Goal: Information Seeking & Learning: Learn about a topic

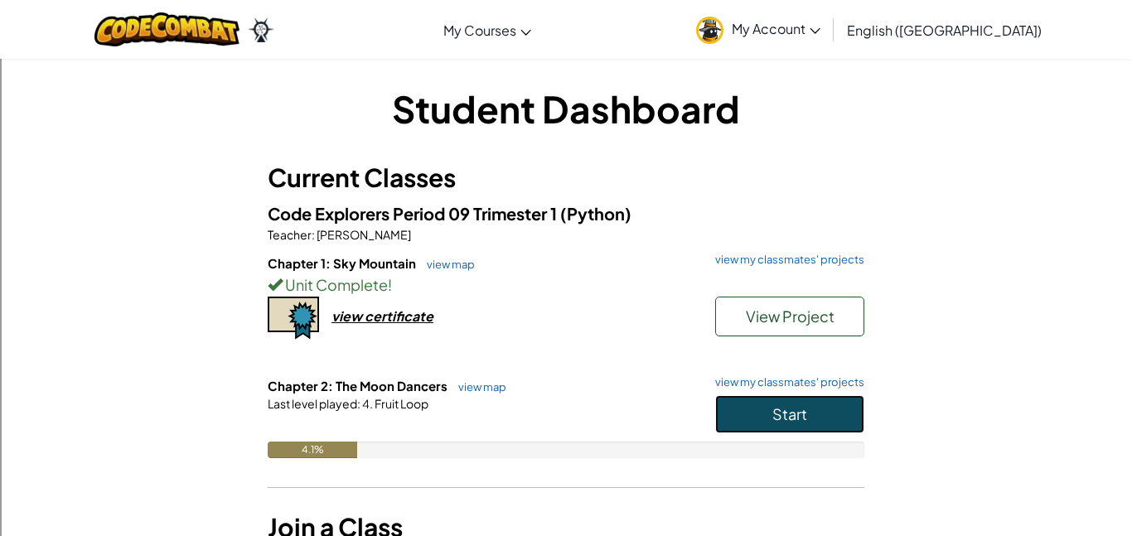
click at [743, 399] on button "Start" at bounding box center [789, 414] width 149 height 38
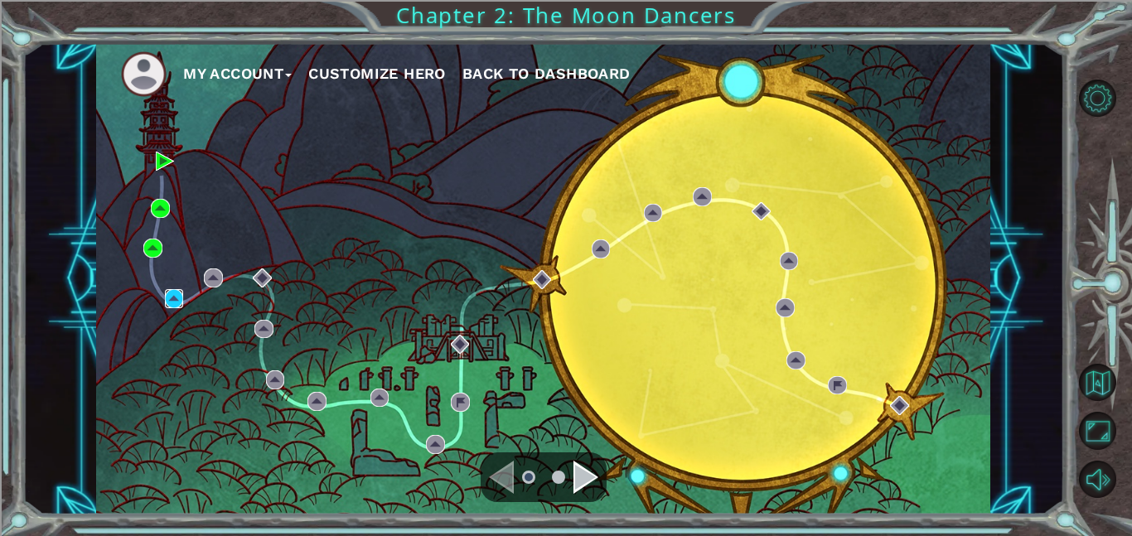
click at [166, 294] on img at bounding box center [174, 298] width 19 height 19
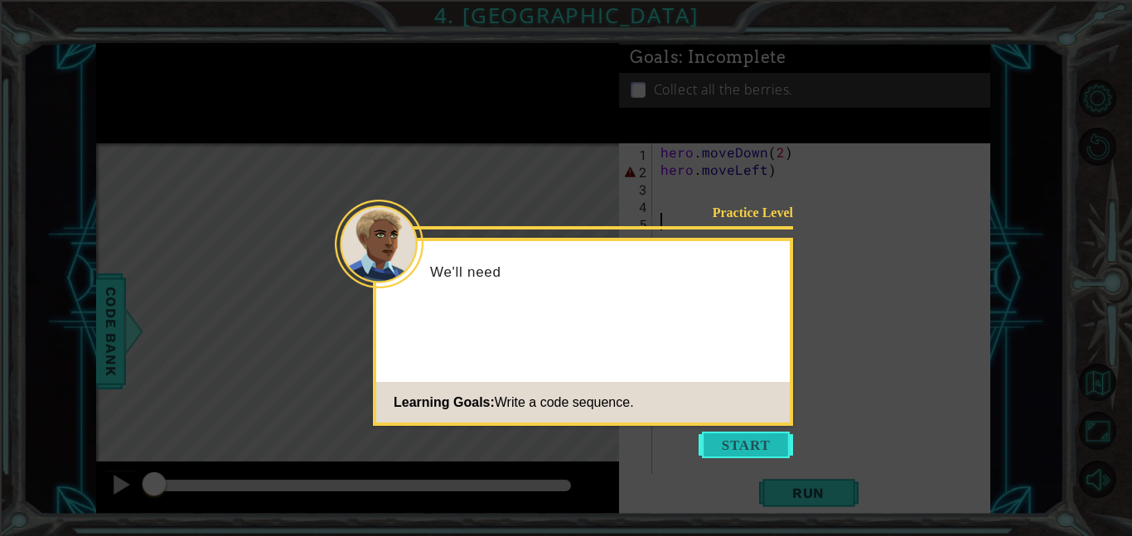
click at [743, 443] on button "Start" at bounding box center [746, 445] width 94 height 27
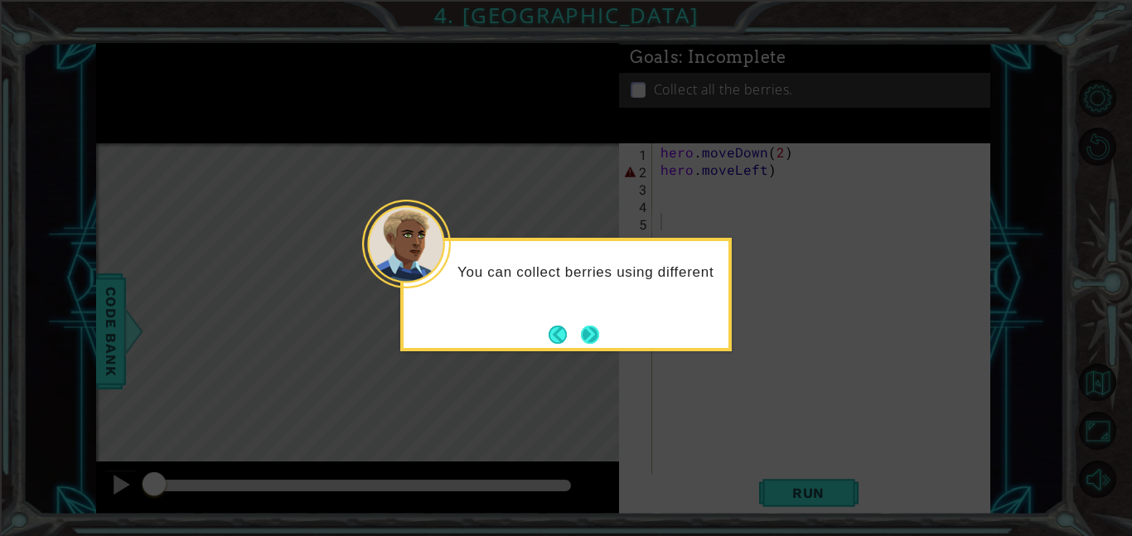
click at [588, 334] on button "Next" at bounding box center [590, 335] width 18 height 18
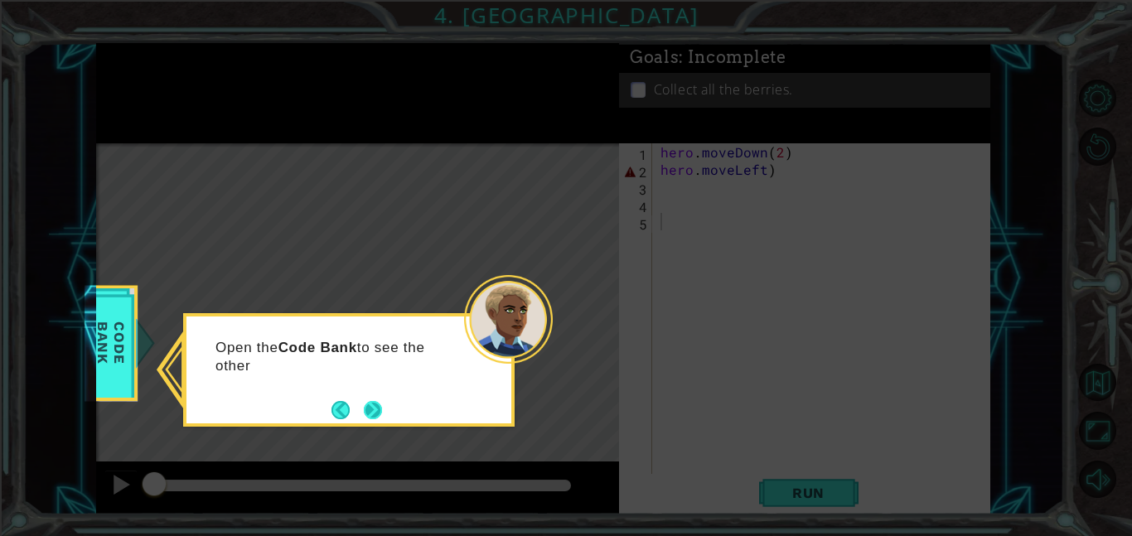
click at [378, 409] on button "Next" at bounding box center [373, 410] width 18 height 18
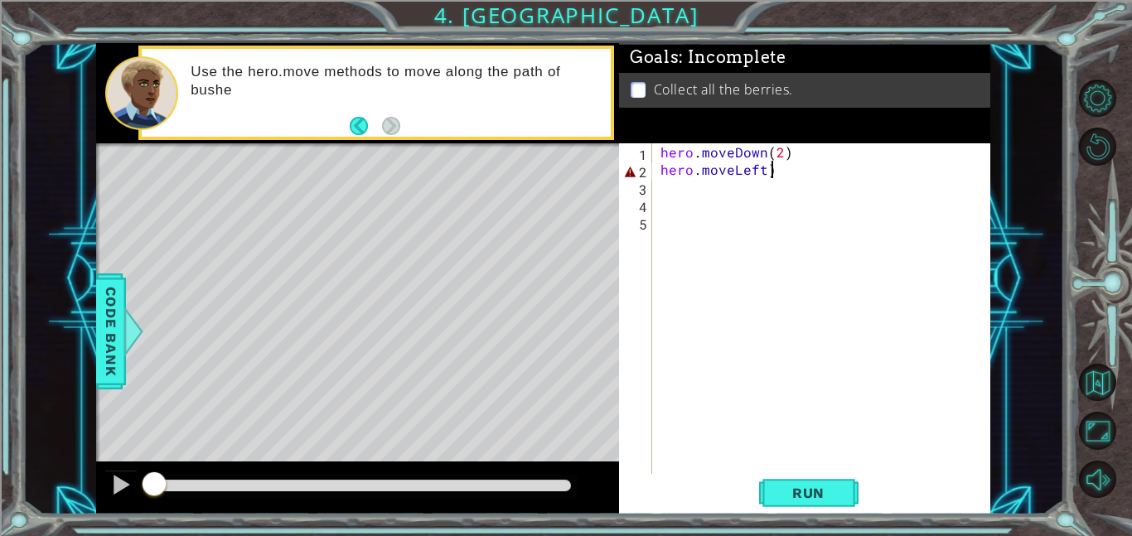
click at [801, 172] on div "hero . moveDown ( 2 ) hero . moveLeft )" at bounding box center [826, 326] width 338 height 366
type textarea "hero.moveLeft(2)"
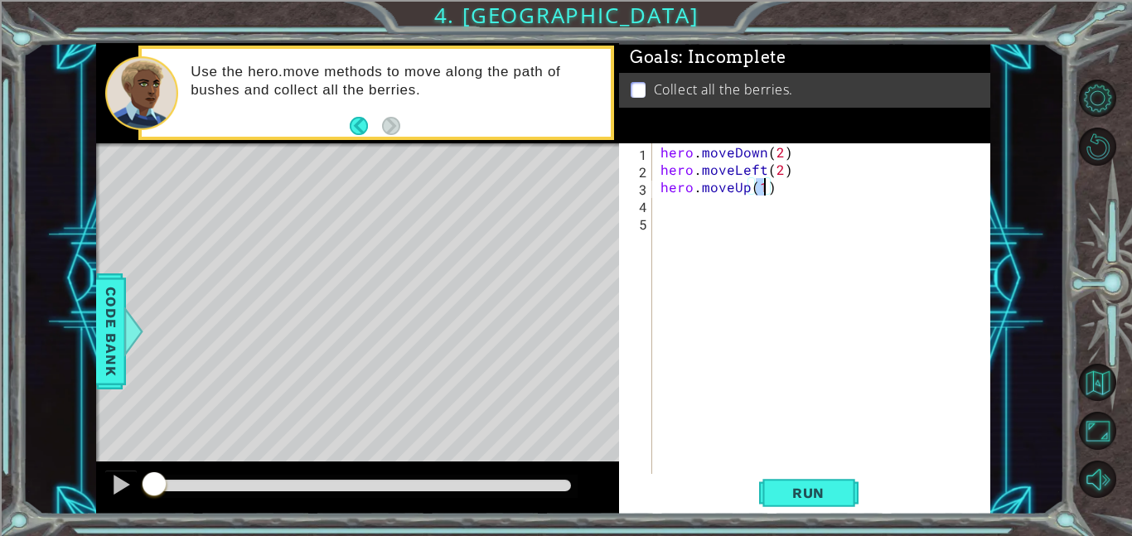
type textarea "hero.moveUp(2)"
type textarea "hero.moveRight(2)"
click at [826, 491] on span "Run" at bounding box center [808, 493] width 65 height 17
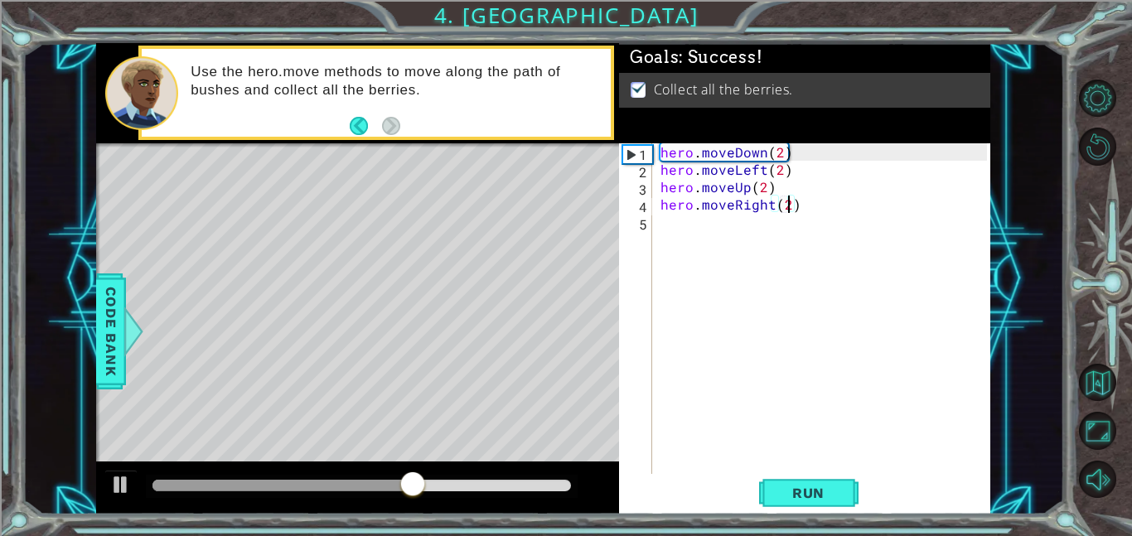
click at [1127, 470] on div at bounding box center [1107, 289] width 51 height 429
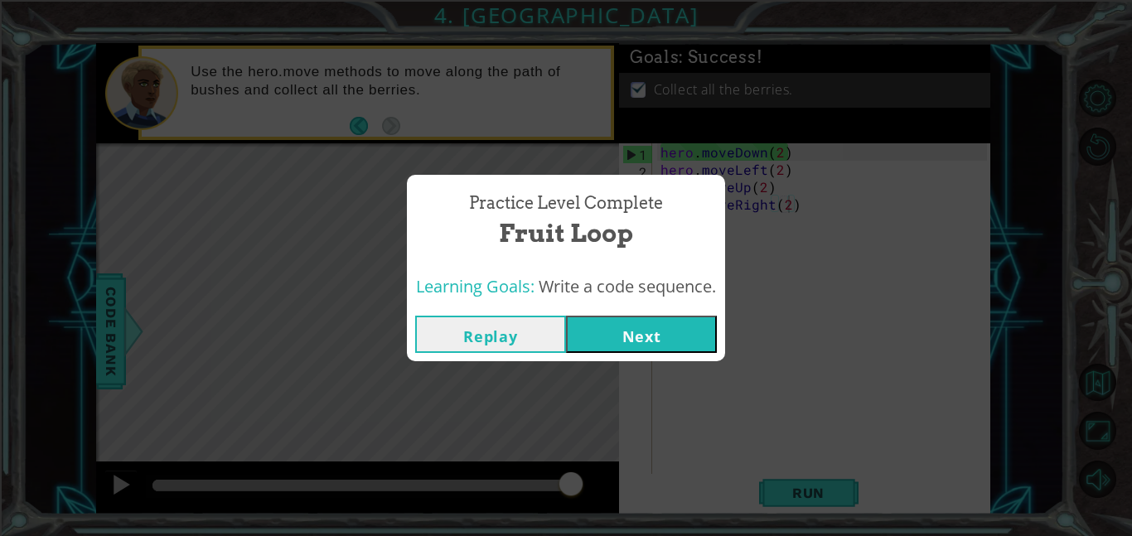
click at [713, 319] on button "Next" at bounding box center [641, 334] width 151 height 37
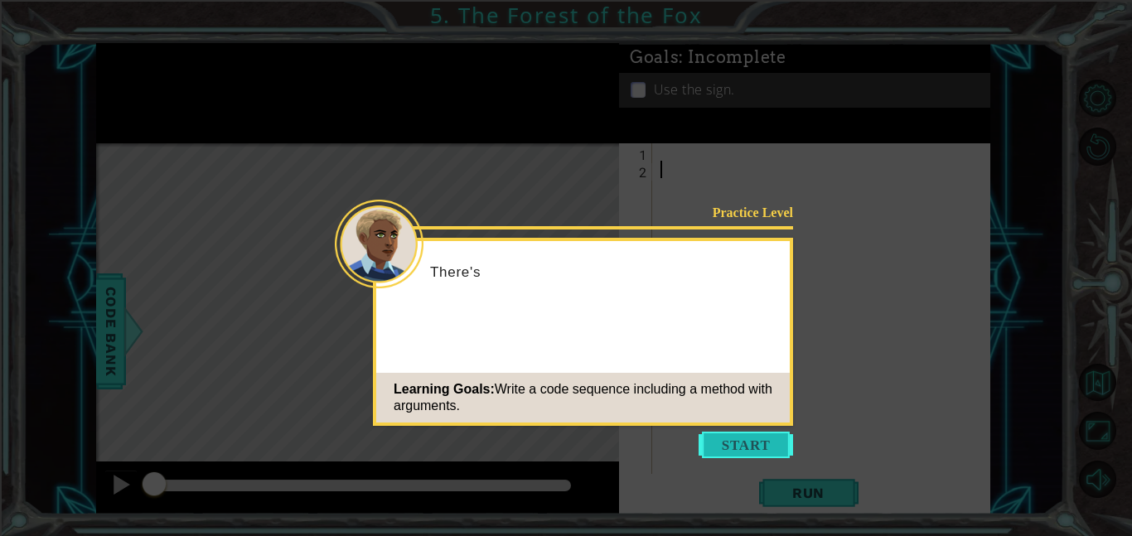
click at [739, 433] on button "Start" at bounding box center [746, 445] width 94 height 27
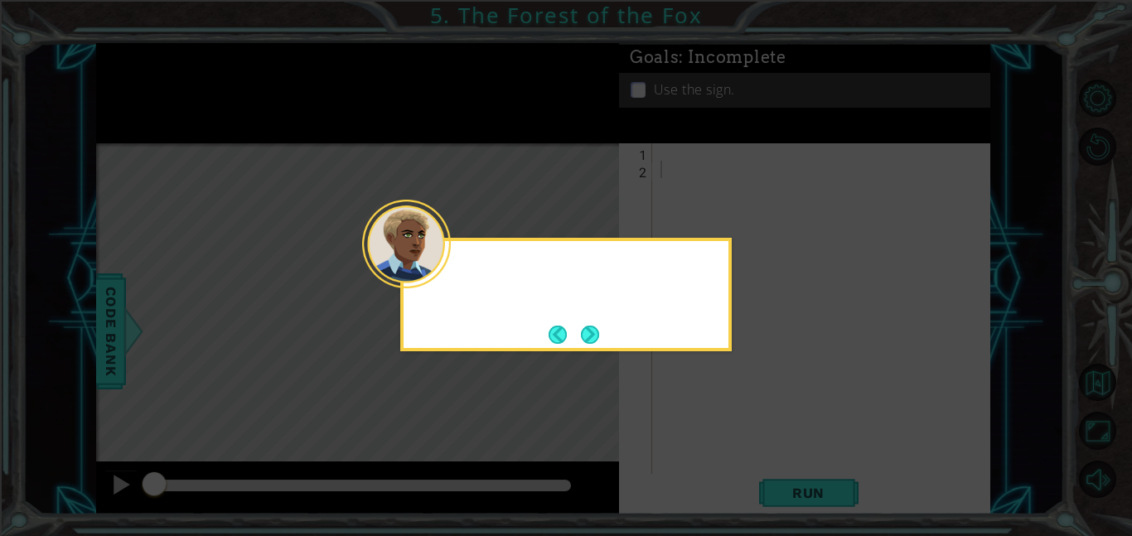
click at [753, 430] on icon at bounding box center [566, 268] width 1132 height 536
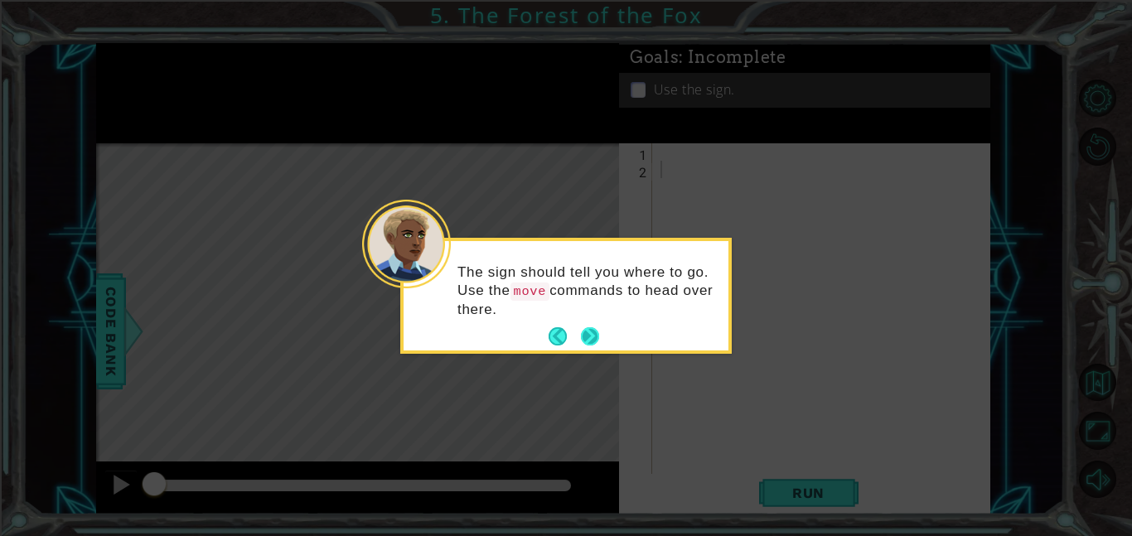
click at [582, 332] on button "Next" at bounding box center [590, 336] width 18 height 18
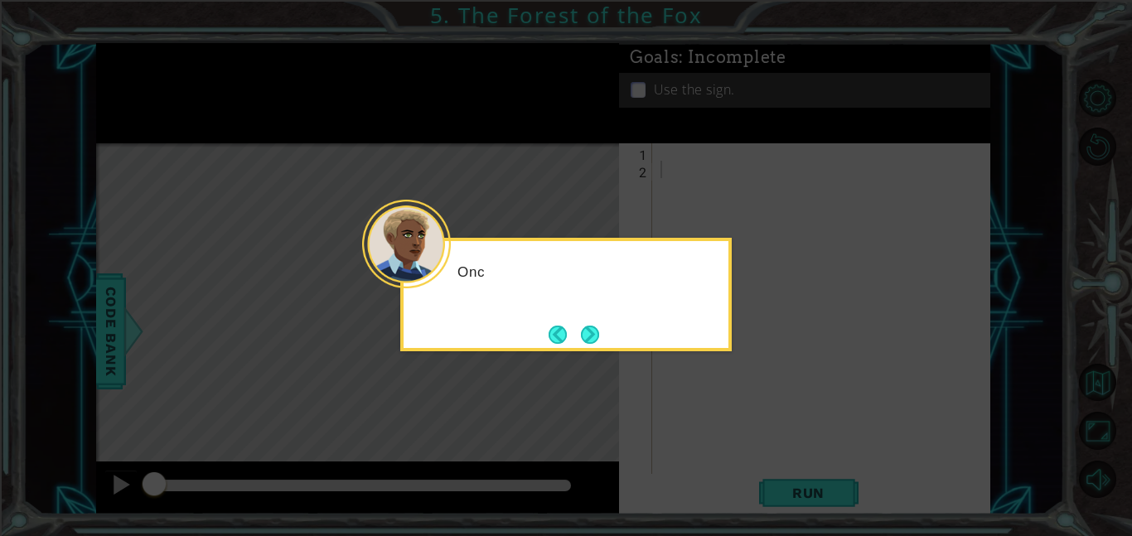
click at [582, 332] on button "Next" at bounding box center [590, 335] width 18 height 18
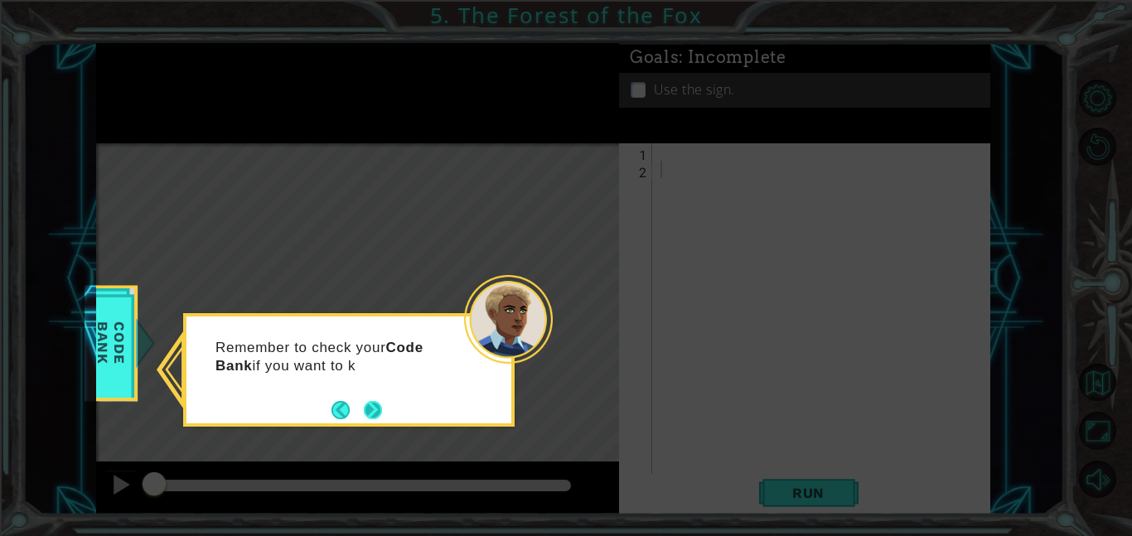
click at [380, 417] on button "Next" at bounding box center [373, 410] width 18 height 18
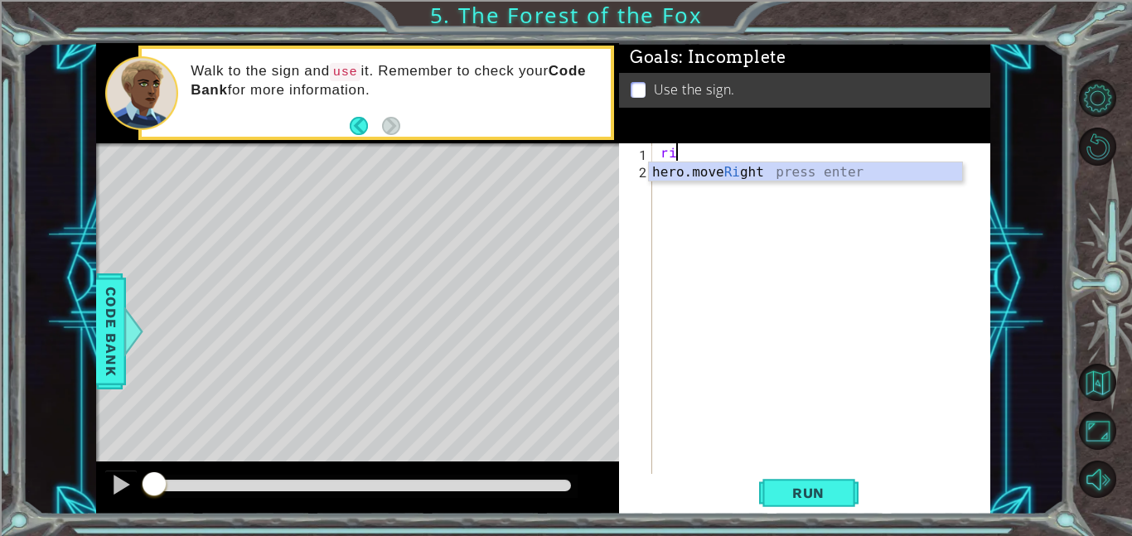
type textarea "hero.moveRight(1)"
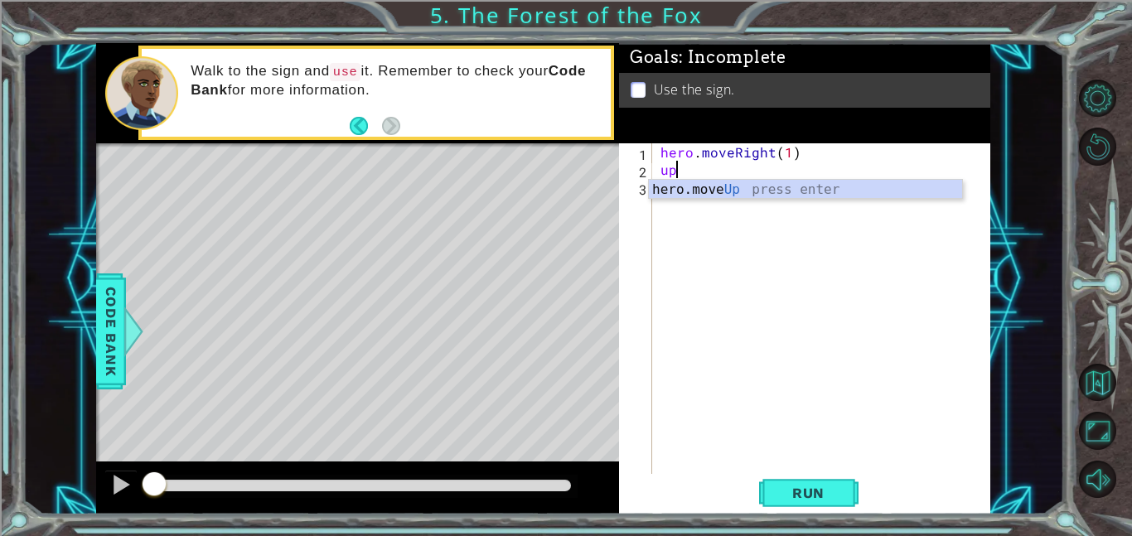
type textarea "hero.moveUp(1)"
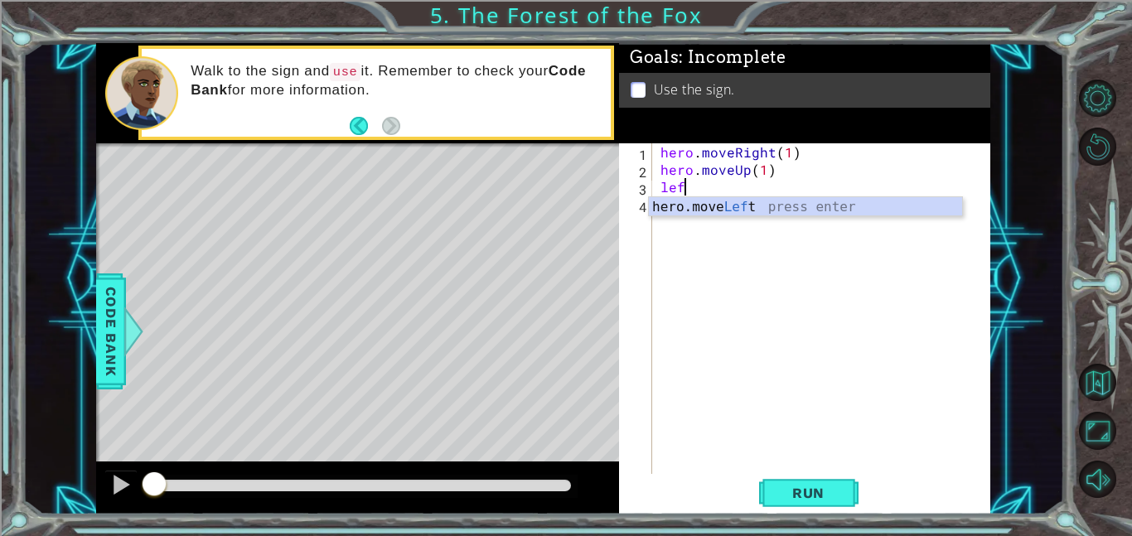
scroll to position [0, 1]
type textarea "hero.moveLeft(1)"
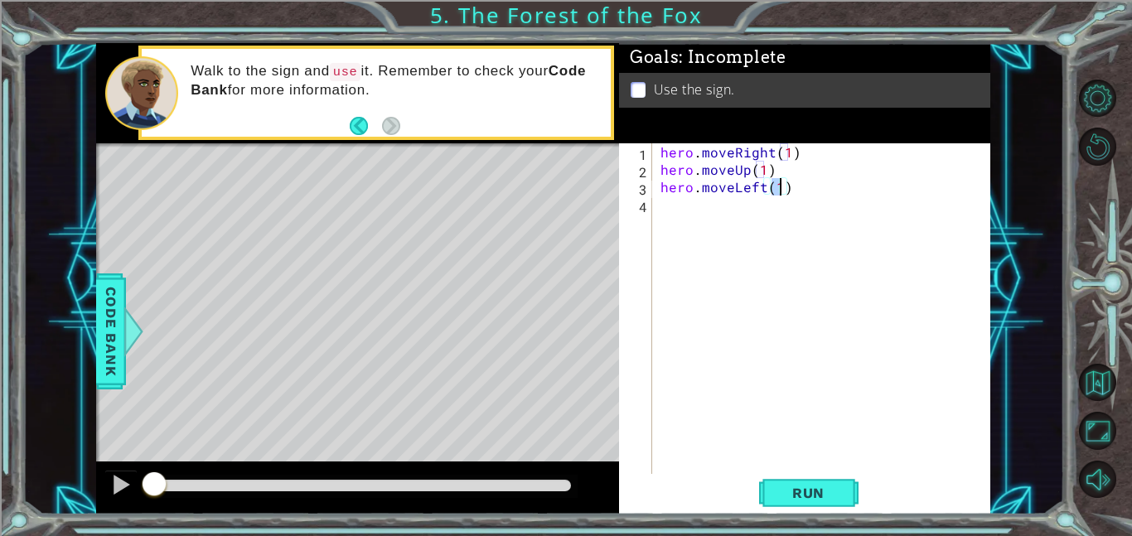
scroll to position [0, 0]
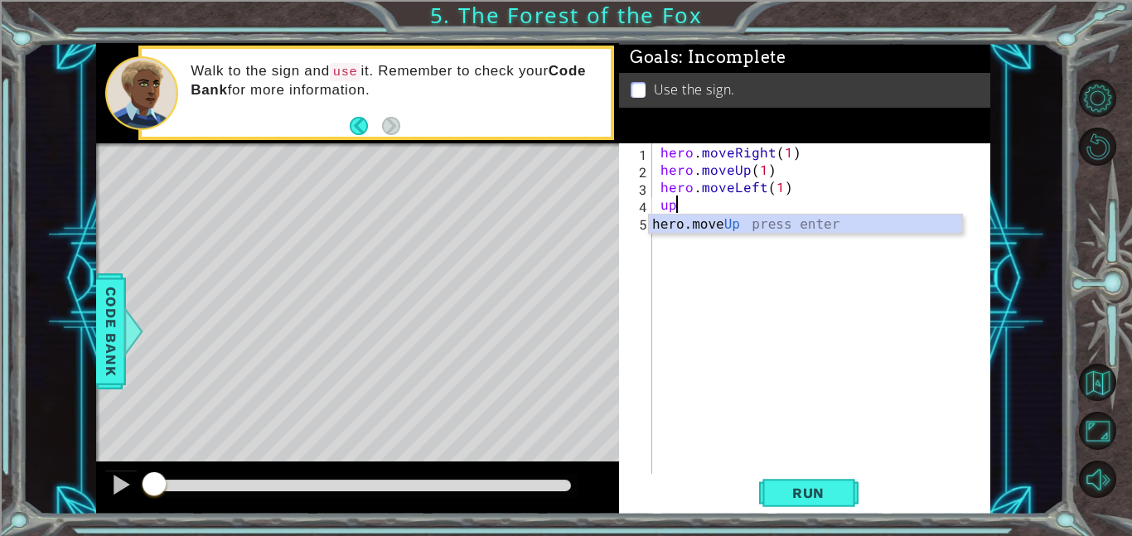
type textarea "hero.moveUp(1)"
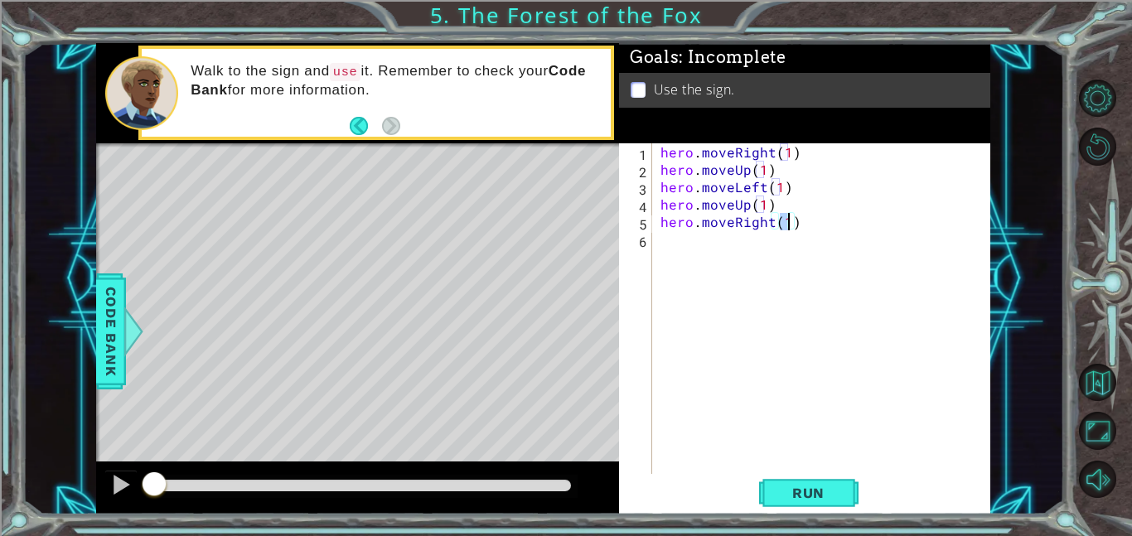
type textarea "hero.moveRight(3)"
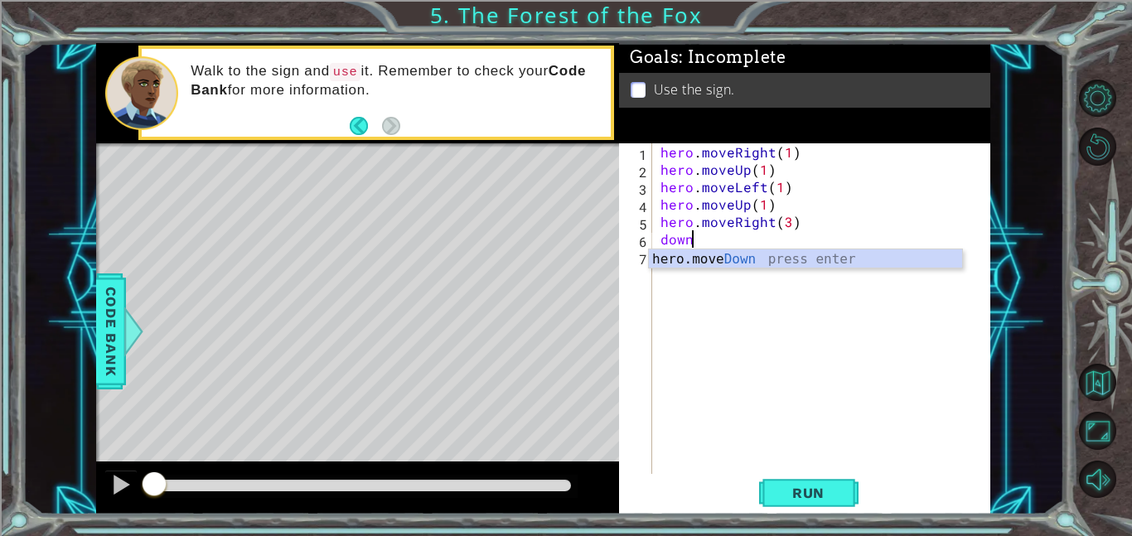
scroll to position [0, 1]
type textarea "hero.moveDown(1)"
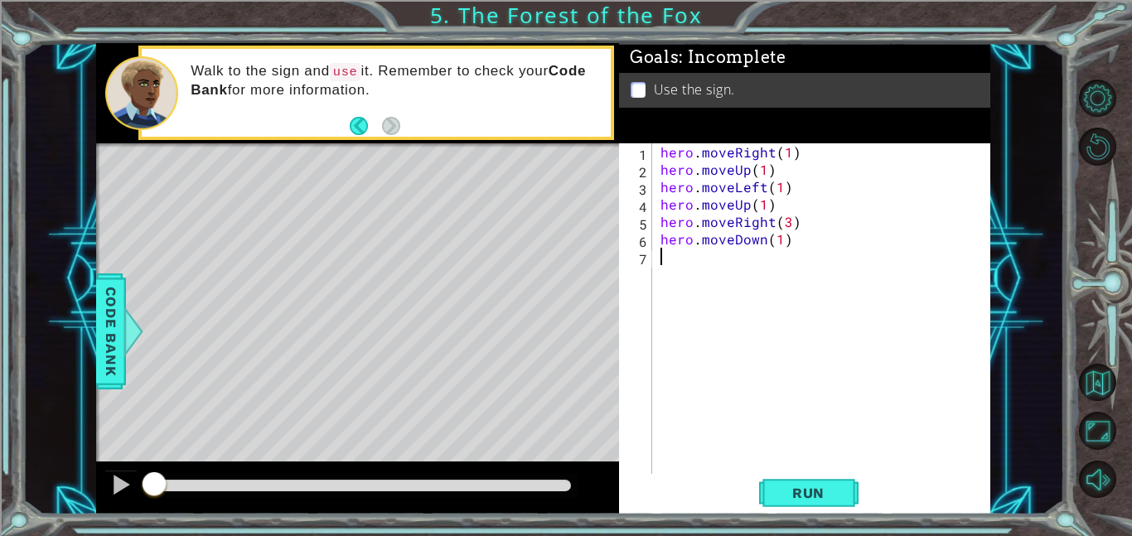
scroll to position [0, 0]
type textarea "hero.use("sign")"
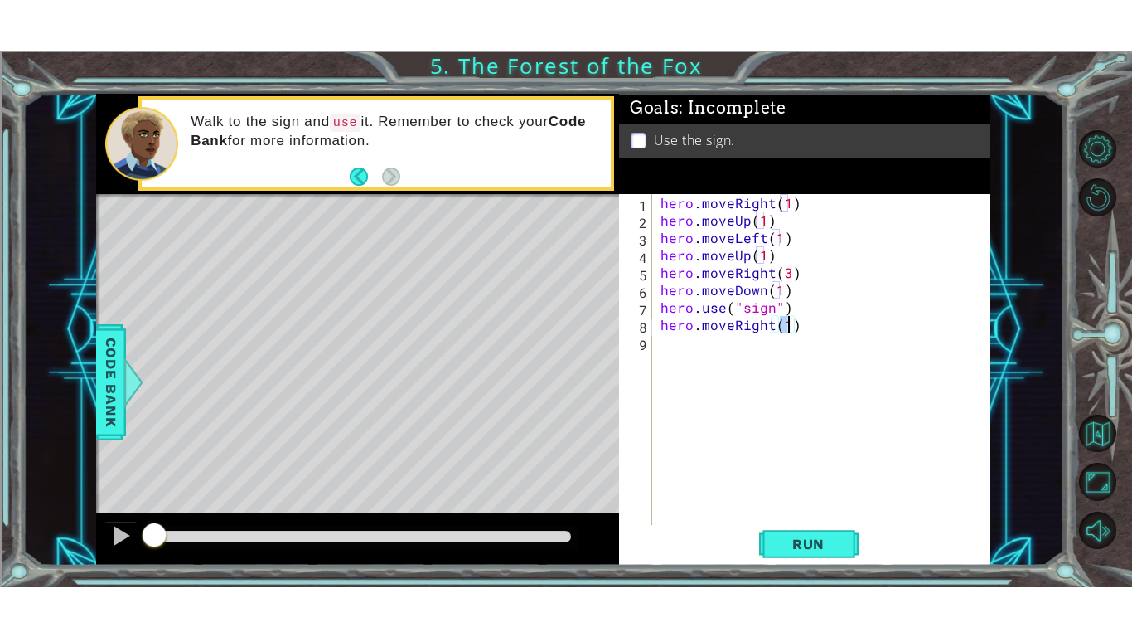
scroll to position [0, 7]
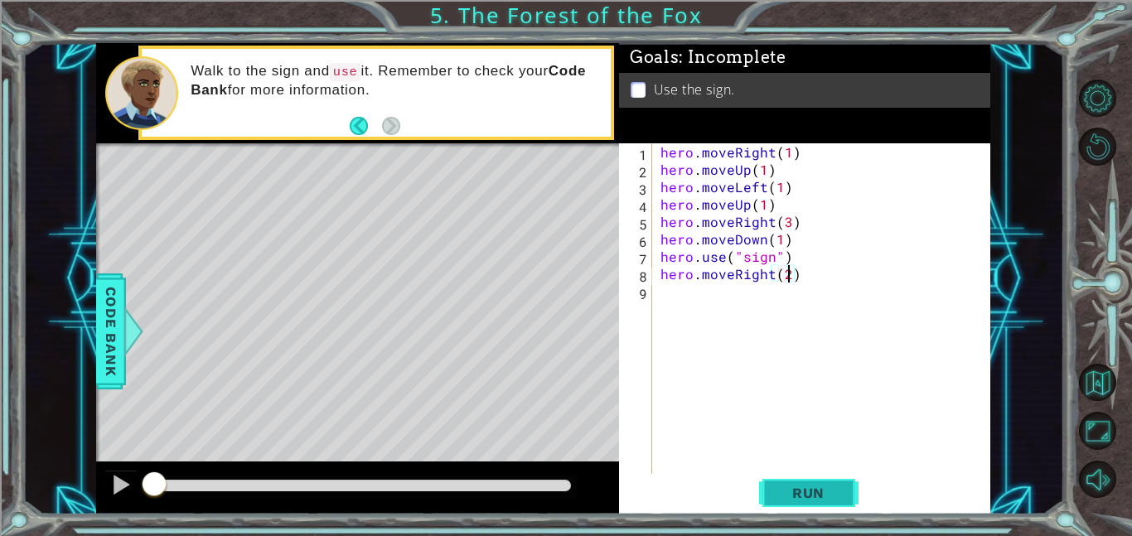
type textarea "hero.moveRight(2)"
click at [821, 511] on button "Run" at bounding box center [808, 492] width 99 height 37
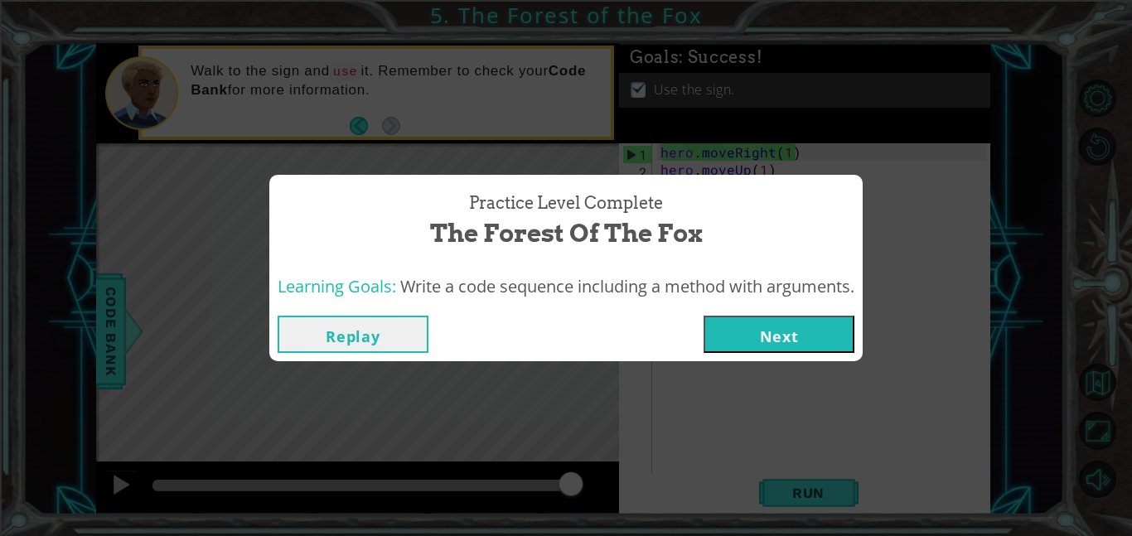
click at [767, 327] on button "Next" at bounding box center [779, 334] width 151 height 37
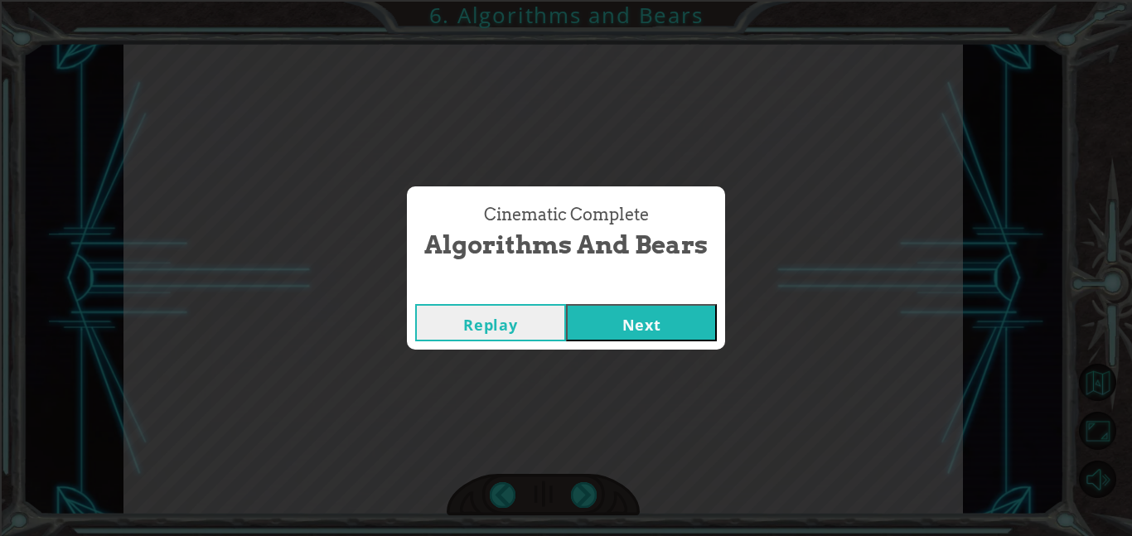
click at [617, 331] on button "Next" at bounding box center [641, 322] width 151 height 37
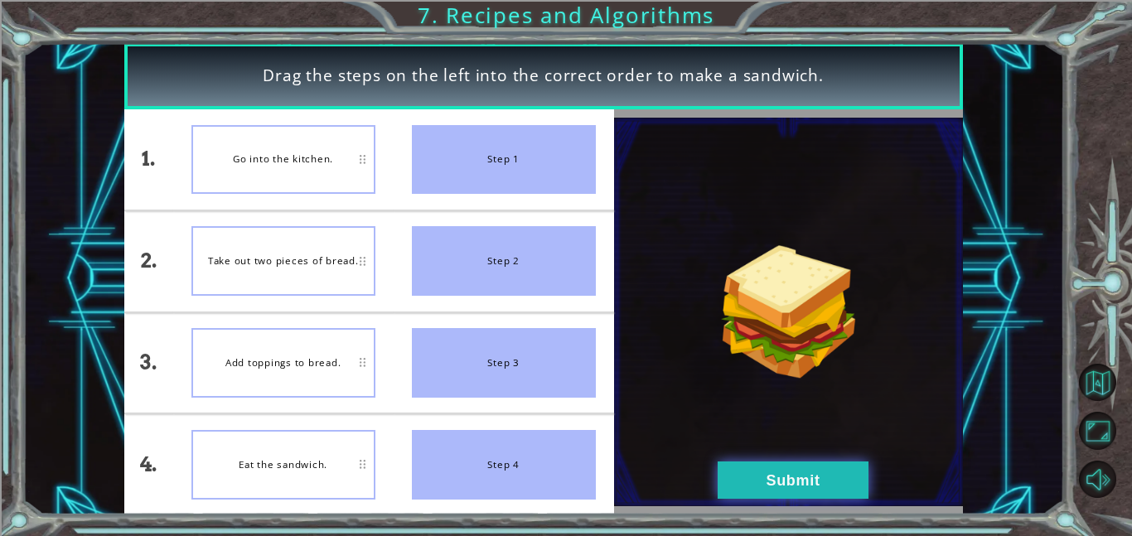
click at [791, 488] on button "Submit" at bounding box center [793, 480] width 151 height 37
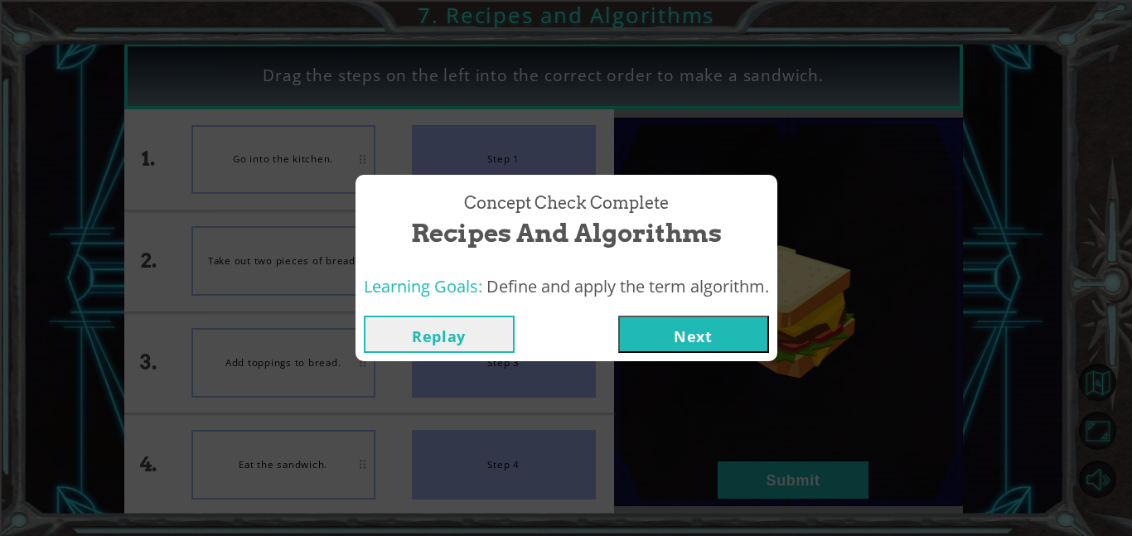
click at [673, 371] on div "Concept Check Complete Recipes and Algorithms Learning Goals: Define and apply …" at bounding box center [566, 268] width 1132 height 536
click at [738, 300] on div "Learning Goals: Define and apply the term algorithm." at bounding box center [567, 287] width 422 height 41
click at [724, 320] on button "Next" at bounding box center [693, 334] width 151 height 37
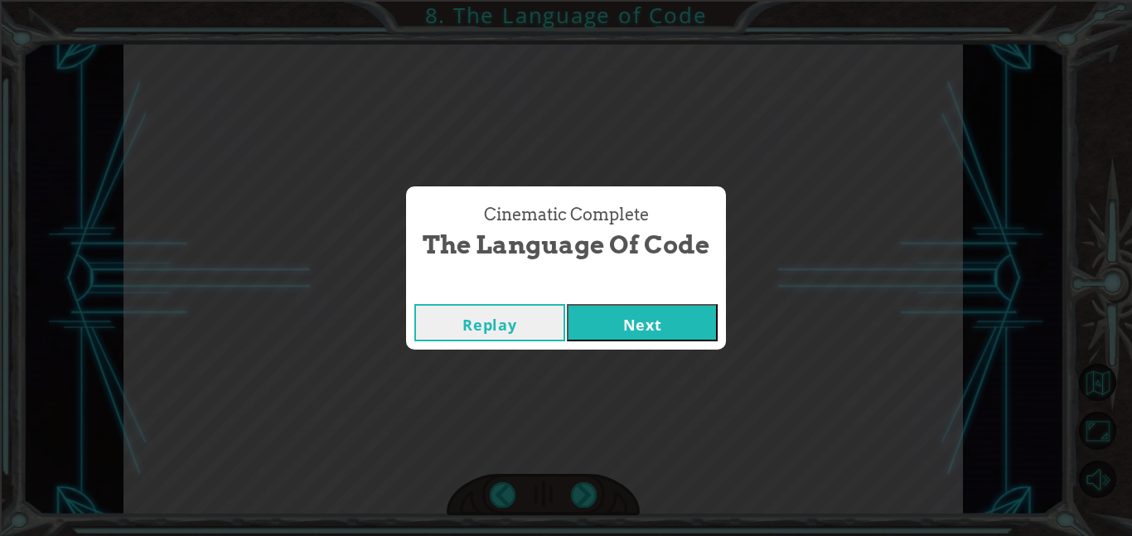
click at [656, 322] on button "Next" at bounding box center [642, 322] width 151 height 37
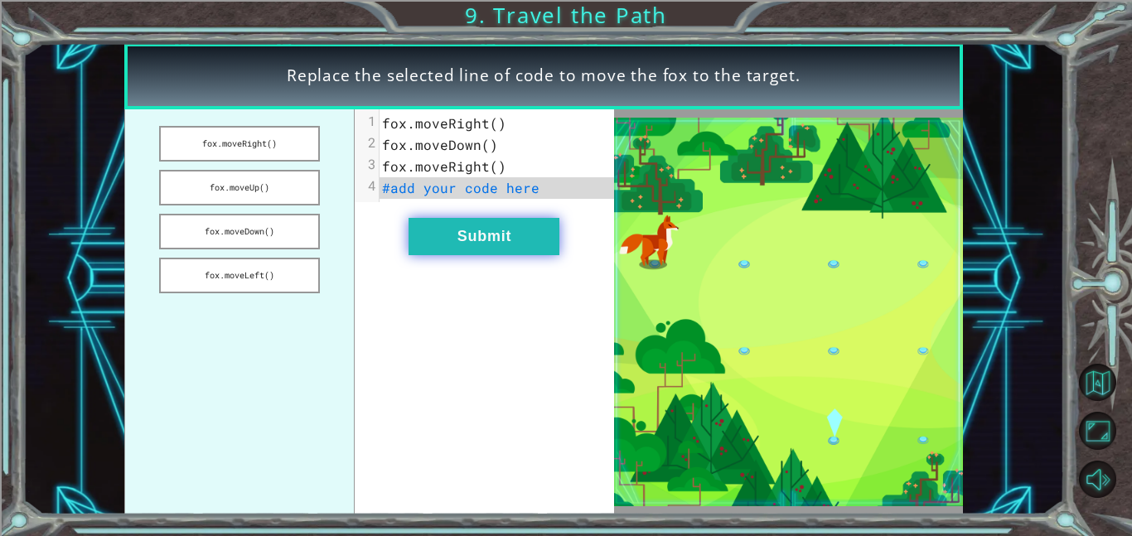
click at [523, 226] on button "Submit" at bounding box center [484, 236] width 151 height 37
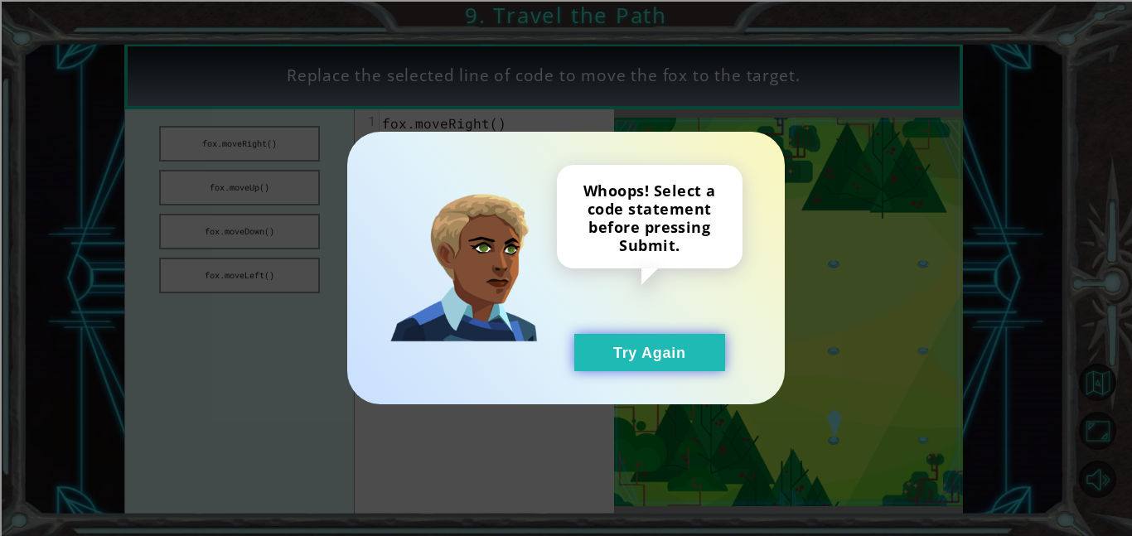
click at [661, 335] on button "Try Again" at bounding box center [649, 352] width 151 height 37
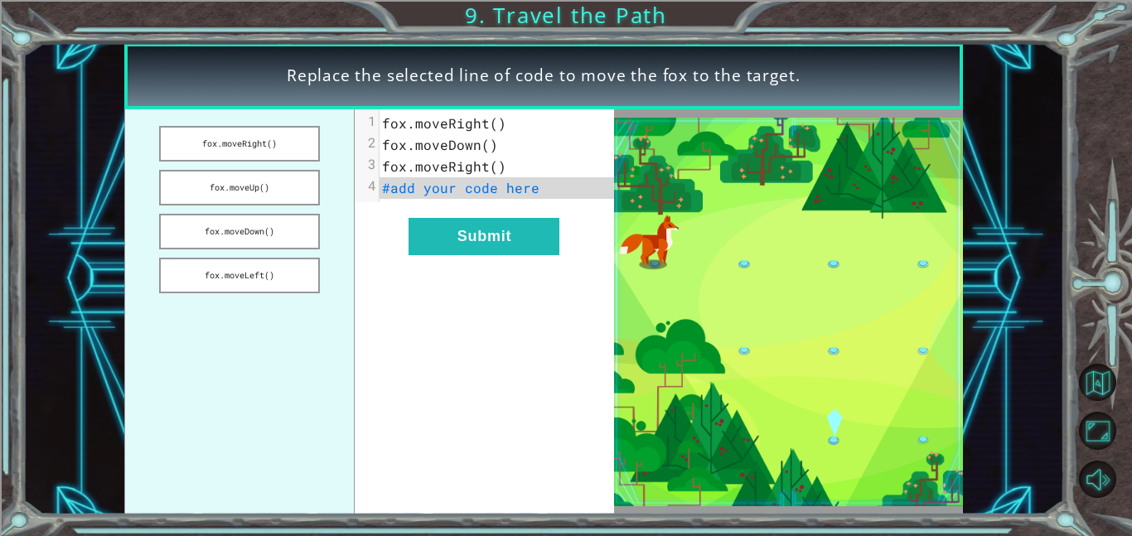
click at [207, 168] on ul "fox.moveRight() fox.moveUp() fox.moveDown() fox.moveLeft()" at bounding box center [239, 311] width 231 height 405
click at [293, 220] on button "fox.moveDown()" at bounding box center [239, 232] width 161 height 36
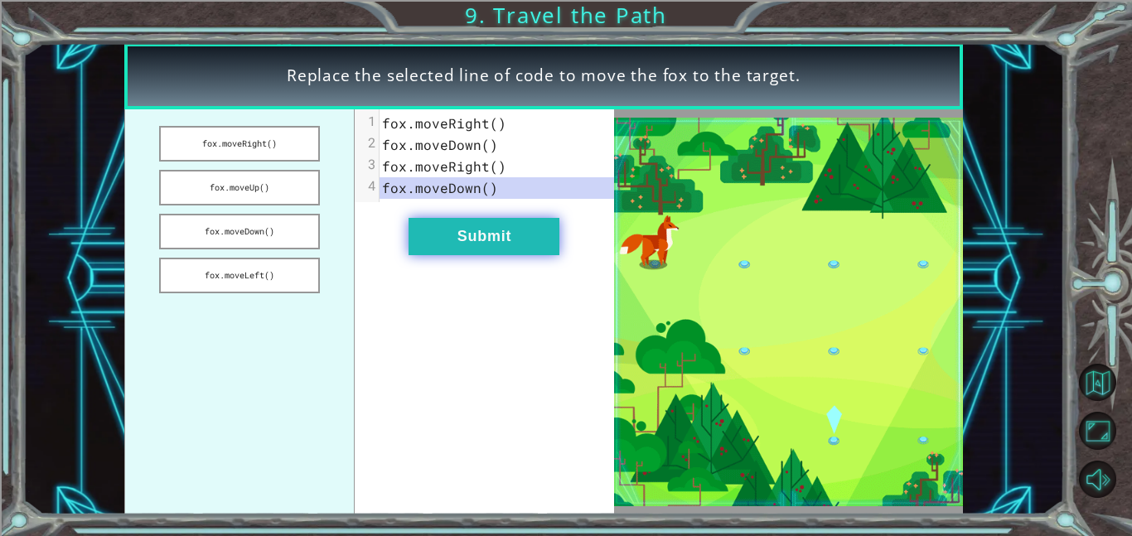
click at [530, 249] on button "Submit" at bounding box center [484, 236] width 151 height 37
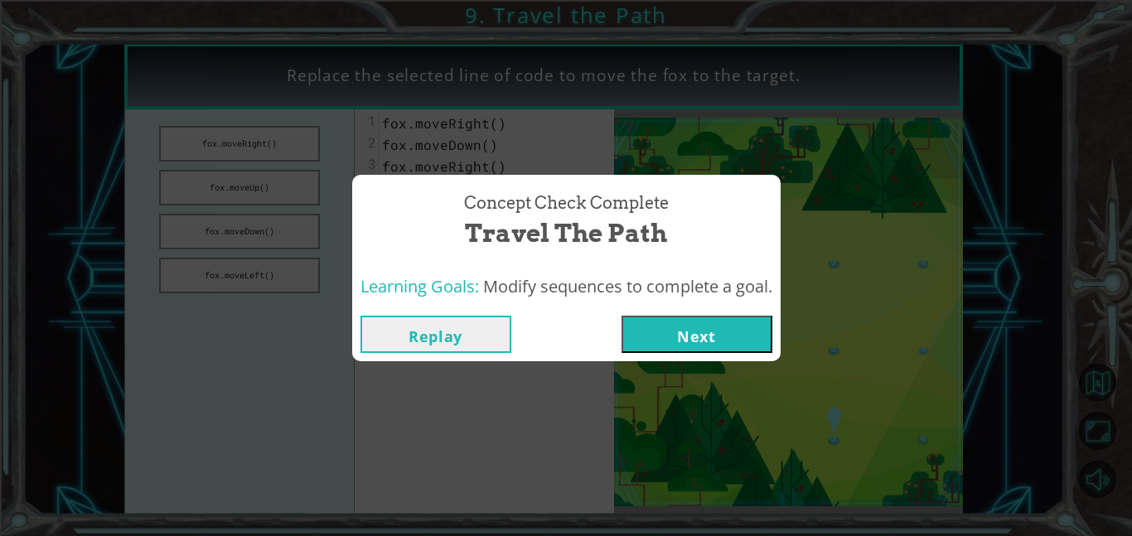
click at [727, 355] on div "Replay Next" at bounding box center [566, 334] width 428 height 54
click at [704, 341] on button "Next" at bounding box center [697, 334] width 151 height 37
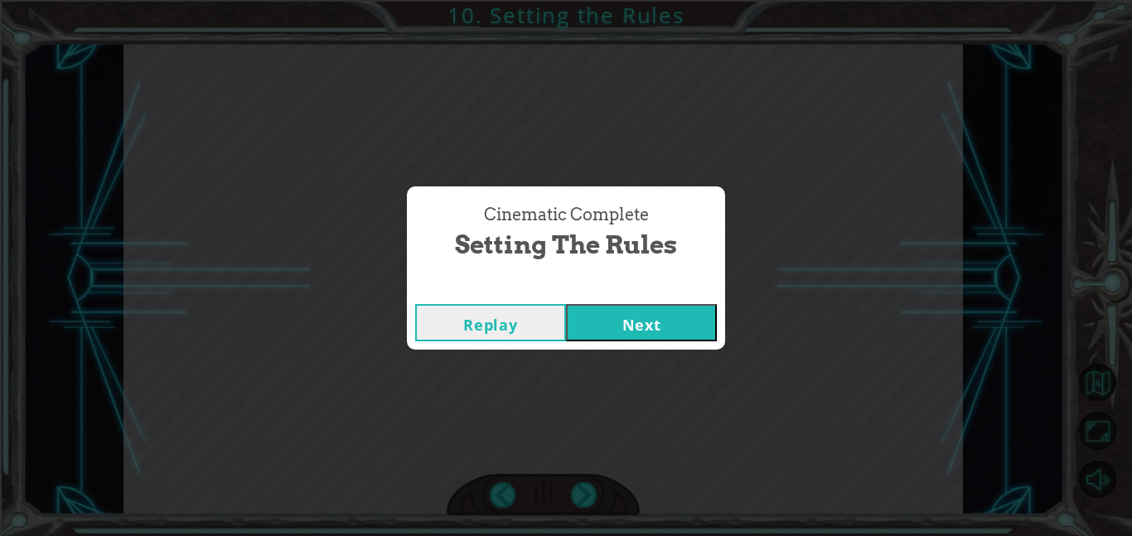
click at [566, 304] on button "Next" at bounding box center [641, 322] width 151 height 37
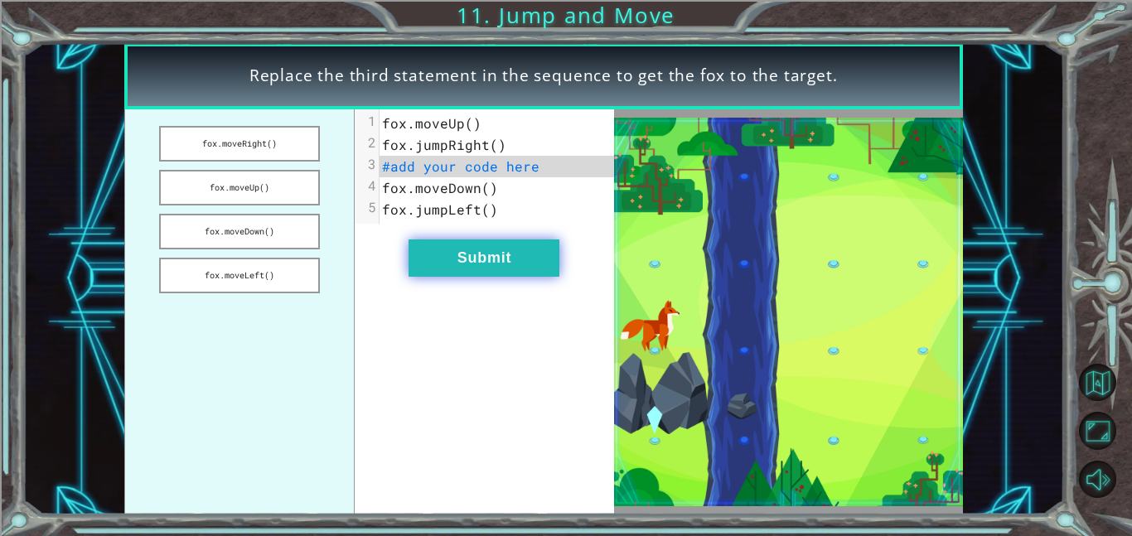
click at [490, 262] on button "Submit" at bounding box center [484, 258] width 151 height 37
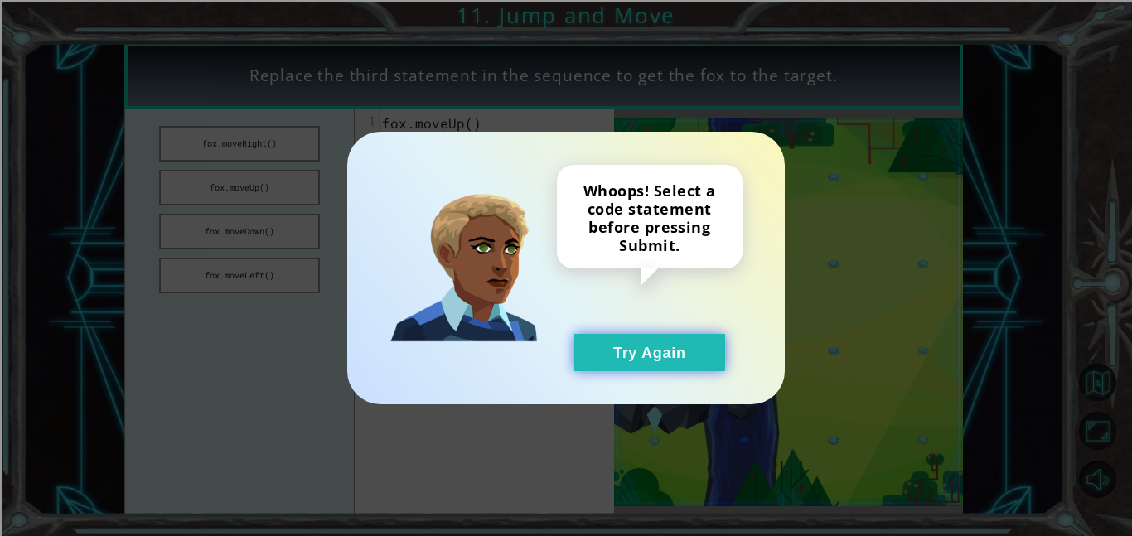
click at [617, 341] on button "Try Again" at bounding box center [649, 352] width 151 height 37
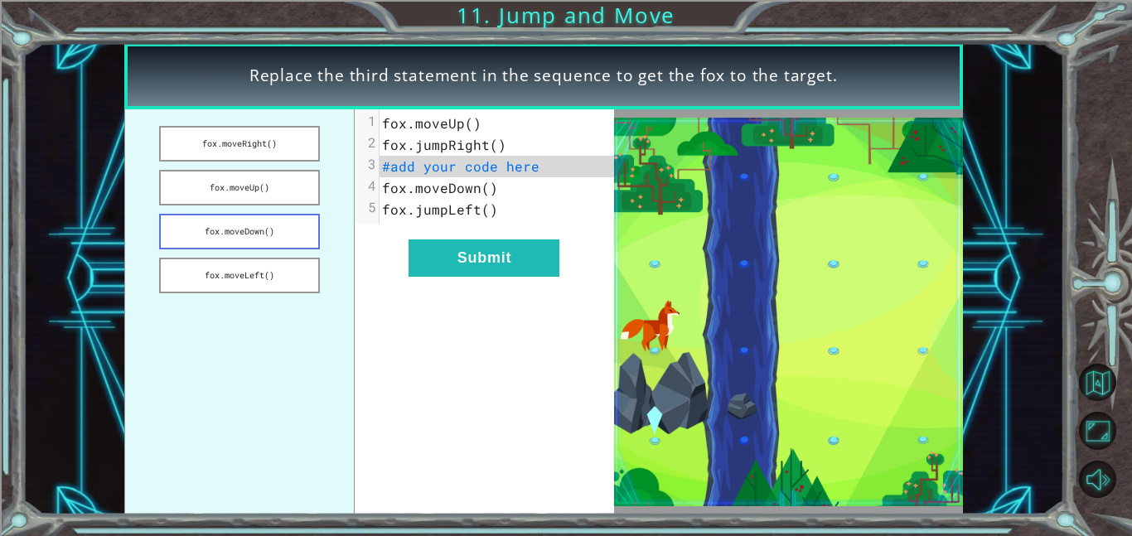
click at [296, 230] on button "fox.moveDown()" at bounding box center [239, 232] width 161 height 36
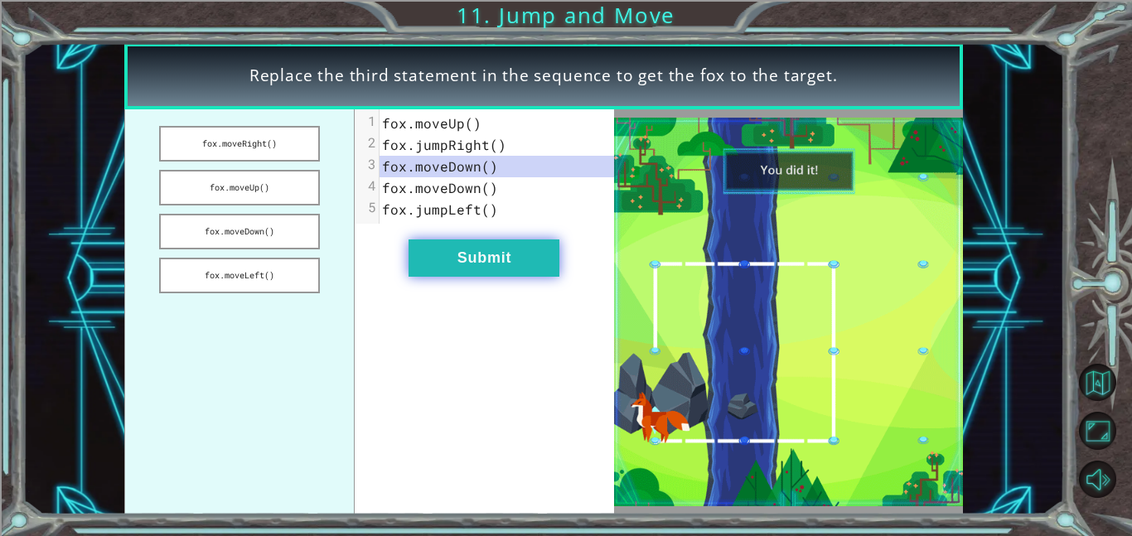
click at [465, 263] on button "Submit" at bounding box center [484, 258] width 151 height 37
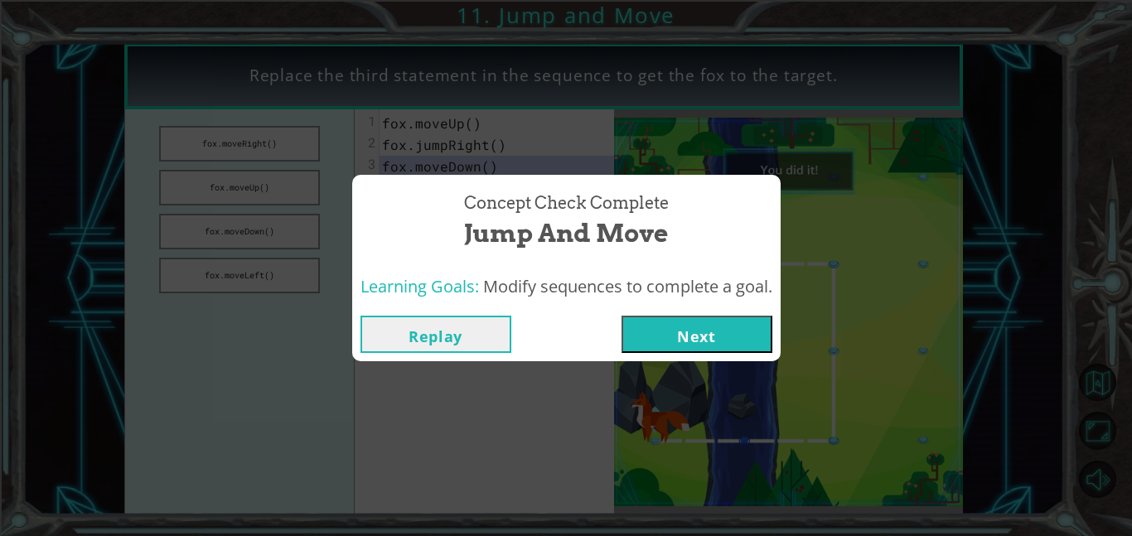
click at [674, 343] on button "Next" at bounding box center [697, 334] width 151 height 37
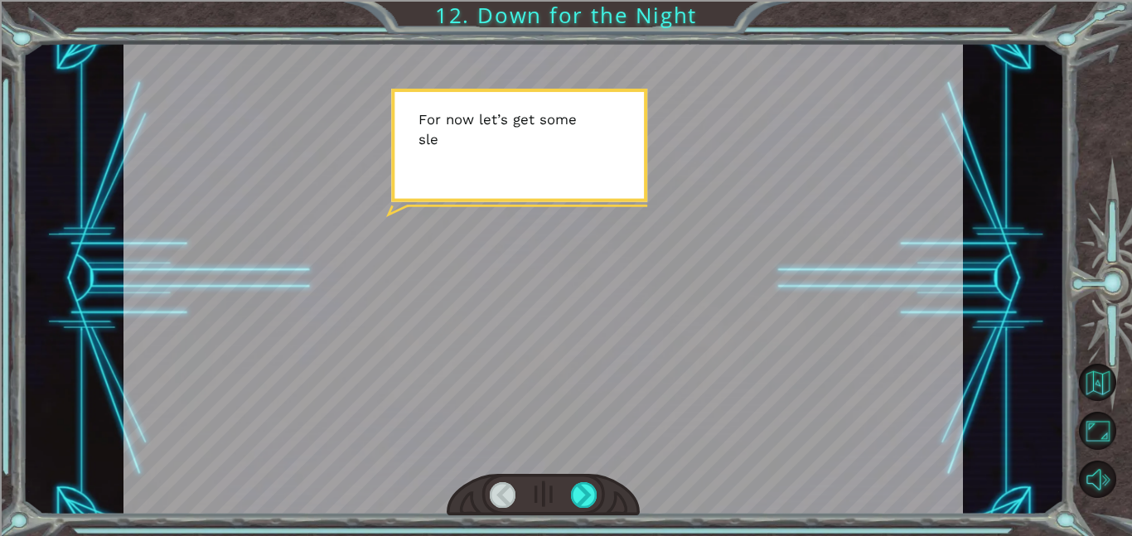
click at [674, 343] on div at bounding box center [543, 279] width 840 height 472
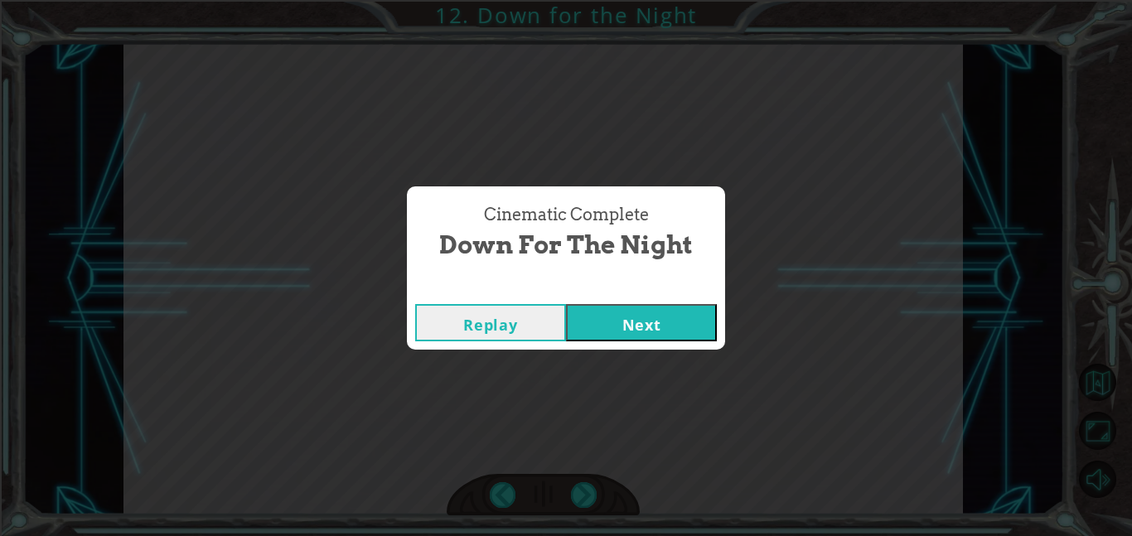
click at [672, 341] on div "Replay Next" at bounding box center [566, 323] width 318 height 54
click at [668, 335] on button "Next" at bounding box center [641, 322] width 151 height 37
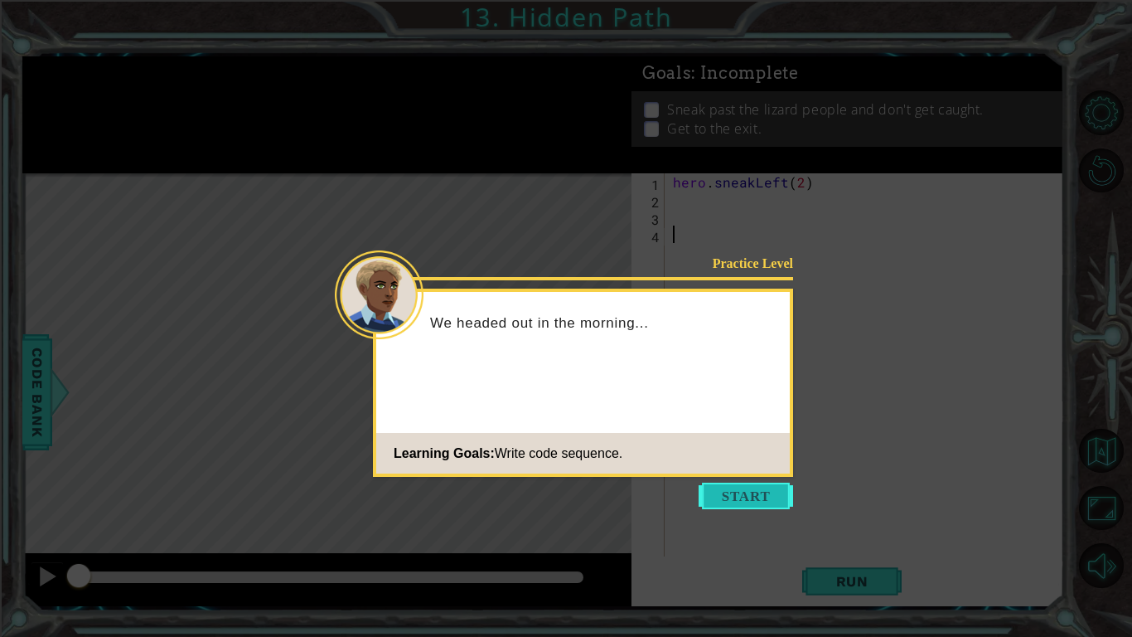
click at [760, 489] on button "Start" at bounding box center [746, 495] width 94 height 27
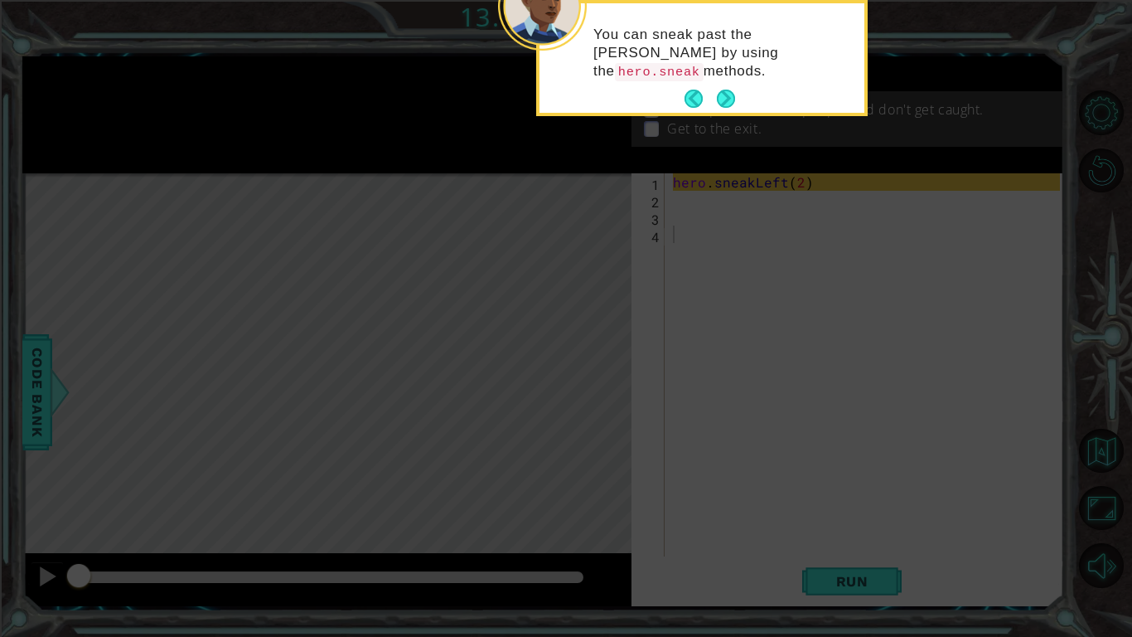
click at [723, 81] on div "You can sneak past the [PERSON_NAME] by using the hero.sneak methods." at bounding box center [702, 61] width 325 height 103
click at [724, 94] on button "Next" at bounding box center [726, 99] width 18 height 18
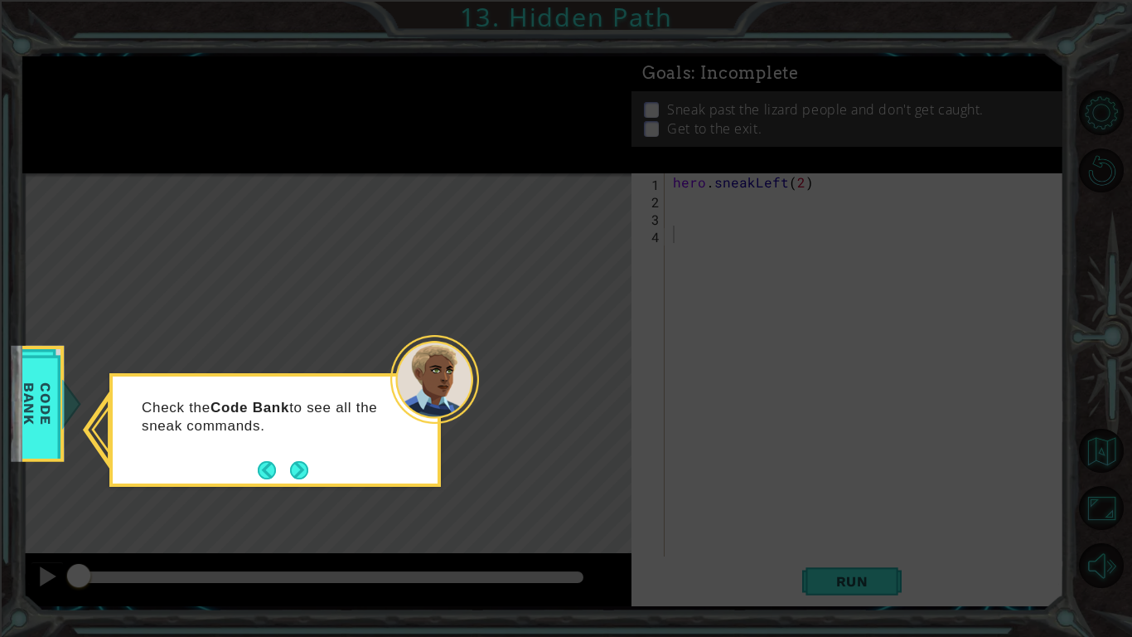
click at [298, 495] on icon at bounding box center [566, 318] width 1132 height 637
click at [297, 472] on button "Next" at bounding box center [299, 470] width 18 height 18
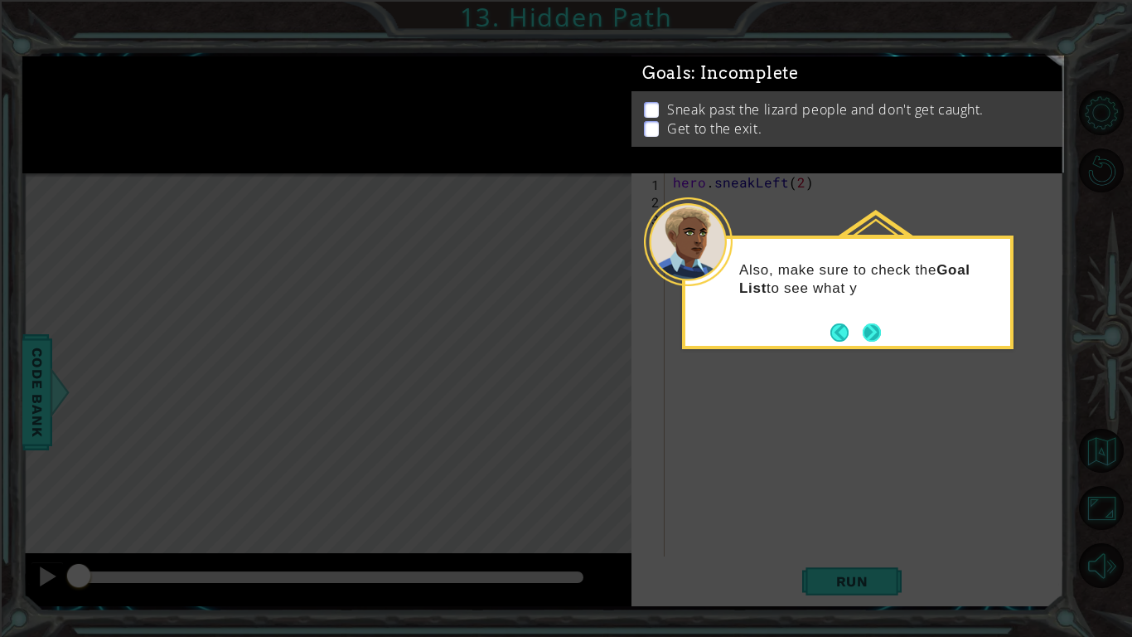
click at [874, 323] on button "Next" at bounding box center [872, 332] width 18 height 18
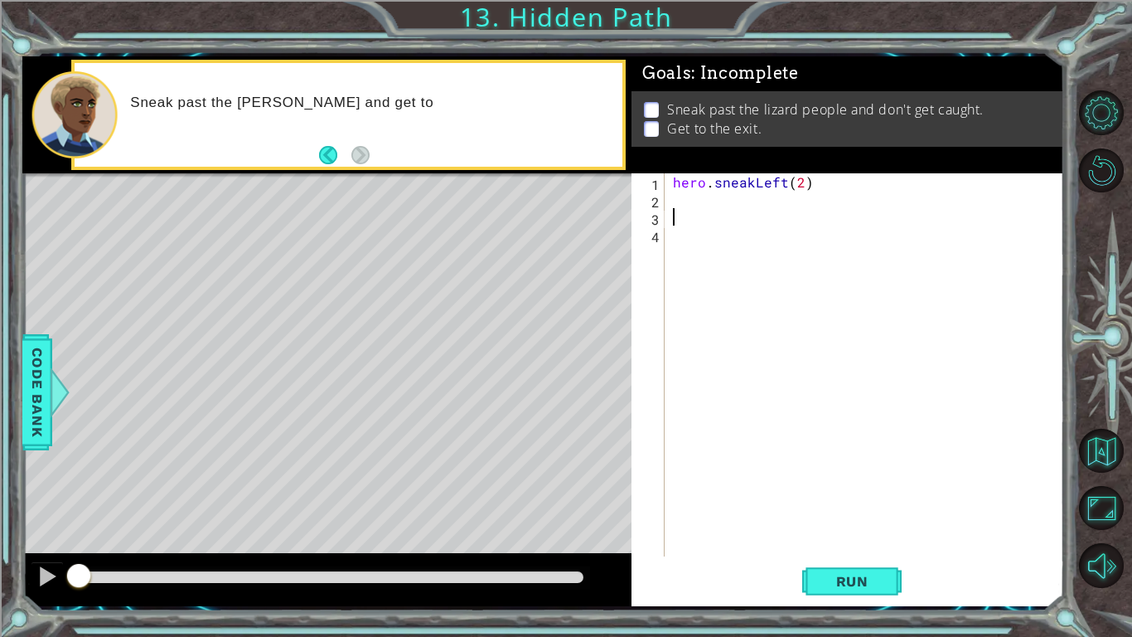
click at [769, 211] on div "hero . sneakLeft ( 2 )" at bounding box center [869, 382] width 399 height 418
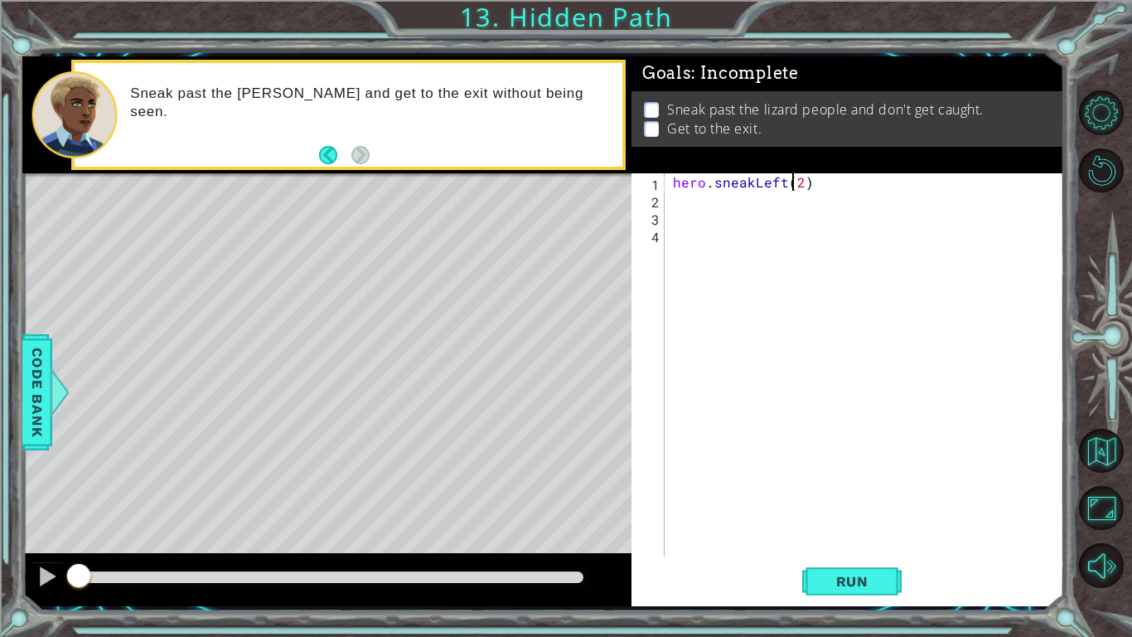
click at [796, 187] on div "hero . sneakLeft ( 2 )" at bounding box center [869, 382] width 399 height 418
type textarea "hero.sneakLeft(2)"
click at [799, 191] on div "hero . sneakLeft ( 2 )" at bounding box center [869, 382] width 399 height 418
click at [796, 180] on div "hero . sneakLeft ( 2 )" at bounding box center [869, 382] width 399 height 418
type textarea "hero.sneakLeft(3)"
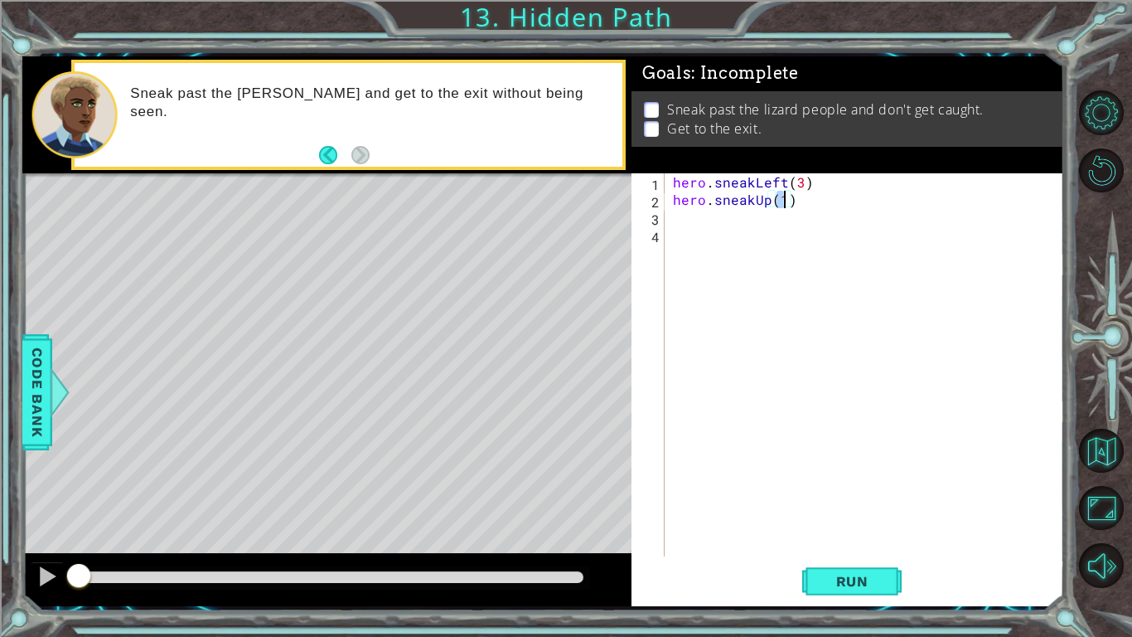
type textarea "hero.sneakUp(3)"
type textarea "hero.sneakRight(3)"
type textarea "hero.sneakUp(3)"
click at [835, 535] on span "Run" at bounding box center [852, 581] width 65 height 17
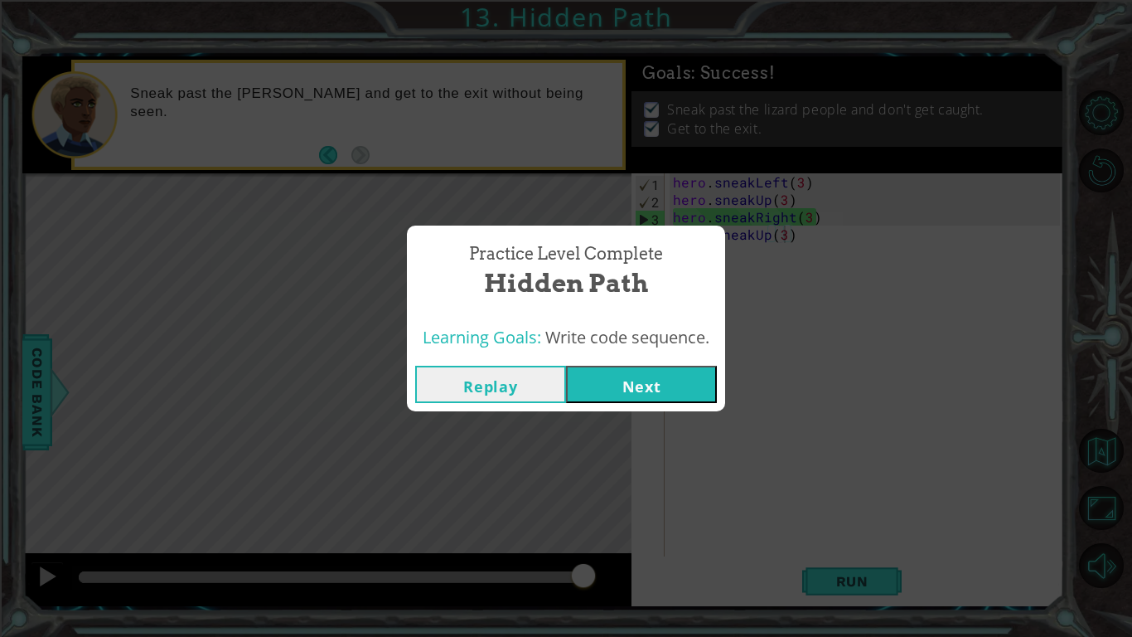
click at [629, 397] on button "Next" at bounding box center [641, 384] width 151 height 37
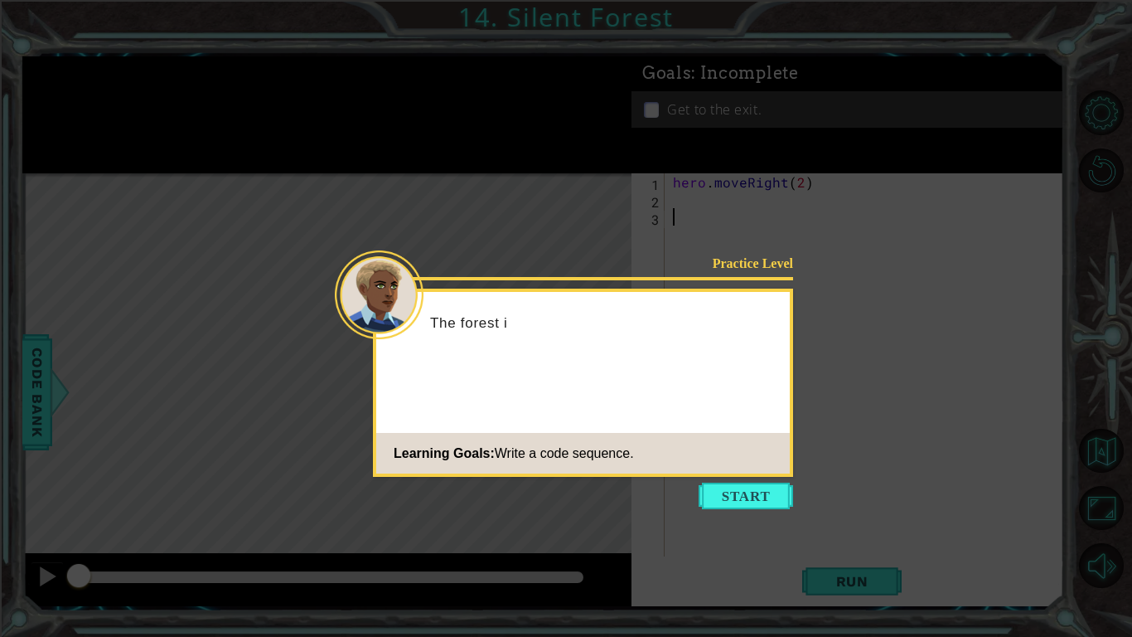
click at [748, 513] on icon at bounding box center [566, 318] width 1132 height 637
click at [724, 499] on button "Start" at bounding box center [746, 495] width 94 height 27
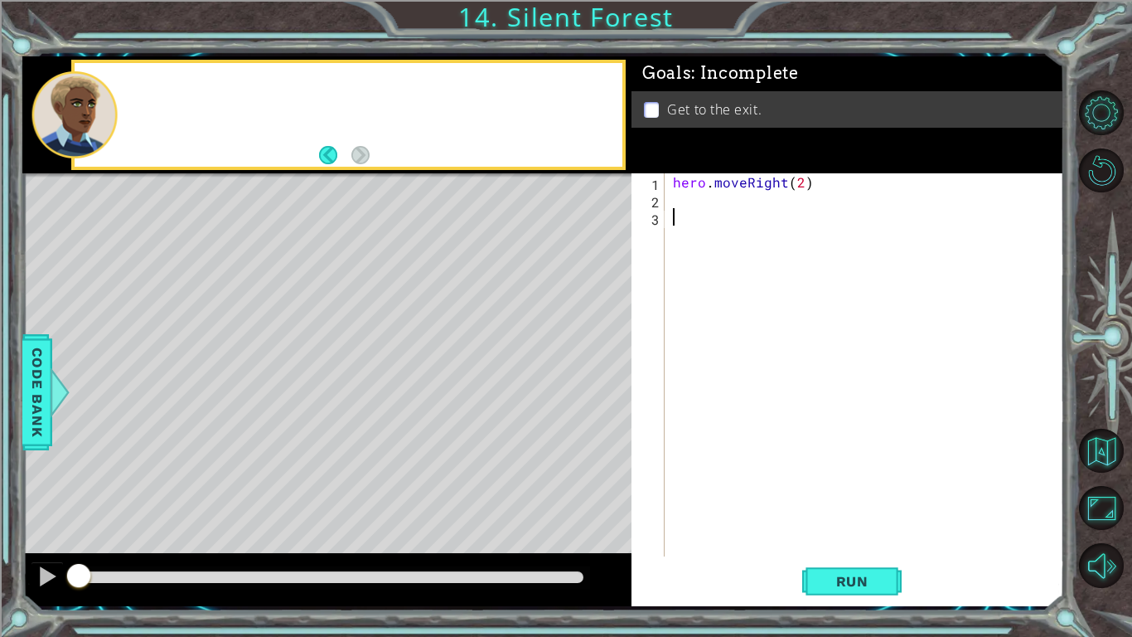
click at [706, 504] on div "hero . moveRight ( 2 )" at bounding box center [869, 382] width 399 height 418
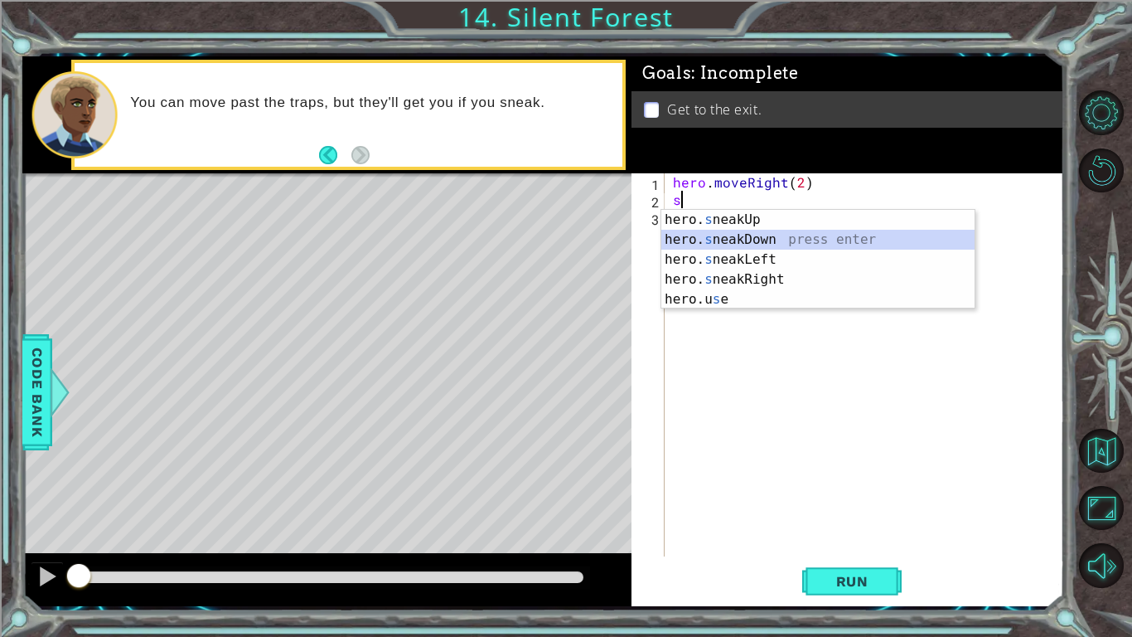
type textarea "hero.sneakDown(1)"
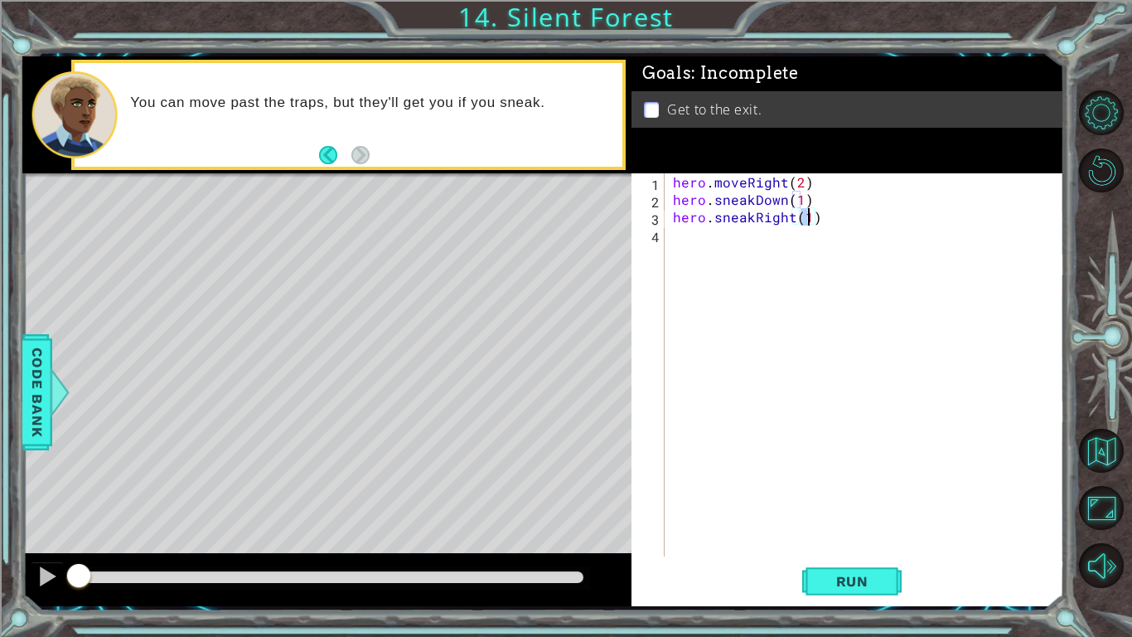
type textarea "hero.sneakRight(2)"
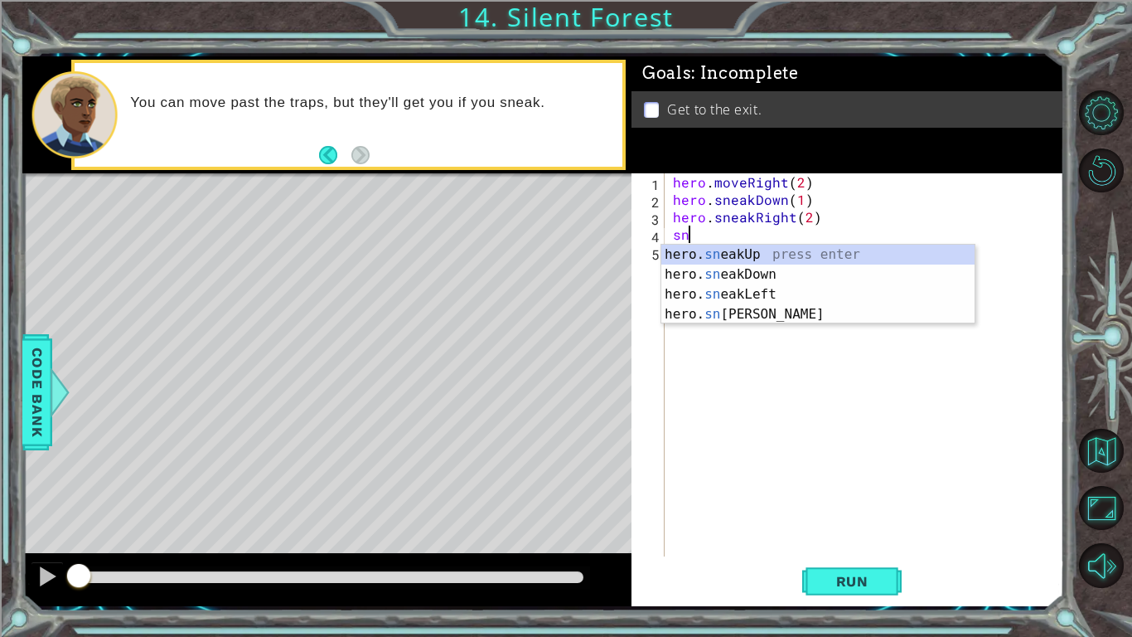
type textarea "hero.sneakUp(1)"
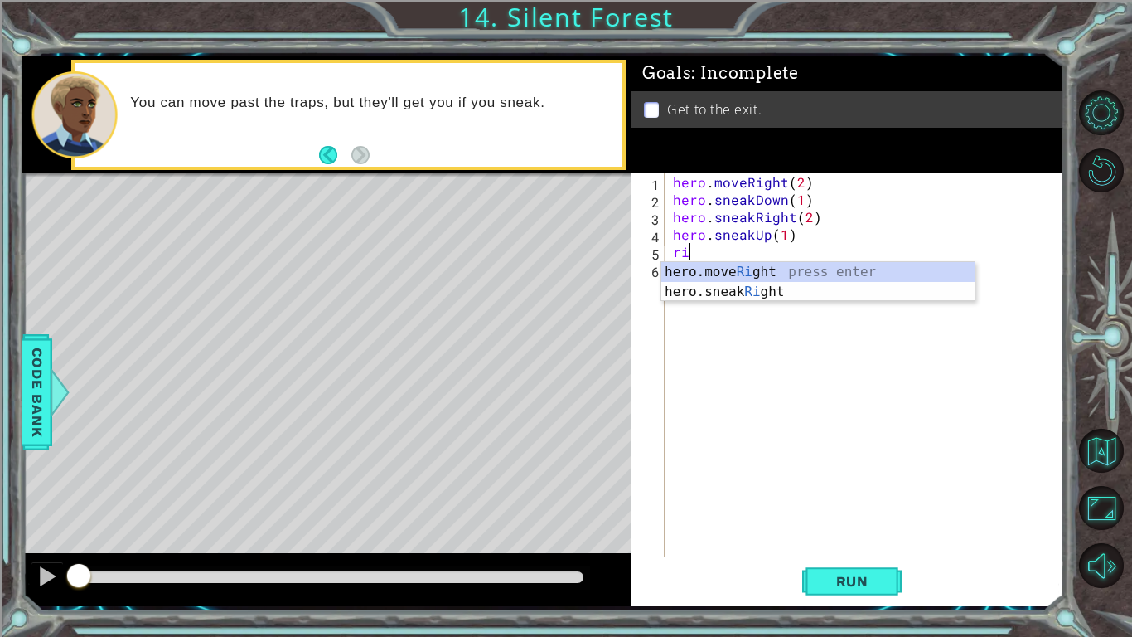
type textarea "hero.moveRight(1)"
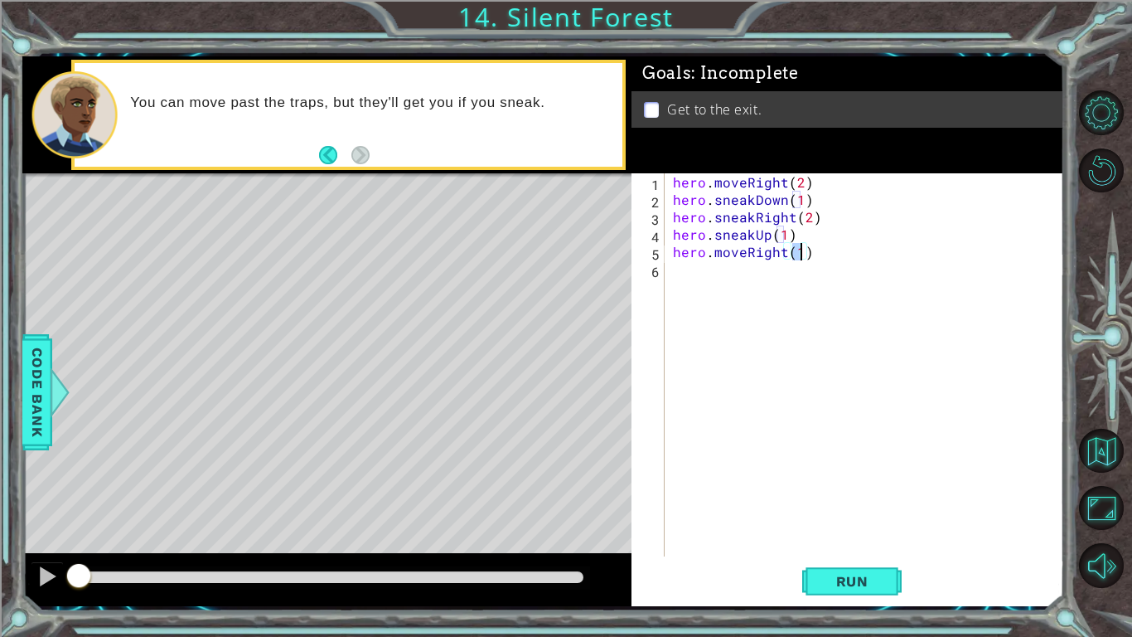
click at [914, 519] on div "hero . moveRight ( 2 ) hero . sneakDown ( 1 ) hero . sneakRight ( 2 ) hero . sn…" at bounding box center [869, 382] width 399 height 418
click at [885, 535] on button "Run" at bounding box center [851, 580] width 99 height 43
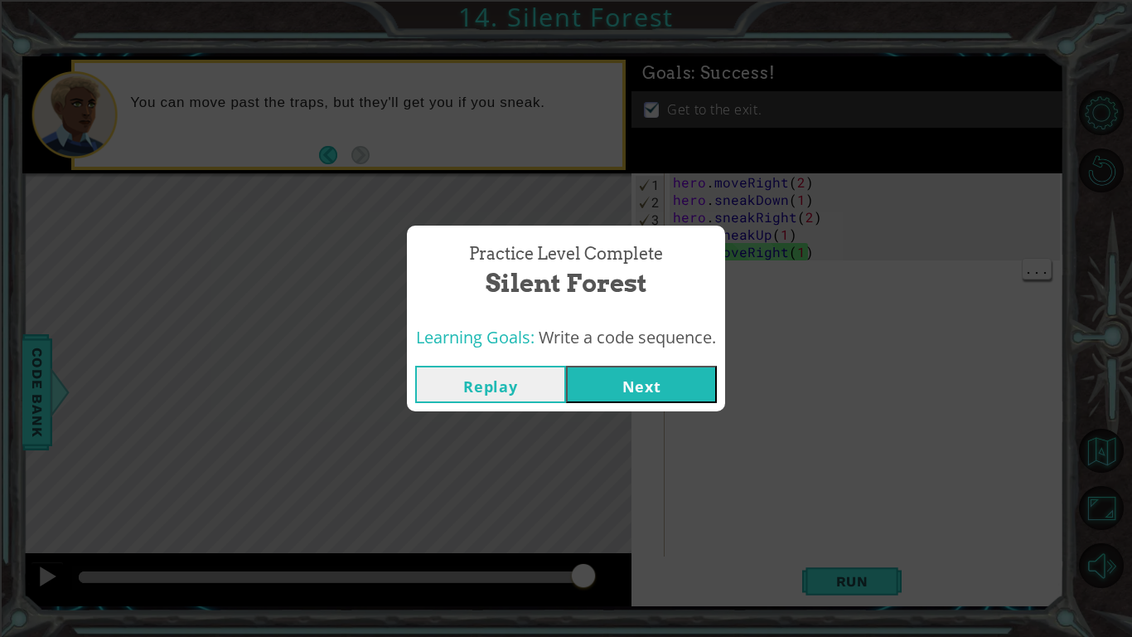
click at [599, 385] on button "Next" at bounding box center [641, 384] width 151 height 37
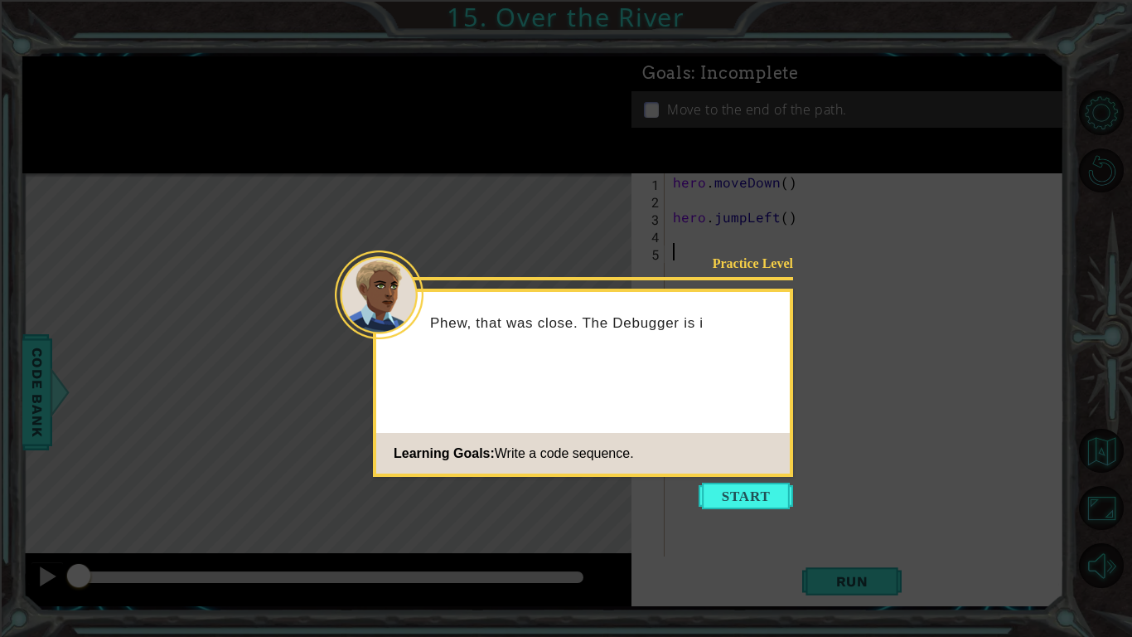
click at [683, 436] on footer "Learning Goals: Write a code sequence." at bounding box center [583, 453] width 414 height 41
click at [711, 497] on button "Start" at bounding box center [746, 495] width 94 height 27
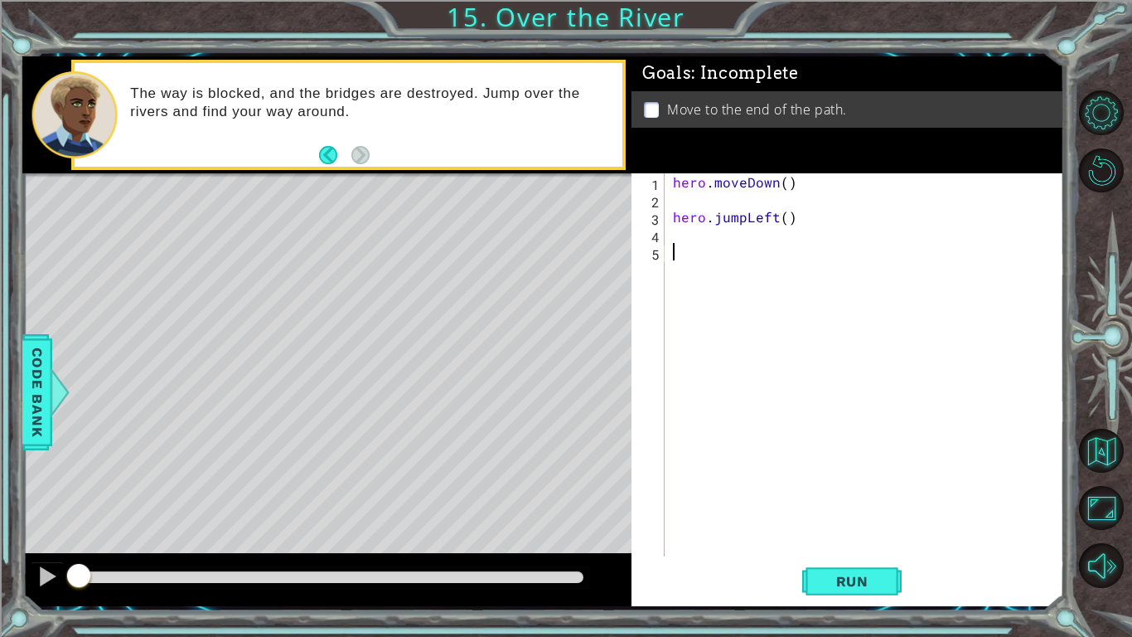
click at [782, 245] on div "hero . moveDown ( ) hero . jumpLeft ( )" at bounding box center [869, 382] width 399 height 418
click at [772, 240] on div "hero . moveDown ( ) hero . jumpLeft ( )" at bounding box center [869, 382] width 399 height 418
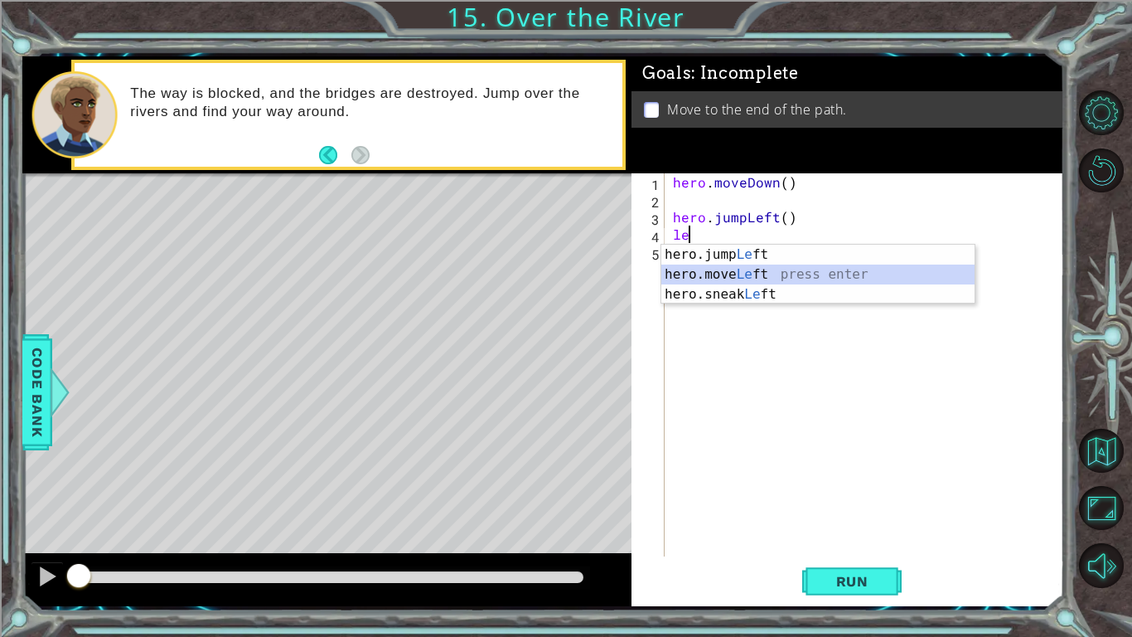
type textarea "hero.moveLeft(1)"
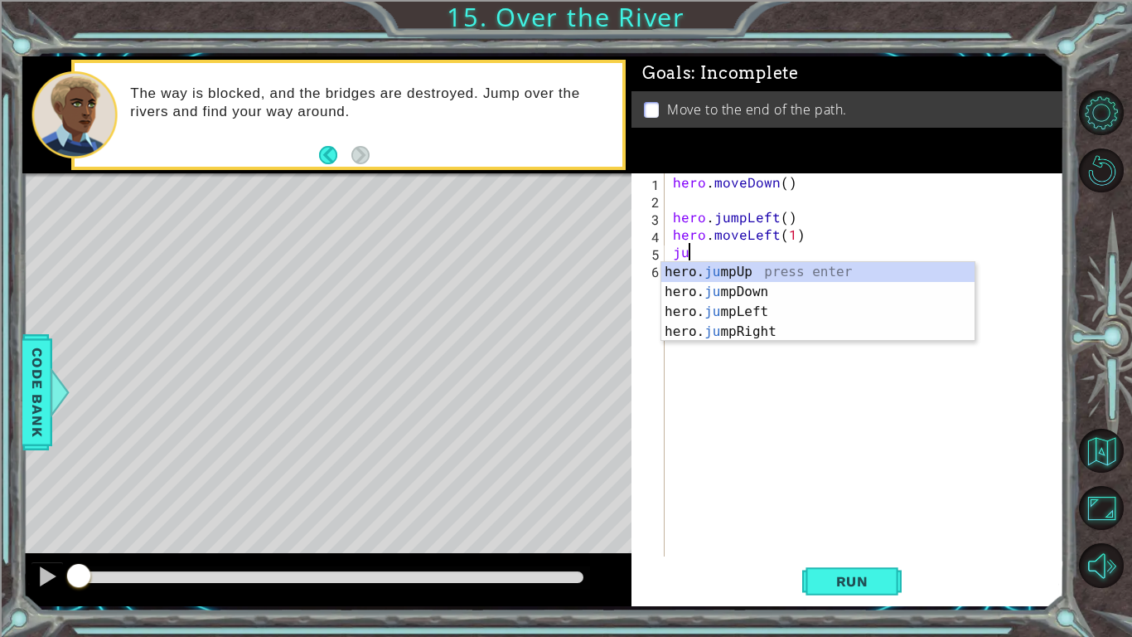
type textarea "ju"
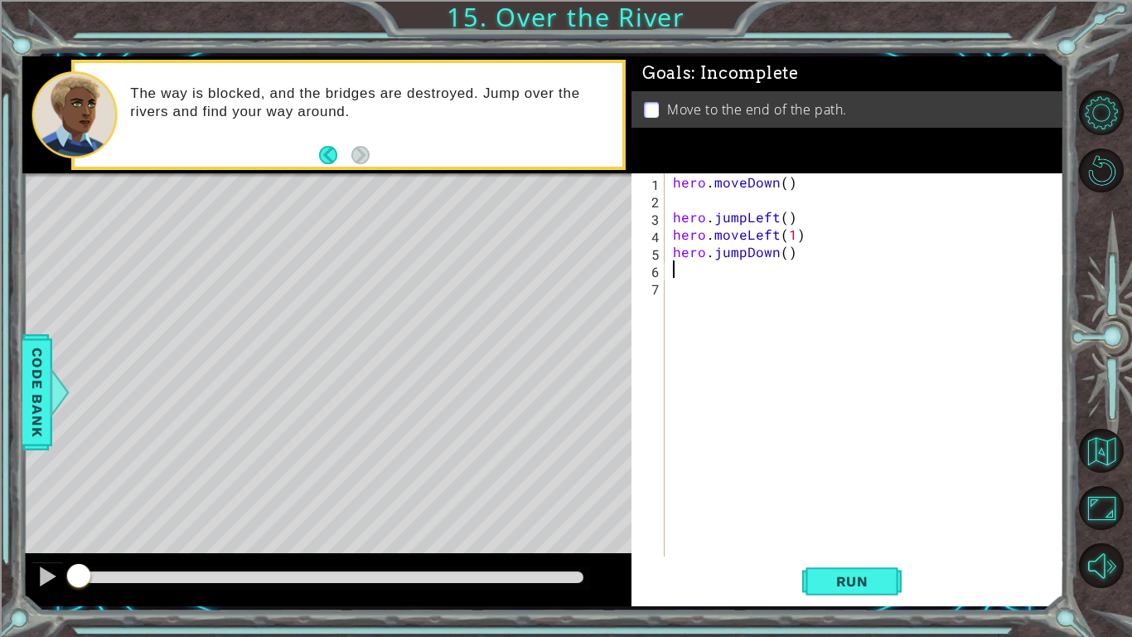
type textarea "ri"
type textarea "hero.moveRight(1)"
click at [888, 535] on button "Run" at bounding box center [851, 580] width 99 height 43
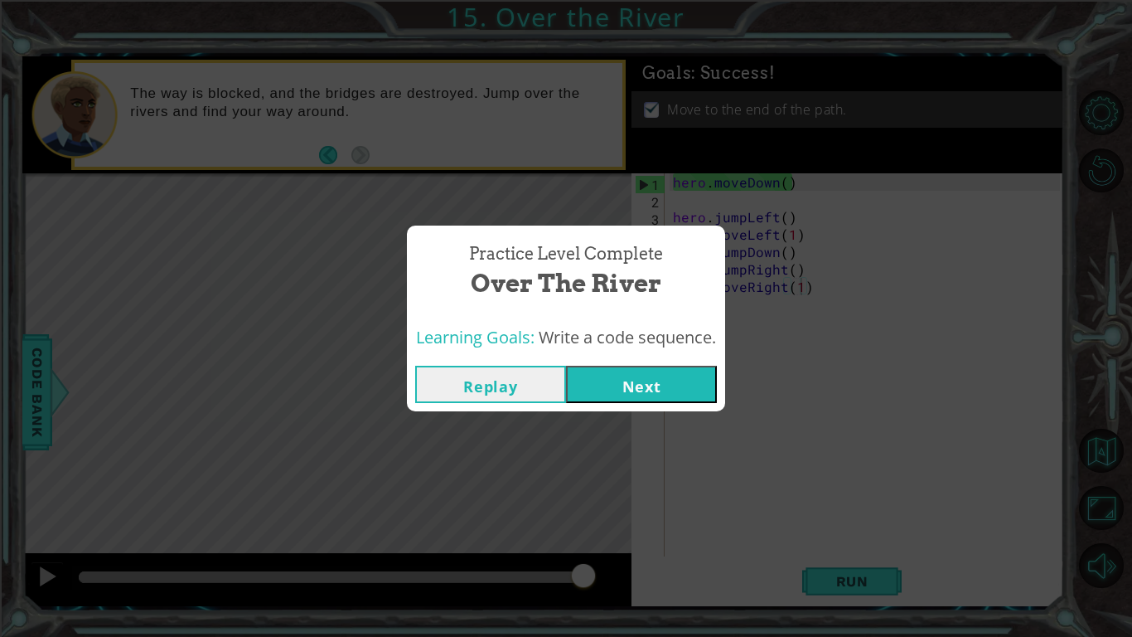
click at [659, 393] on button "Next" at bounding box center [641, 384] width 151 height 37
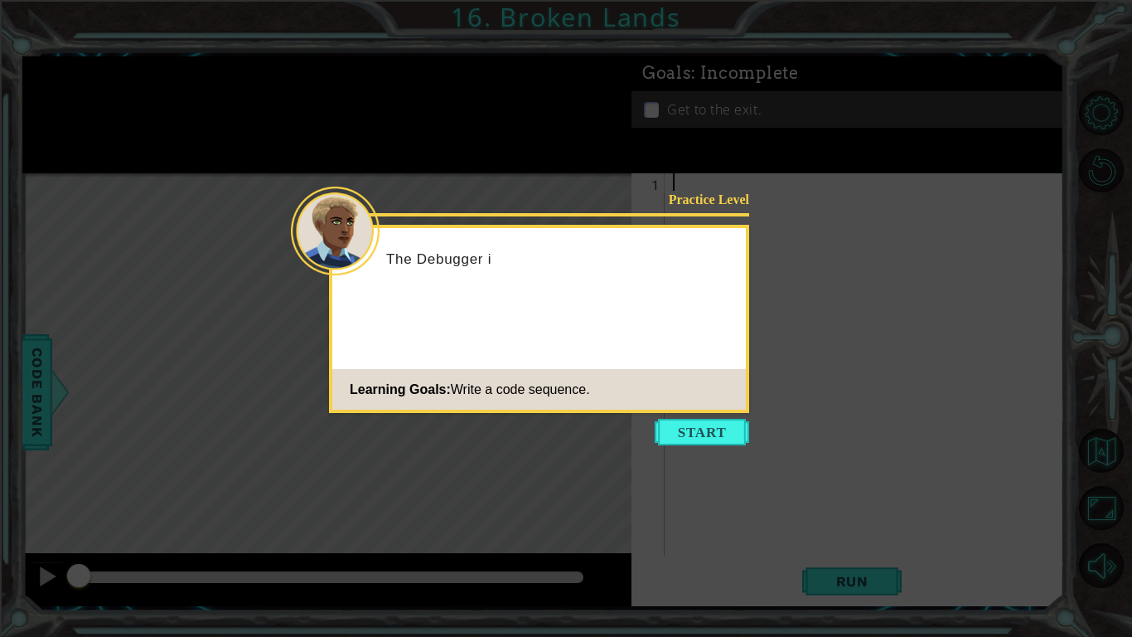
click at [755, 494] on icon at bounding box center [566, 318] width 1132 height 637
click at [734, 429] on button "Start" at bounding box center [702, 432] width 94 height 27
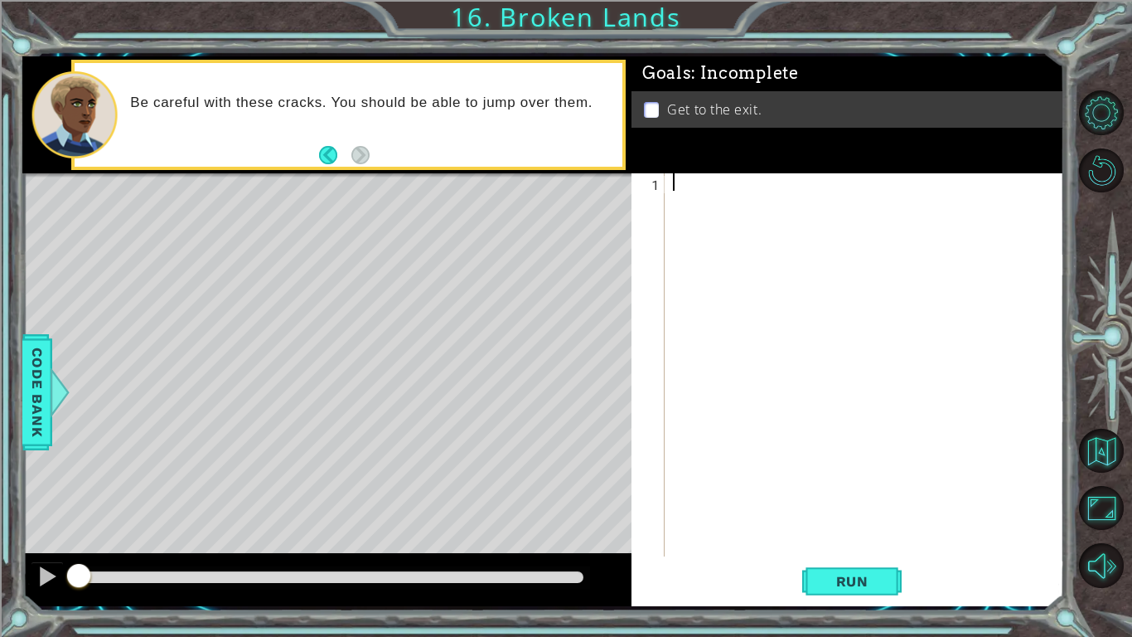
click at [966, 444] on div at bounding box center [869, 382] width 399 height 418
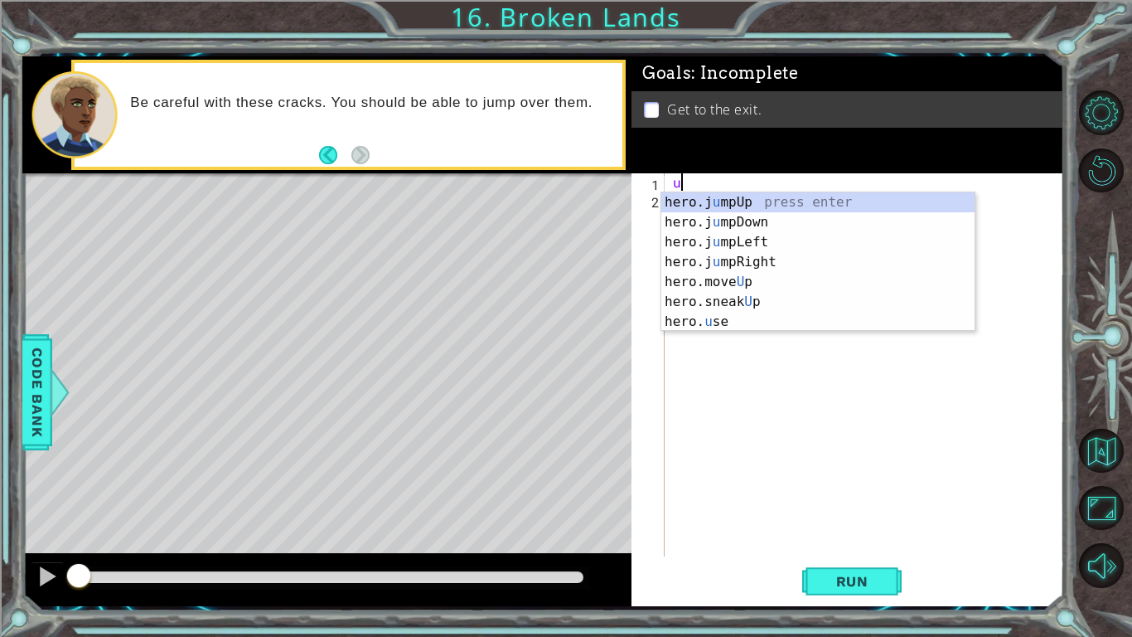
type textarea "up"
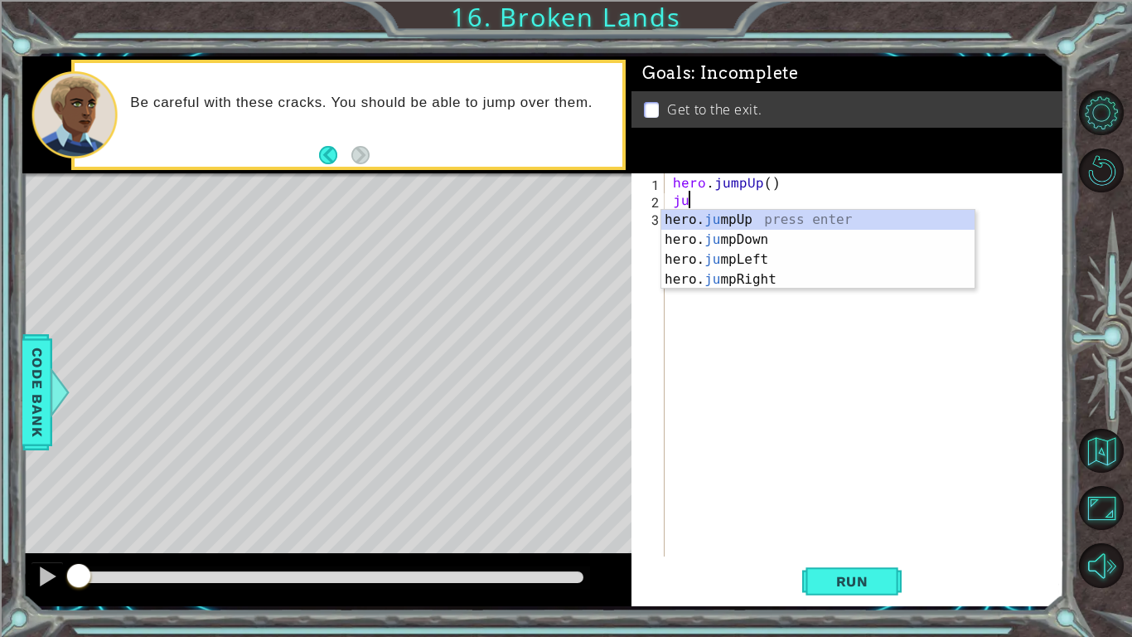
type textarea "jum"
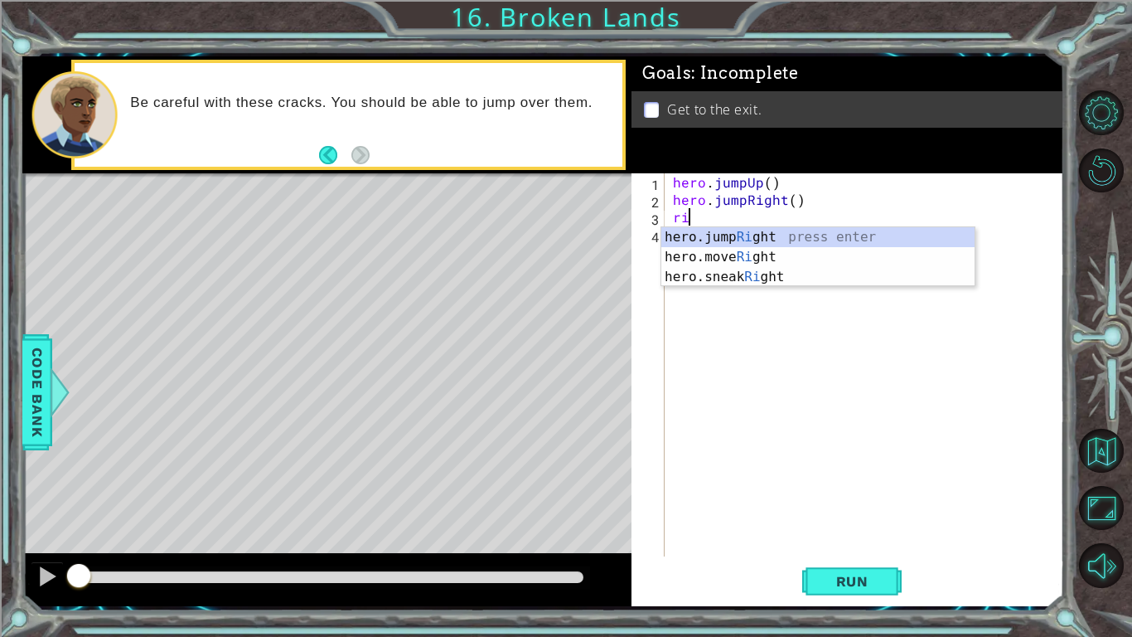
type textarea "rig"
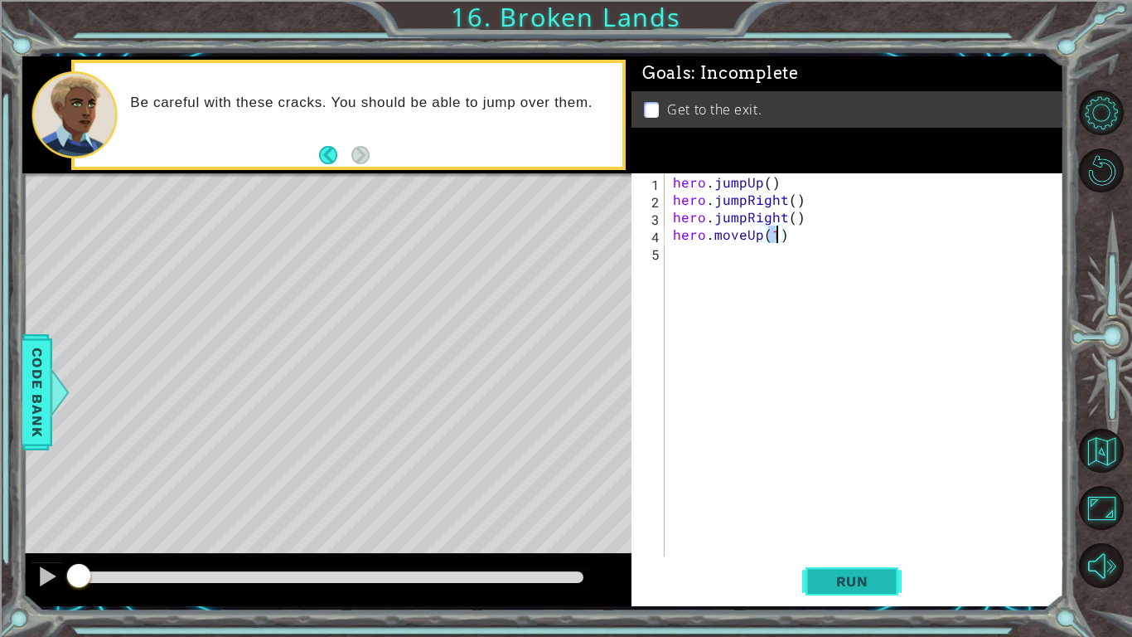
type textarea "hero.moveUp(1)"
click at [871, 535] on span "Run" at bounding box center [852, 581] width 65 height 17
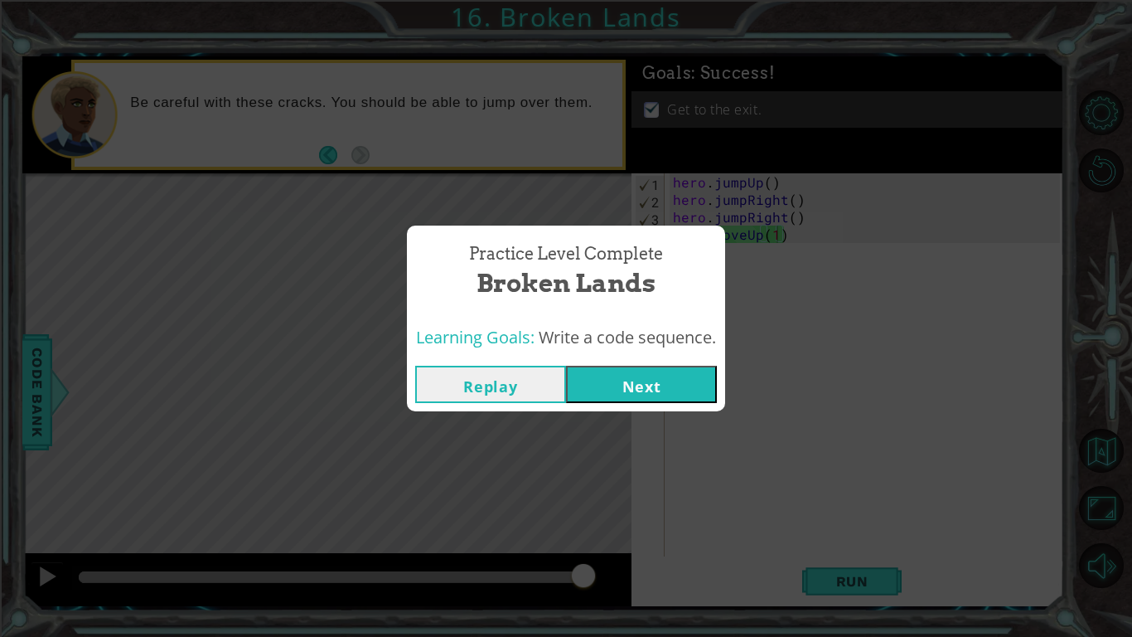
click at [632, 382] on button "Next" at bounding box center [641, 384] width 151 height 37
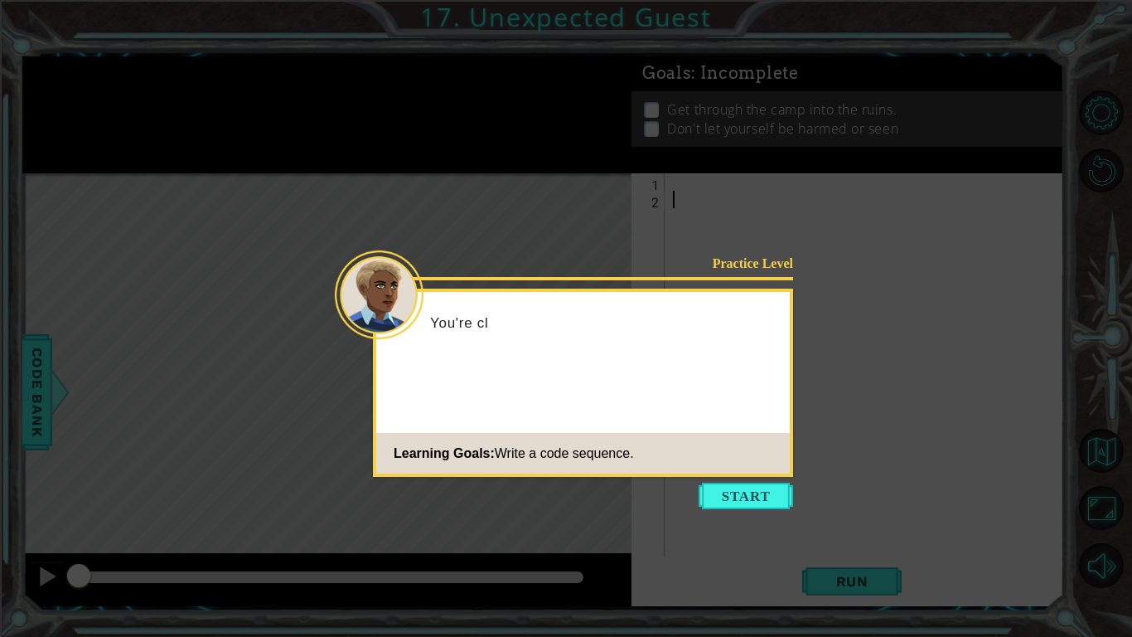
click at [737, 511] on icon at bounding box center [566, 318] width 1132 height 637
click at [714, 506] on button "Start" at bounding box center [746, 495] width 94 height 27
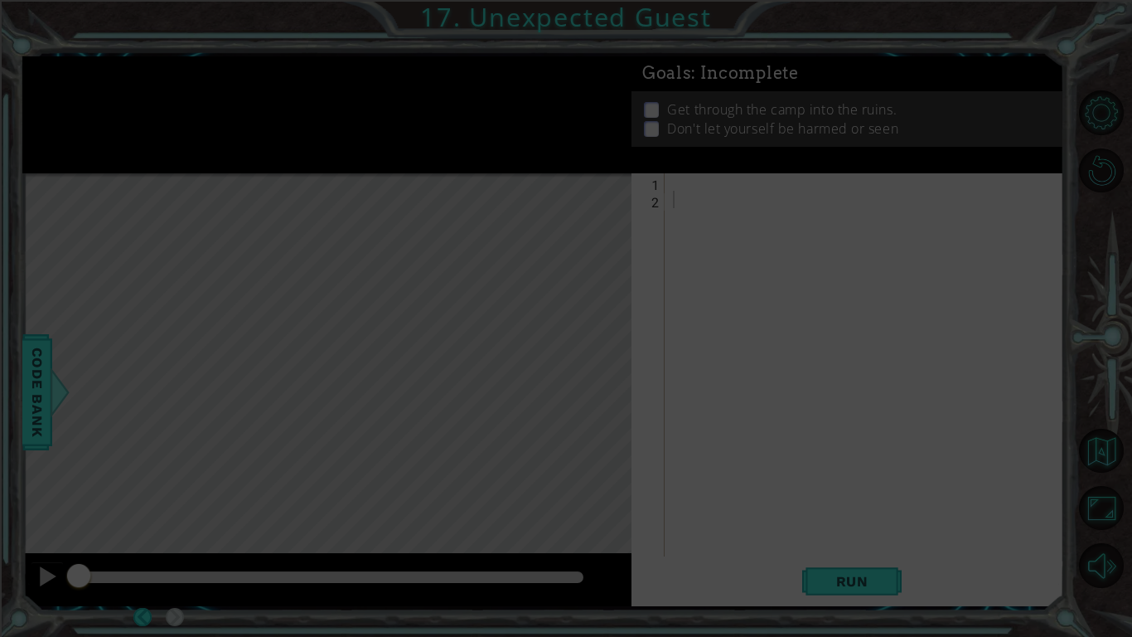
click at [694, 441] on div at bounding box center [869, 382] width 399 height 418
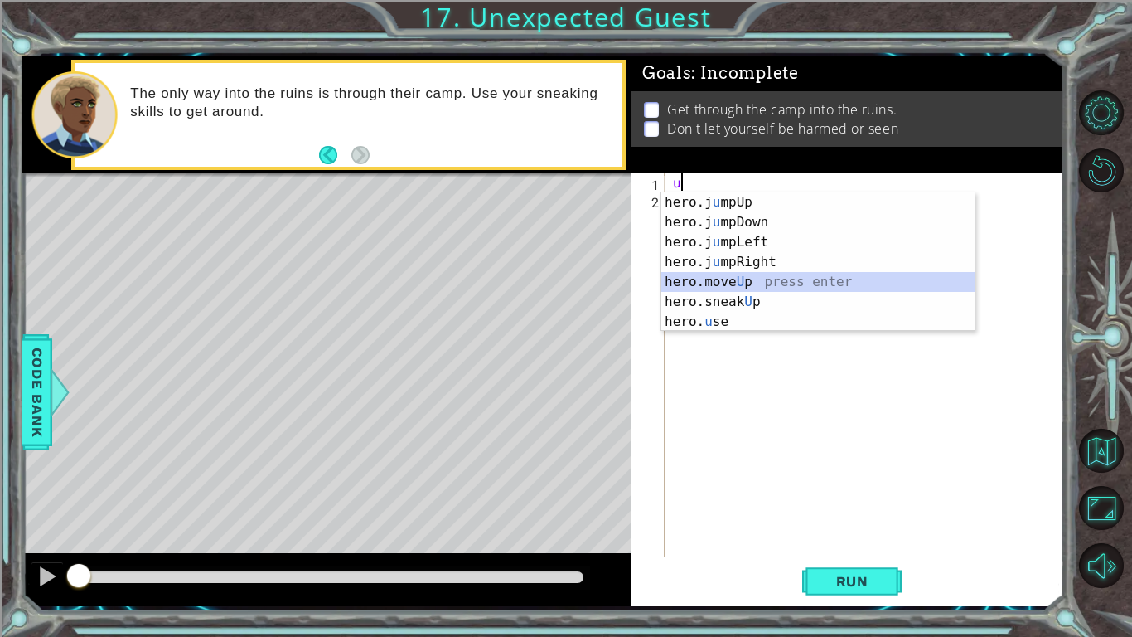
type textarea "hero.moveUp(1)"
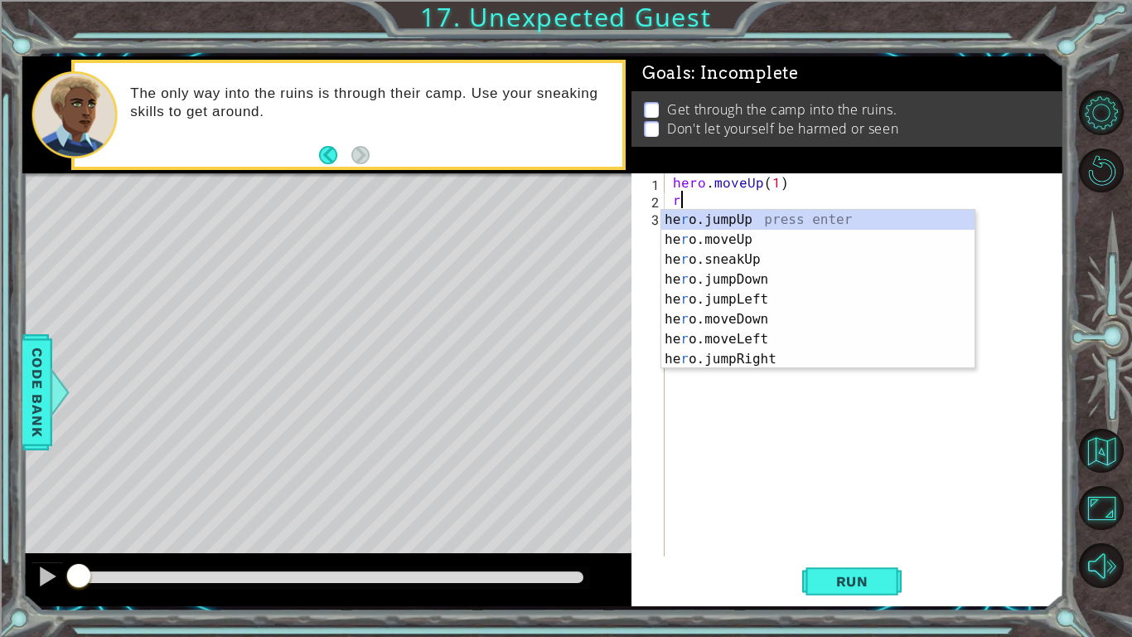
type textarea "ri"
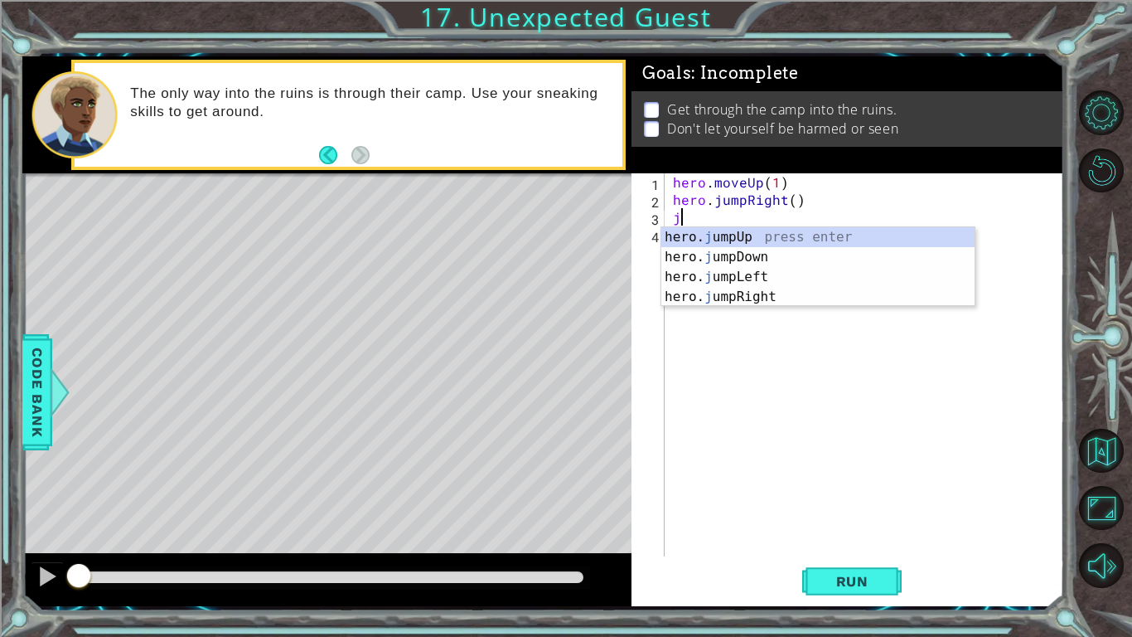
type textarea "ju"
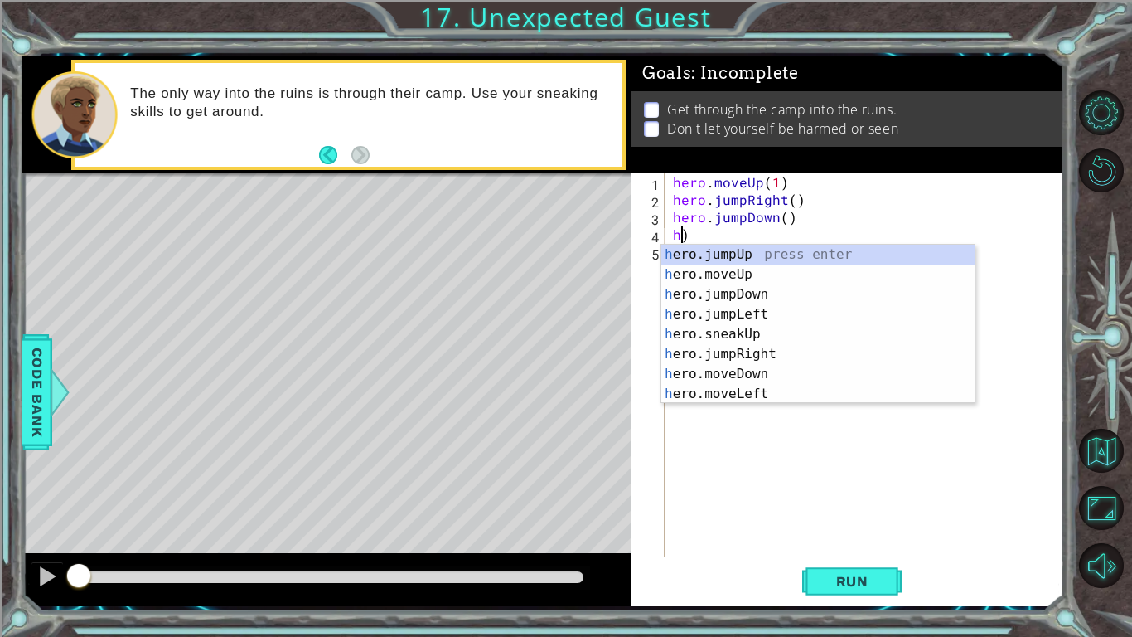
type textarea ")"
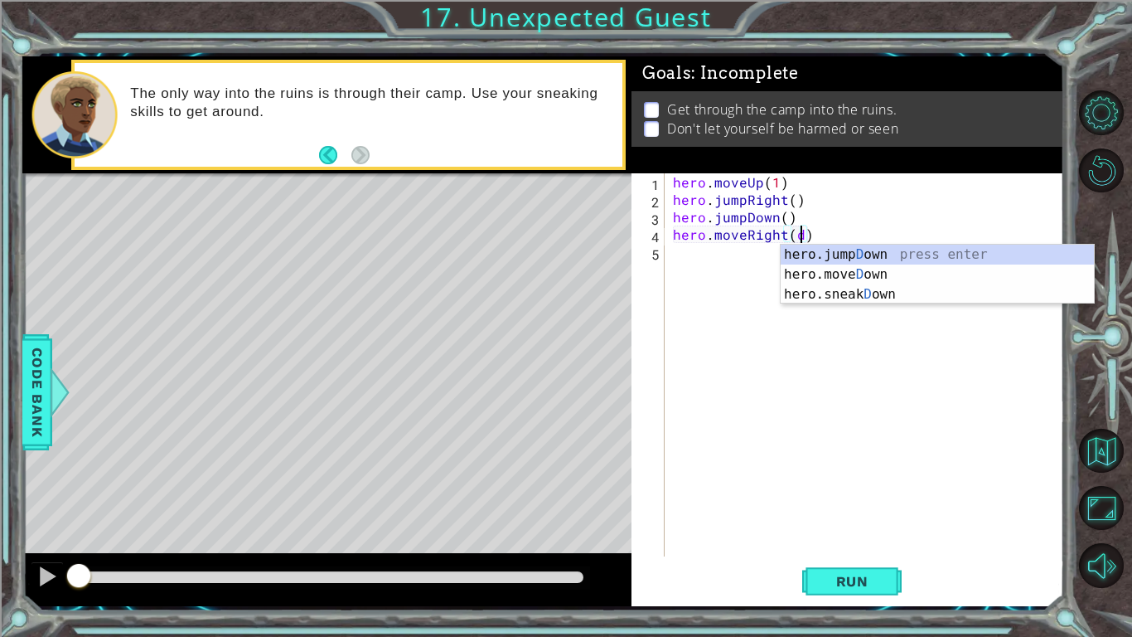
scroll to position [0, 7]
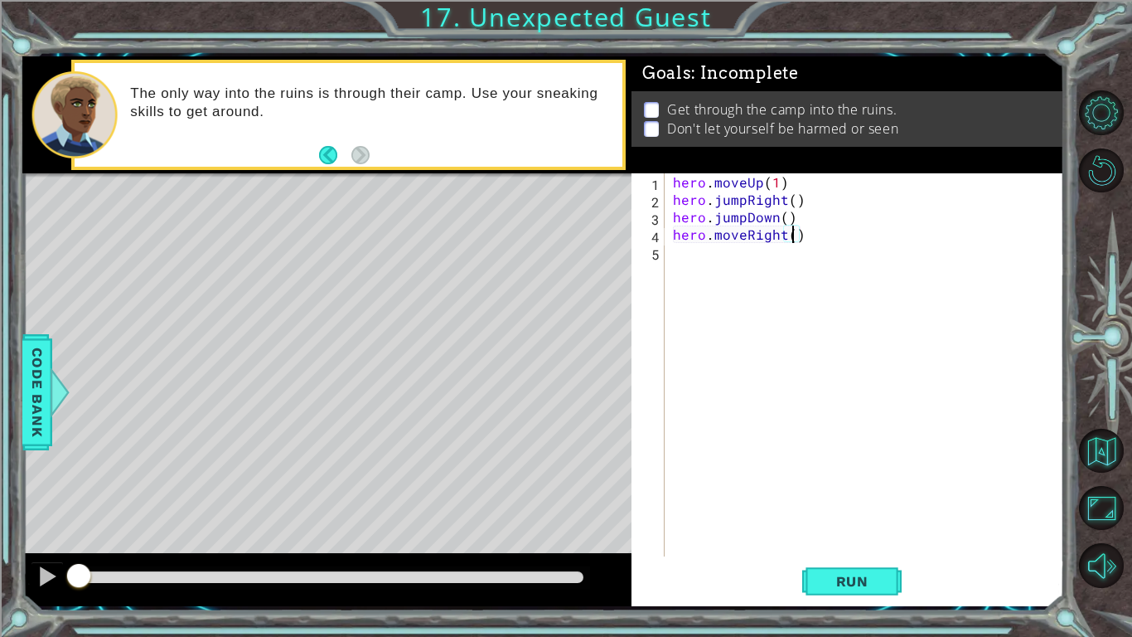
type textarea "hero.moveRight(1)"
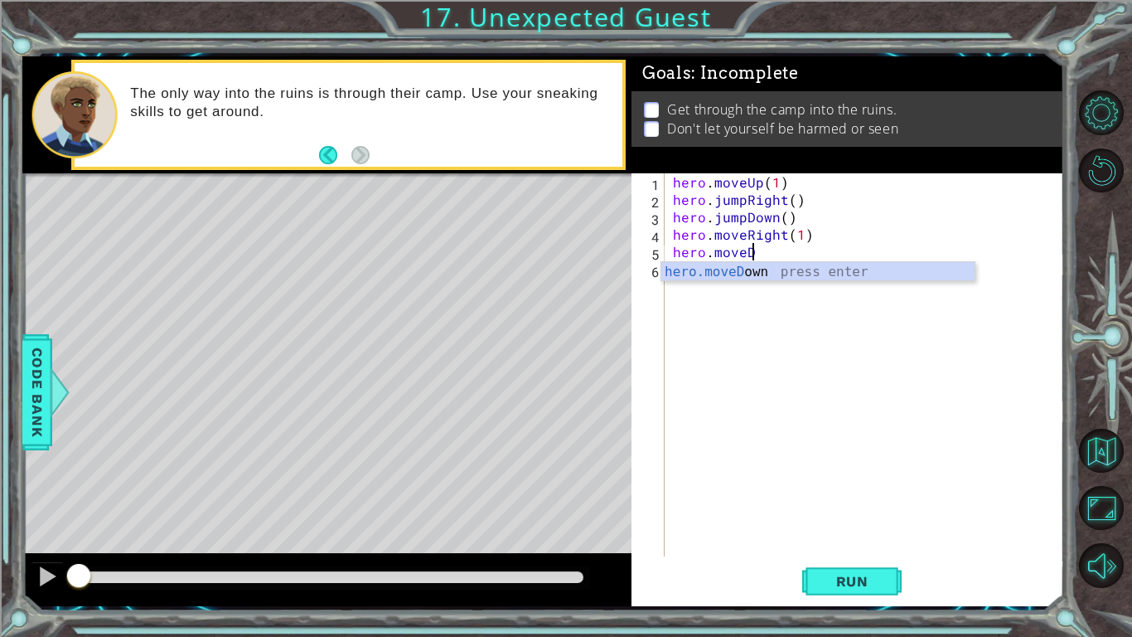
scroll to position [0, 3]
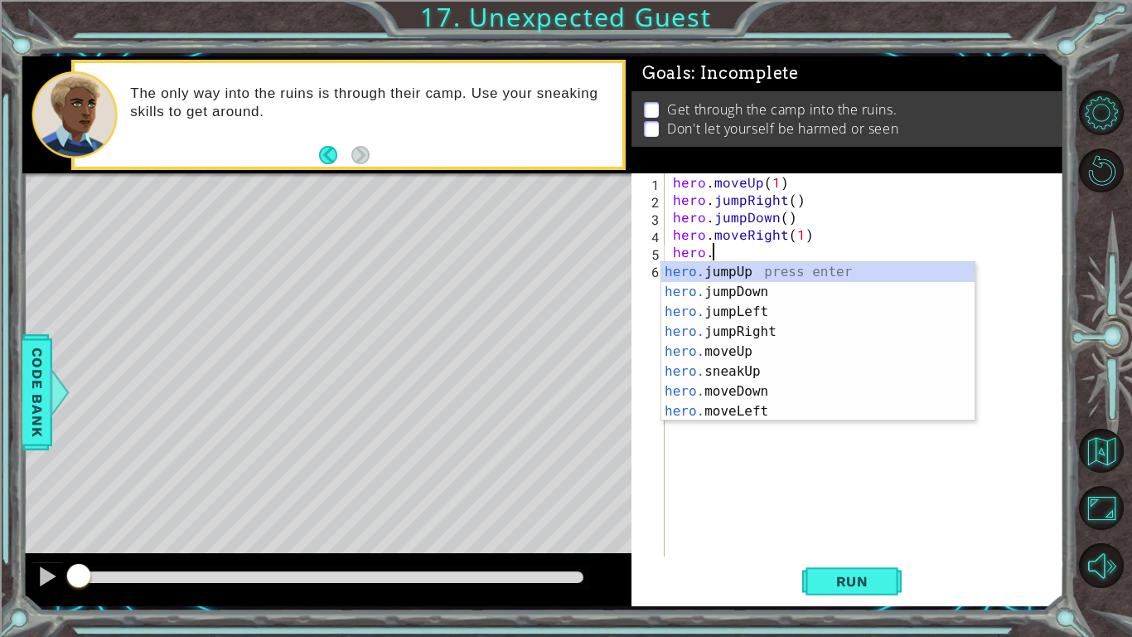
type textarea "h"
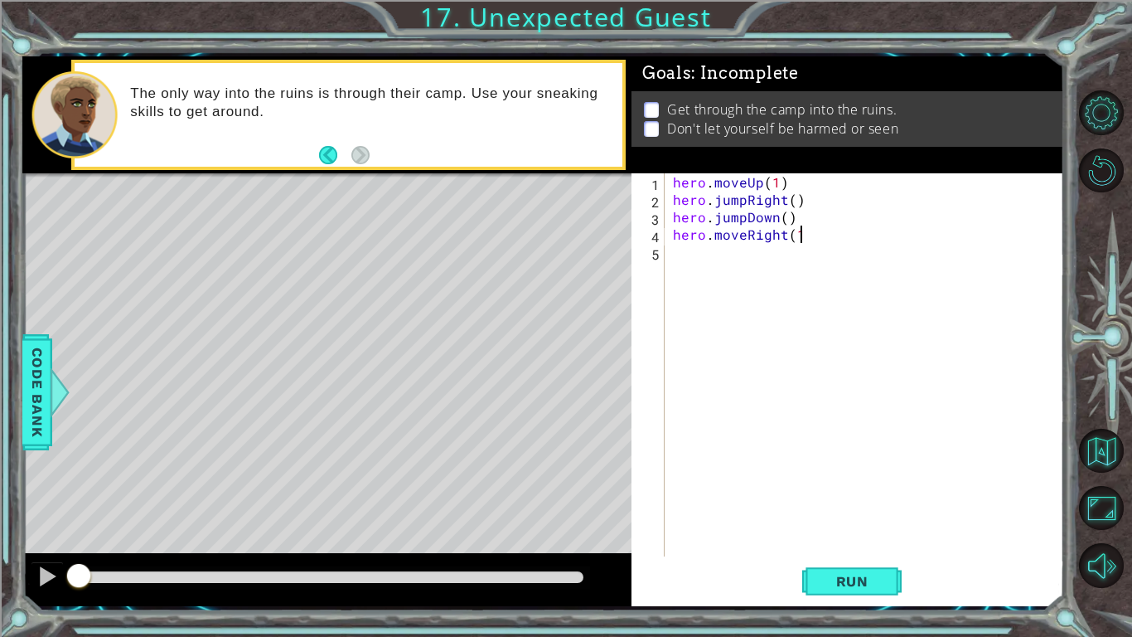
type textarea "hero.moveRight(1)"
click at [814, 222] on div "hero . moveUp ( 1 ) hero . jumpRight ( ) hero . jumpDown ( ) hero . moveRight (…" at bounding box center [869, 382] width 399 height 418
type textarea "hero.jumpDown()"
click at [877, 254] on div "hero . moveUp ( 1 ) hero . jumpRight ( ) hero . jumpDown ( ) hero . moveRight (…" at bounding box center [869, 382] width 399 height 418
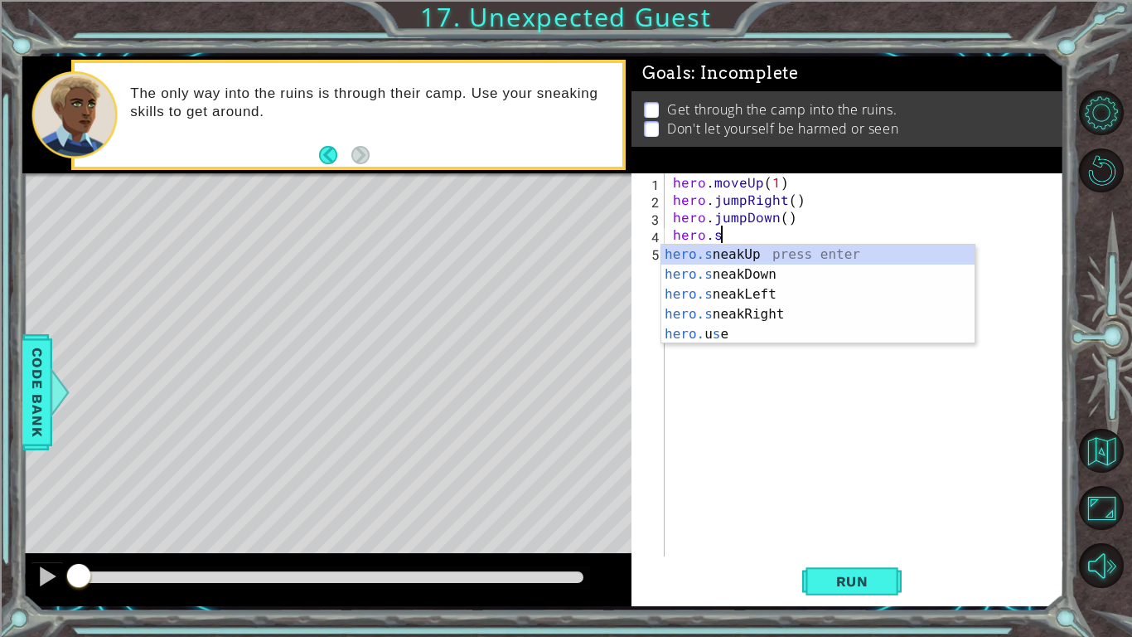
scroll to position [0, 2]
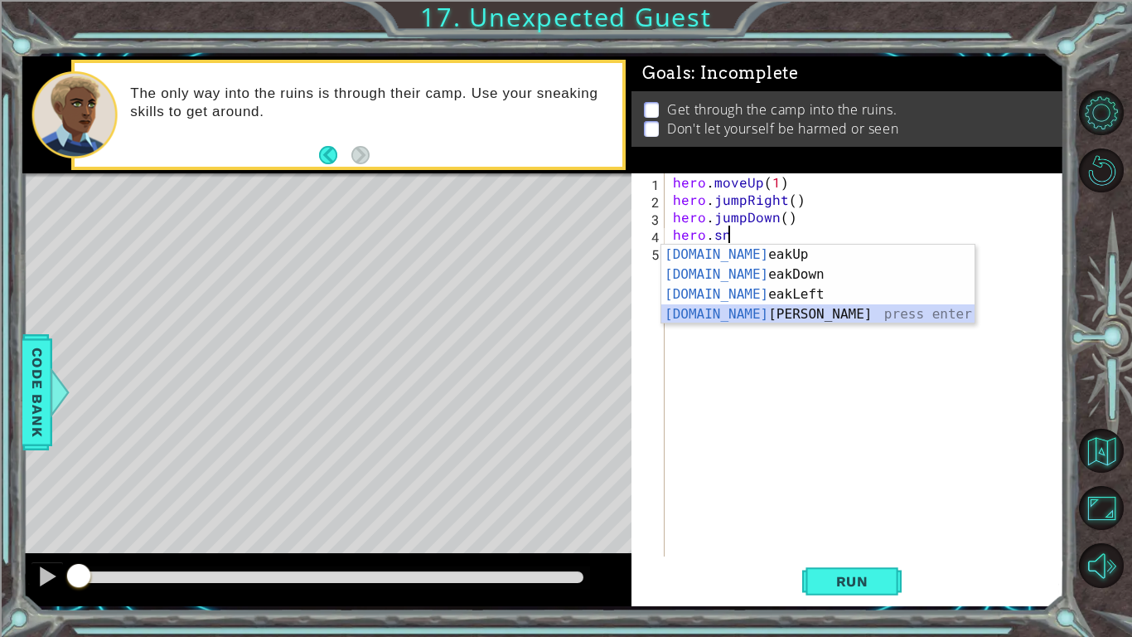
type textarea "hero.sneakRight(1)"
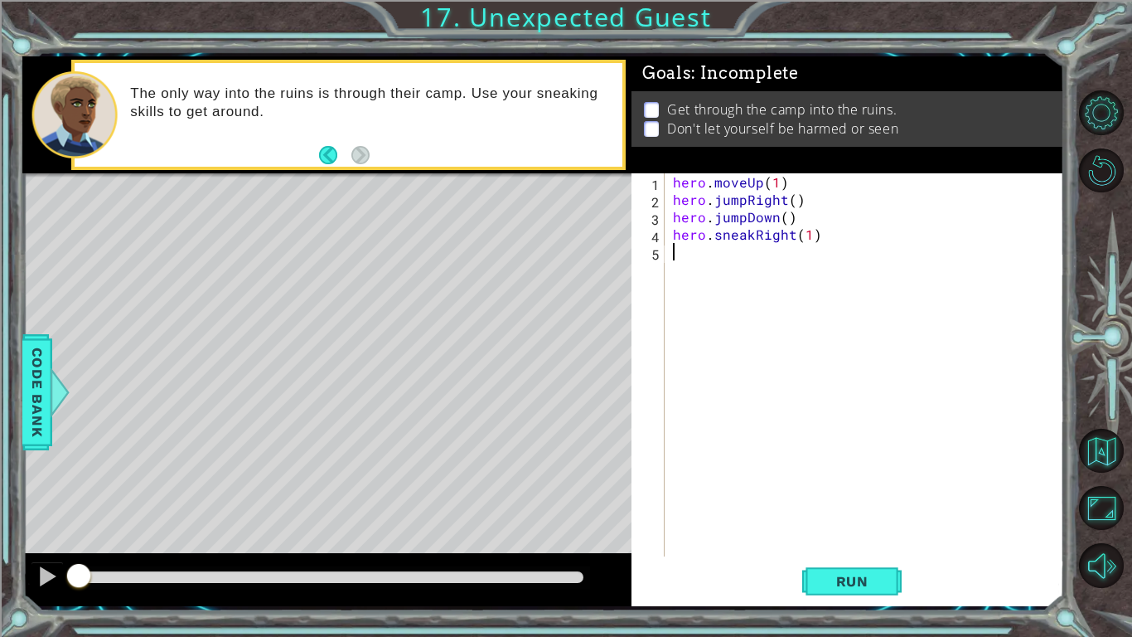
scroll to position [0, 0]
type textarea "h"
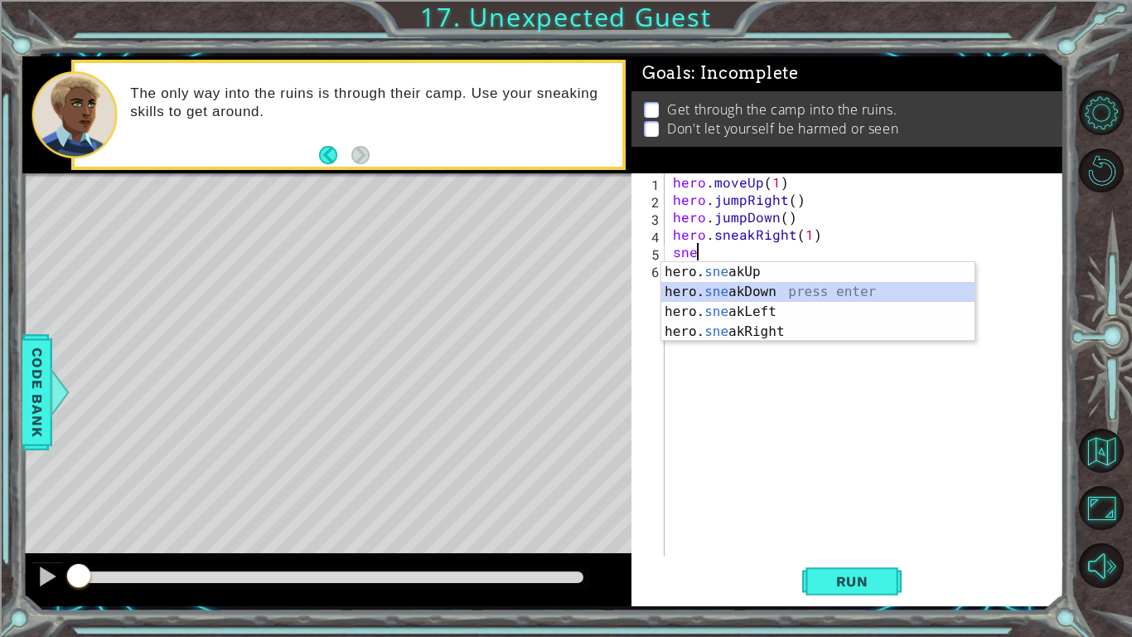
type textarea "hero.sneakDown(1)"
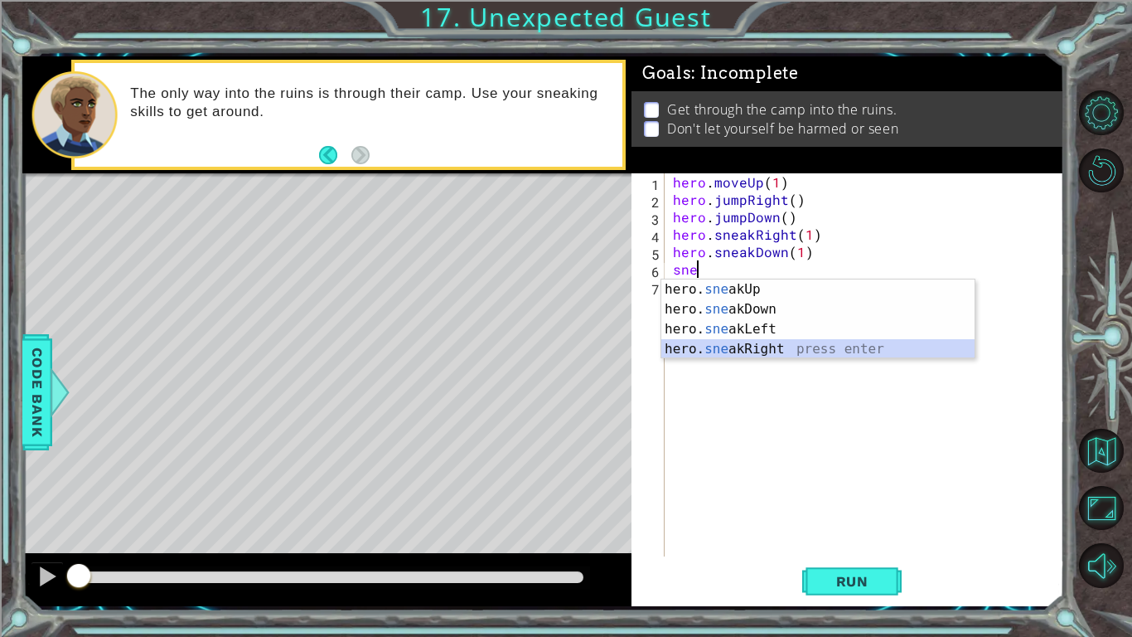
type textarea "hero.sneakRight(1)"
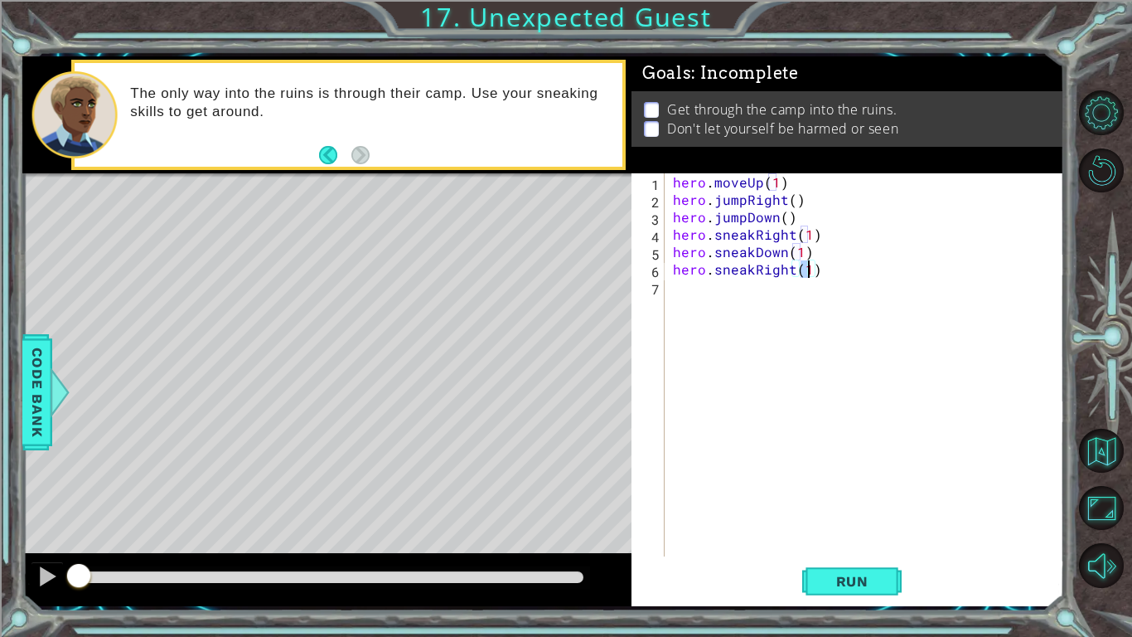
click at [855, 280] on div "hero . moveUp ( 1 ) hero . jumpRight ( ) hero . jumpDown ( ) hero . sneakRight …" at bounding box center [869, 382] width 399 height 418
click at [808, 263] on div "hero . moveUp ( 1 ) hero . jumpRight ( ) hero . jumpDown ( ) hero . sneakRight …" at bounding box center [869, 382] width 399 height 418
type textarea "hero.sneakRight(2)"
type textarea "hero.sneakUp(1)"
click at [860, 535] on span "Run" at bounding box center [852, 581] width 65 height 17
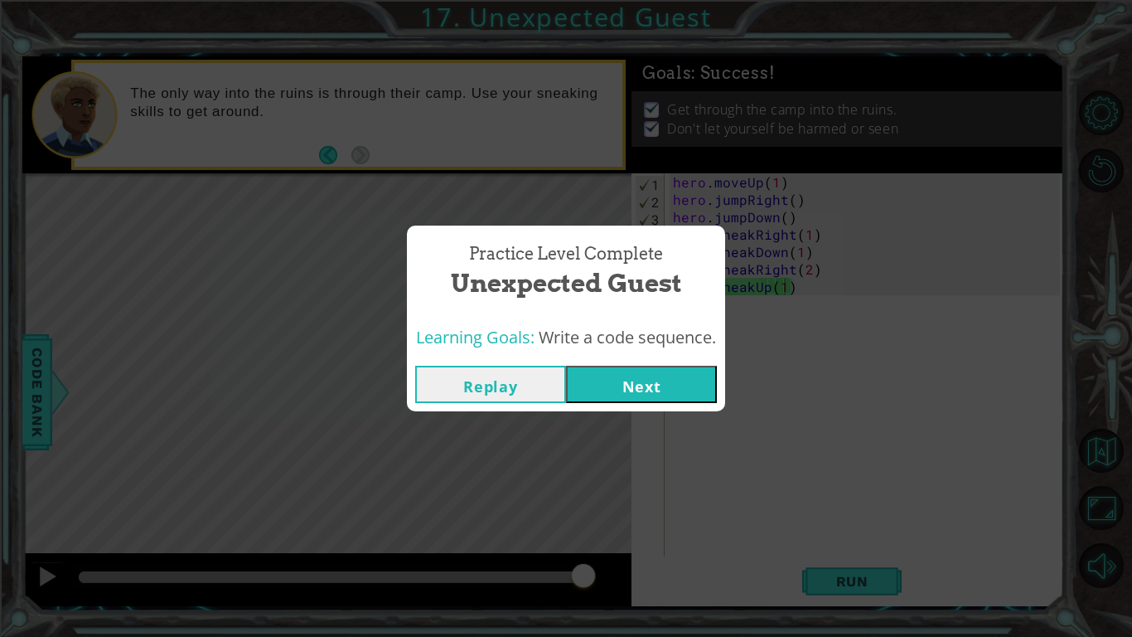
click at [675, 391] on button "Next" at bounding box center [641, 384] width 151 height 37
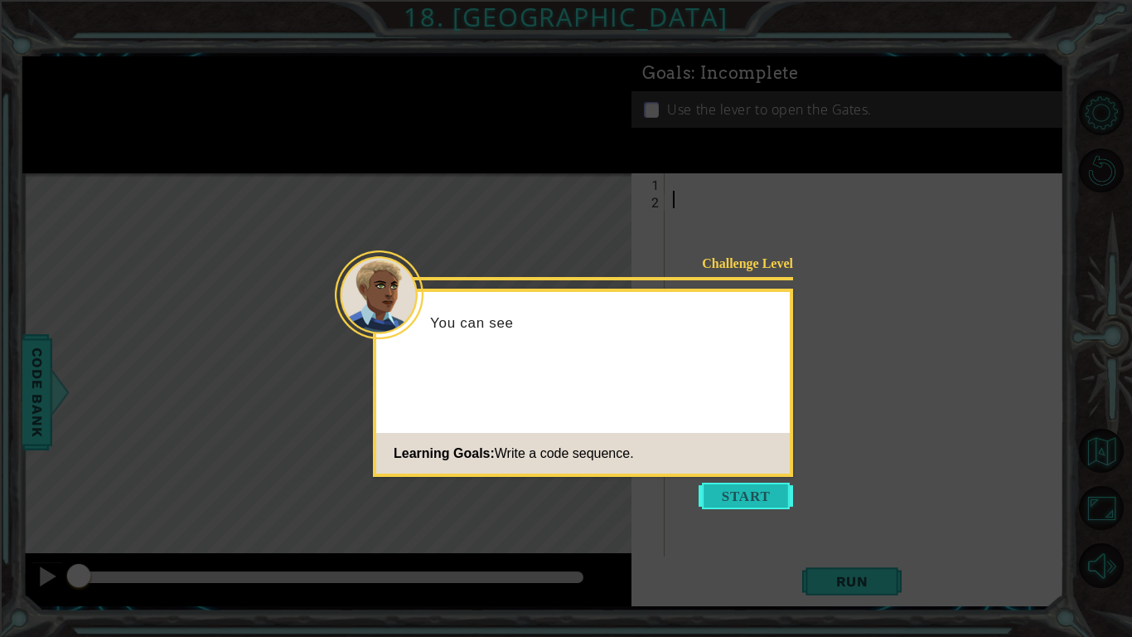
click at [709, 487] on button "Start" at bounding box center [746, 495] width 94 height 27
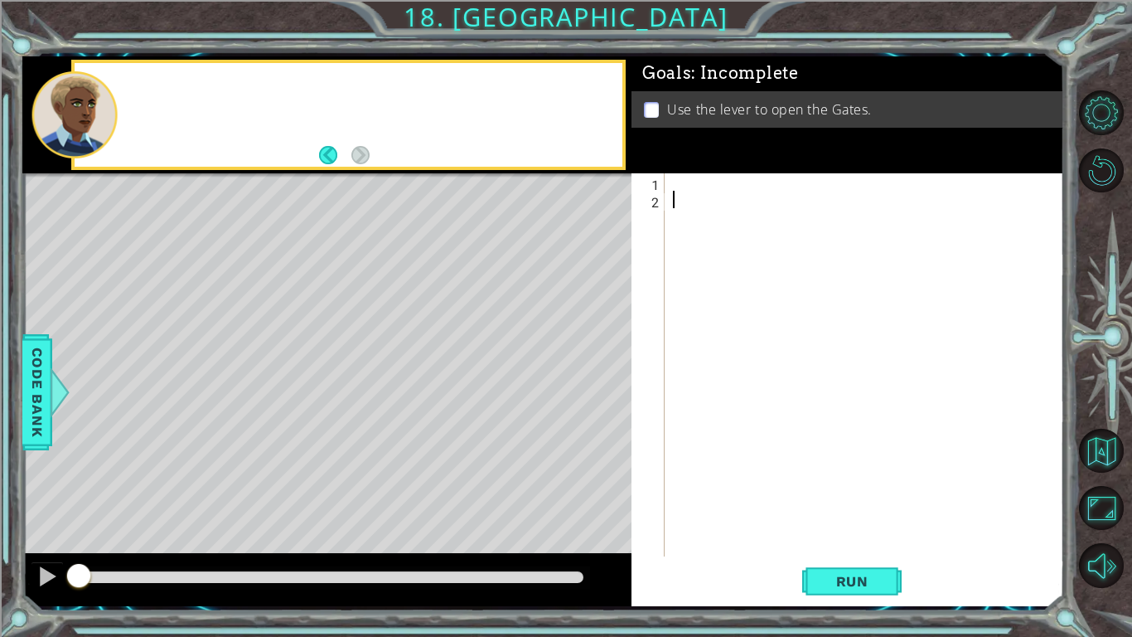
click at [738, 503] on div at bounding box center [869, 382] width 399 height 418
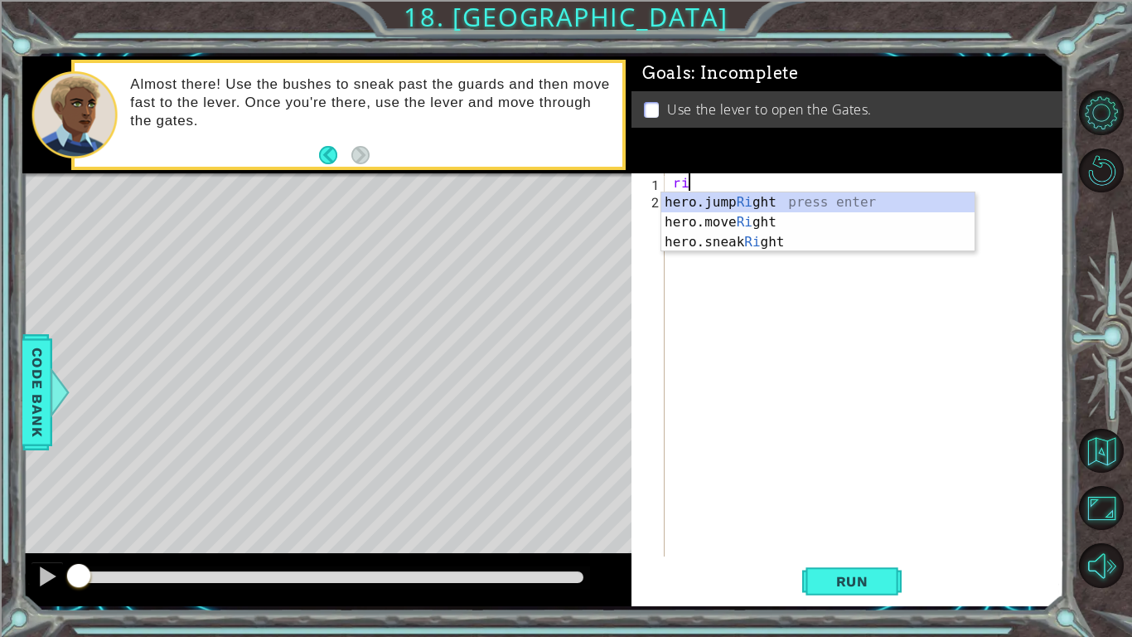
type textarea "r"
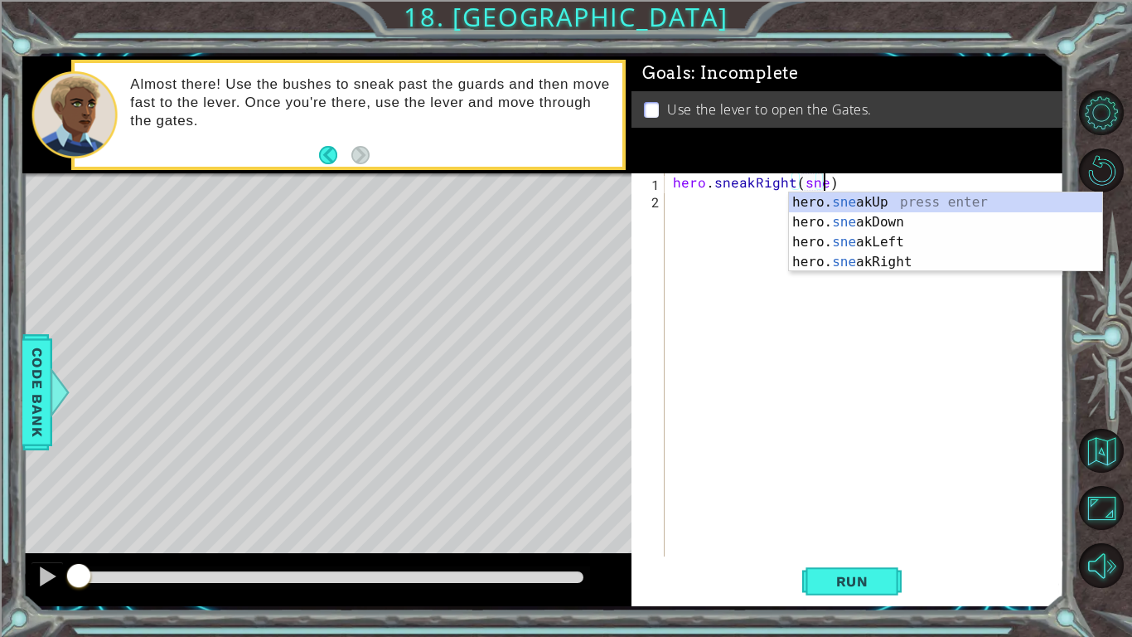
scroll to position [0, 9]
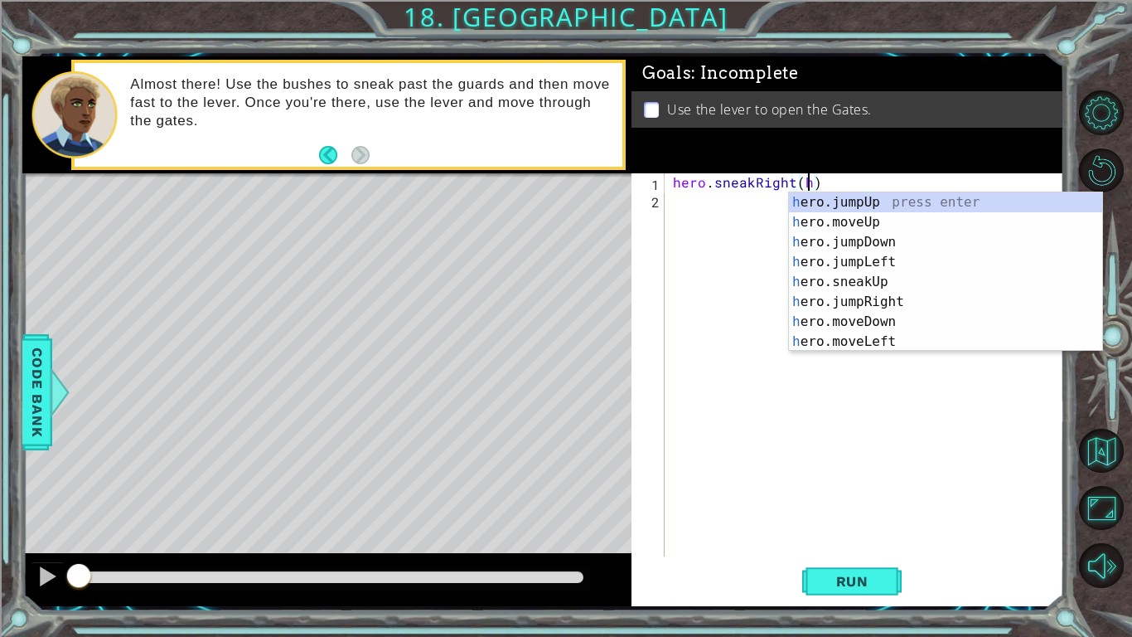
type textarea "hero.sneakRight()"
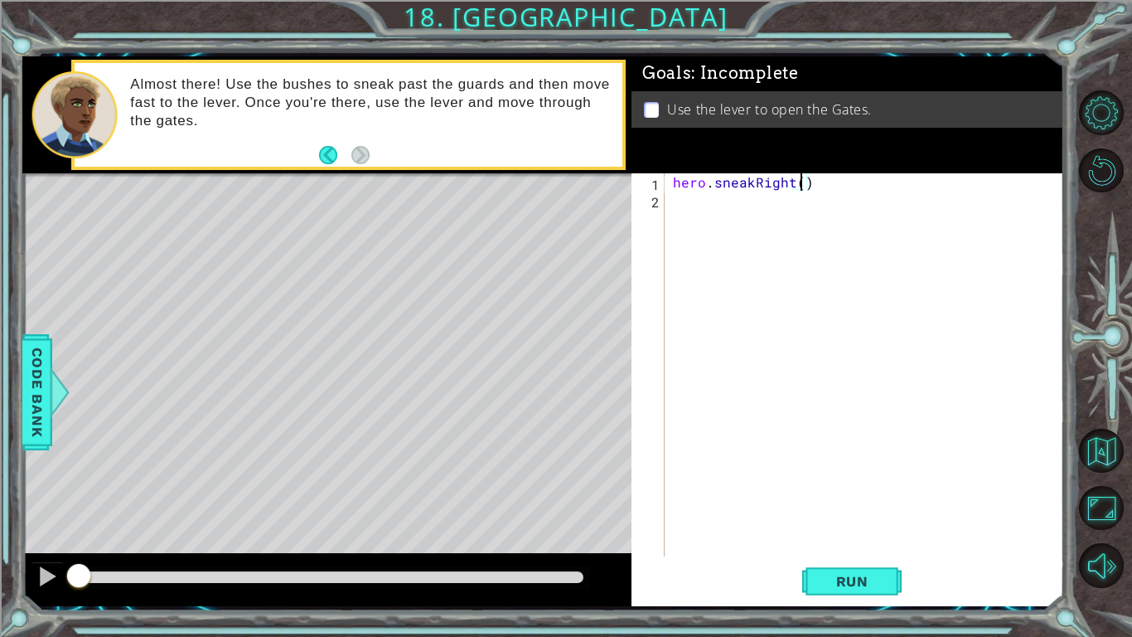
scroll to position [0, 0]
type textarea "hero.sneakUp(2)"
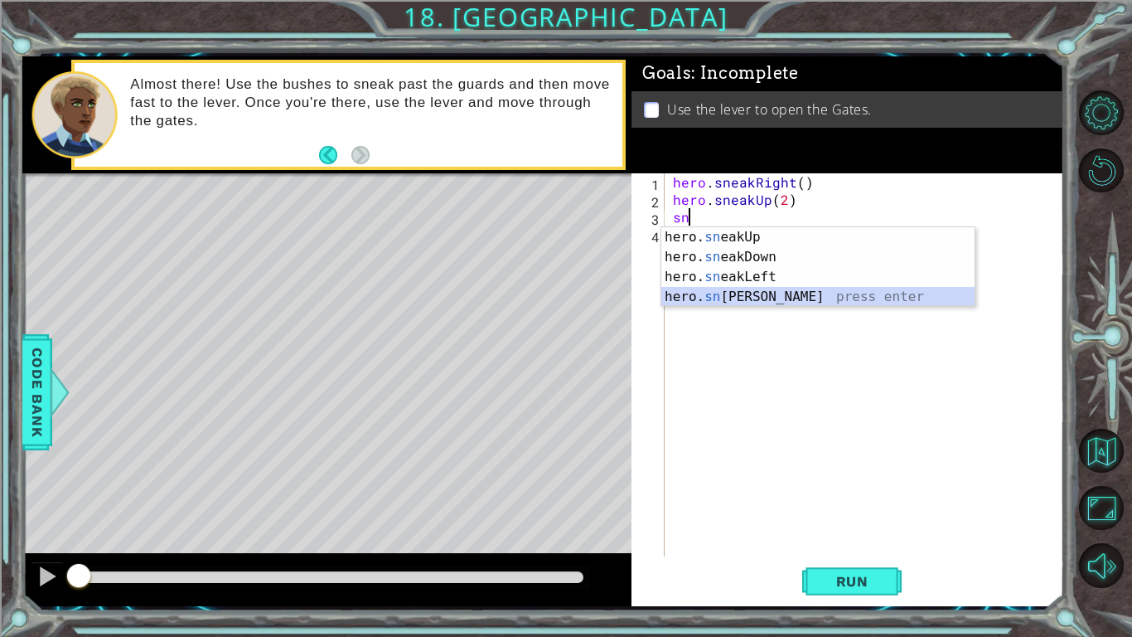
type textarea "hero.sneakRight(1)"
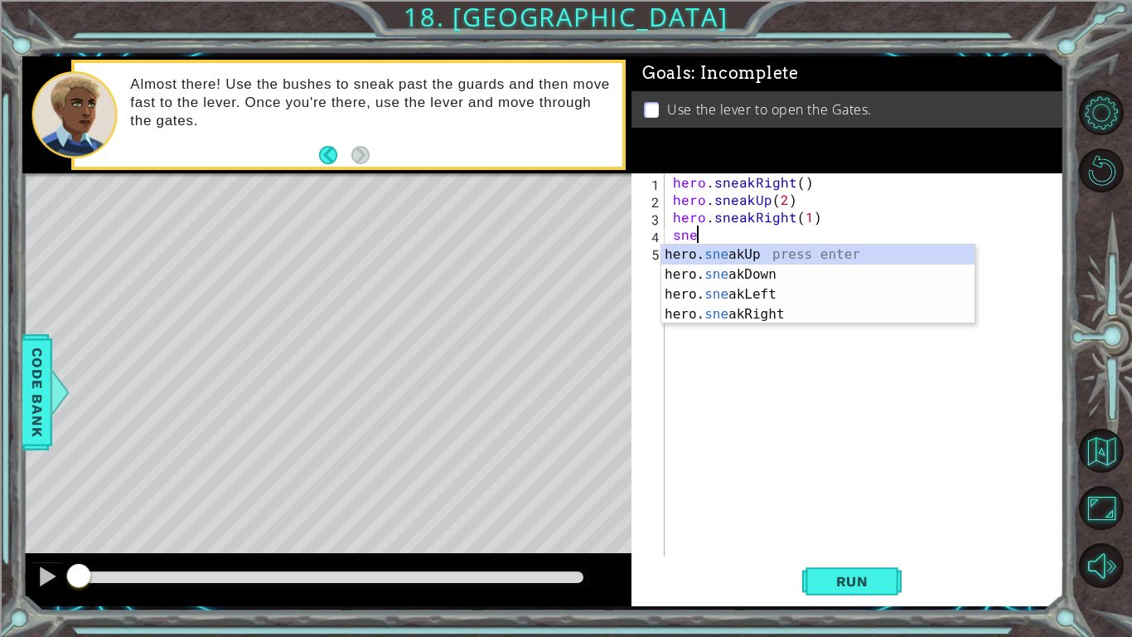
type textarea "hero.sneakUp(1)"
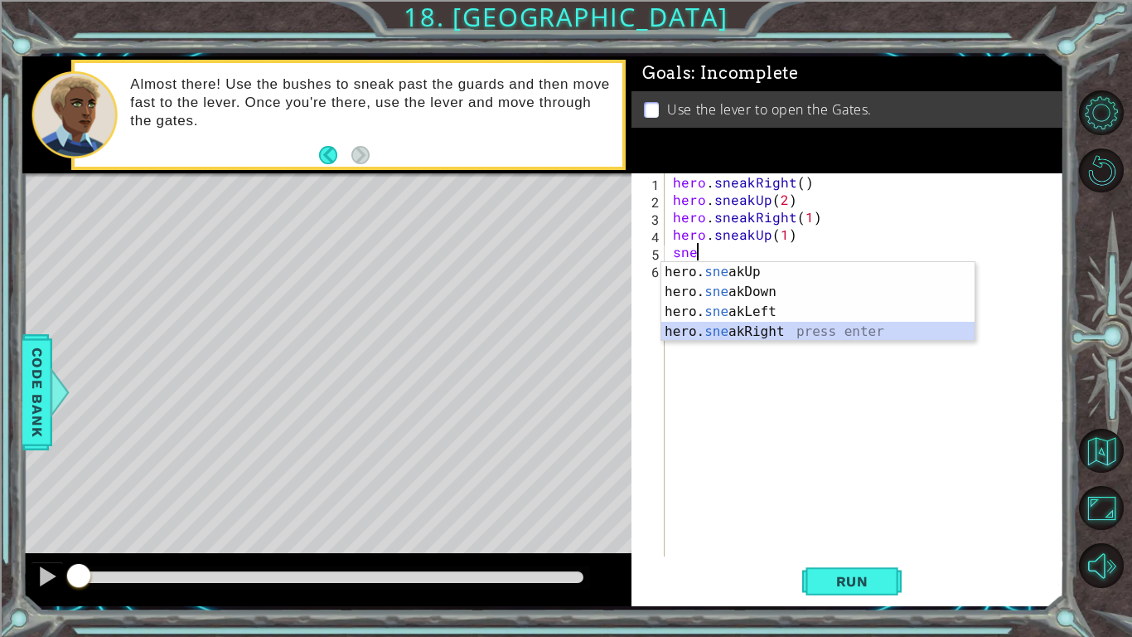
type textarea "hero.sneakRight(1)"
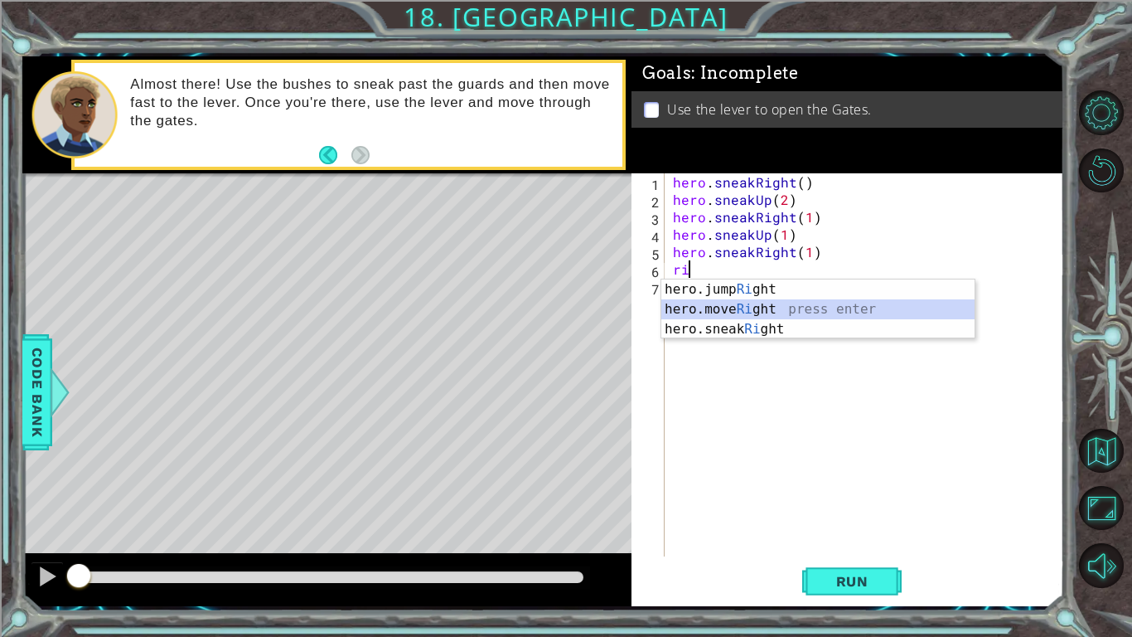
type textarea "hero.moveRight(1)"
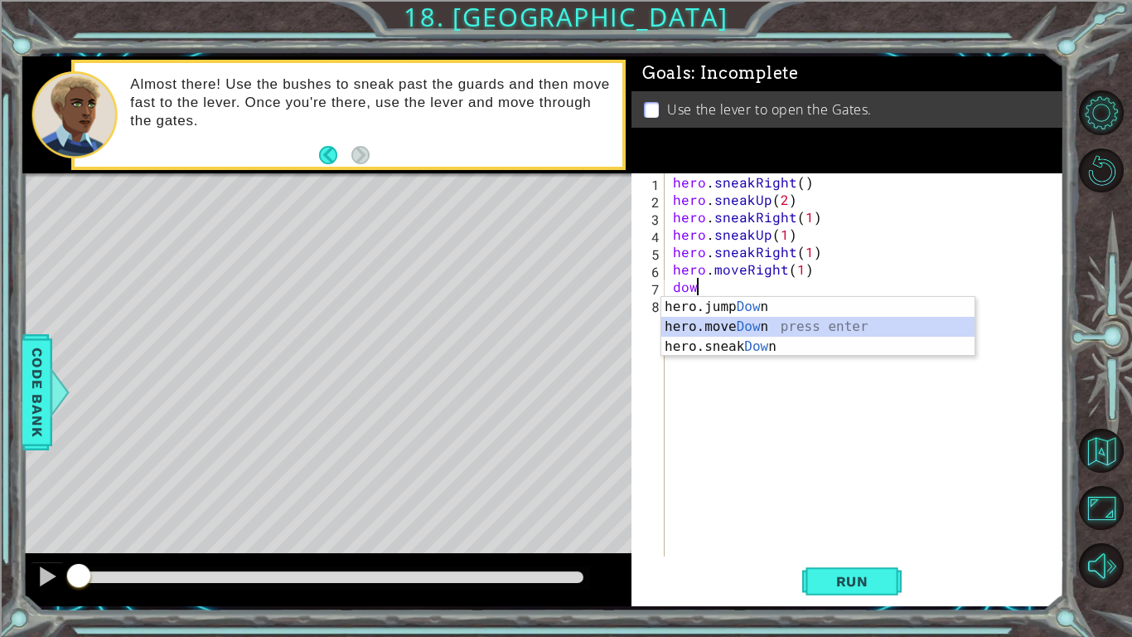
type textarea "hero.moveDown(1)"
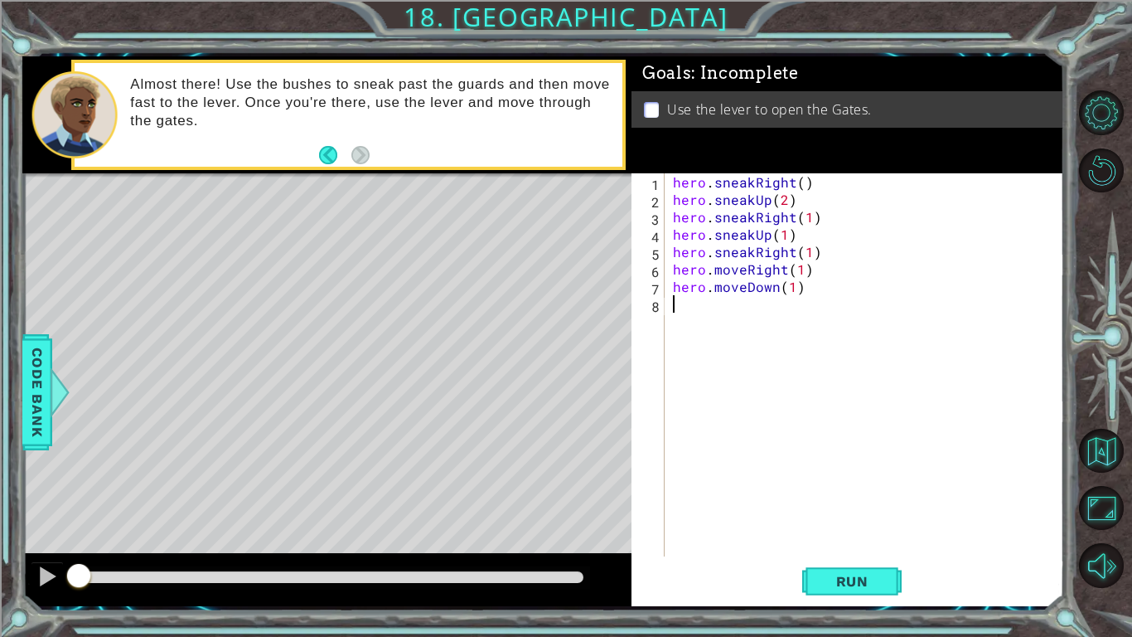
type textarea "d"
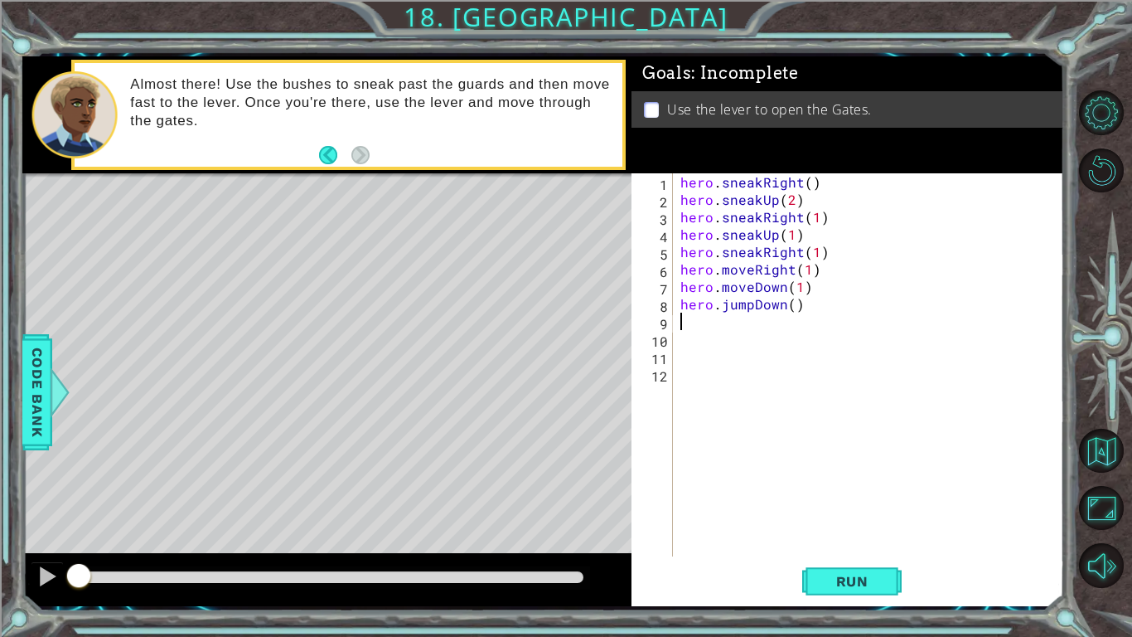
type textarea "ri"
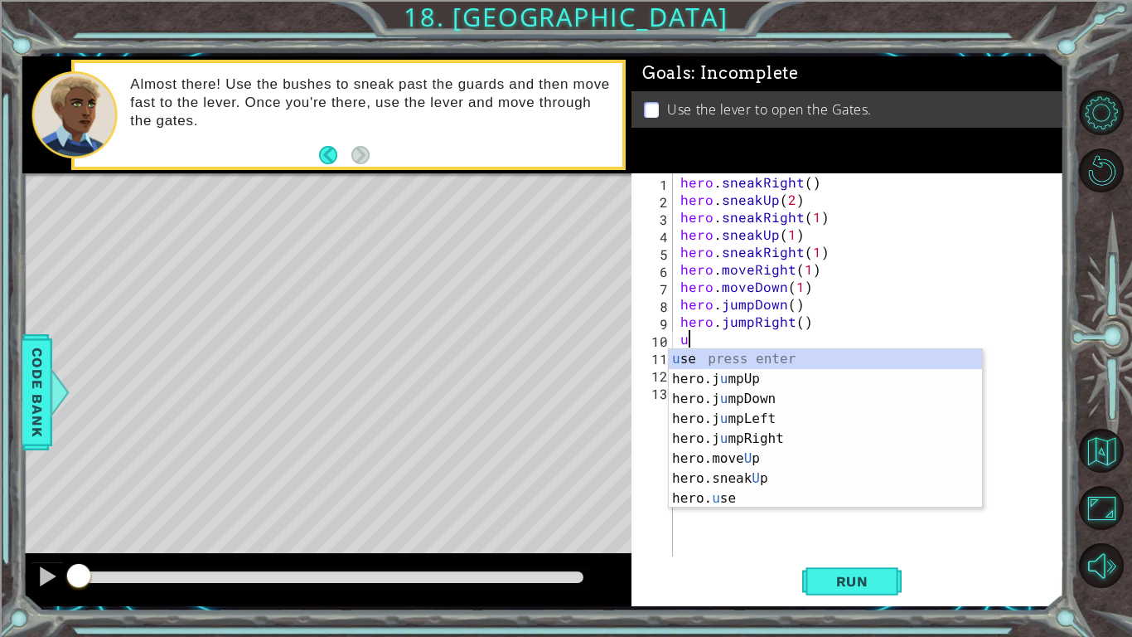
type textarea "up"
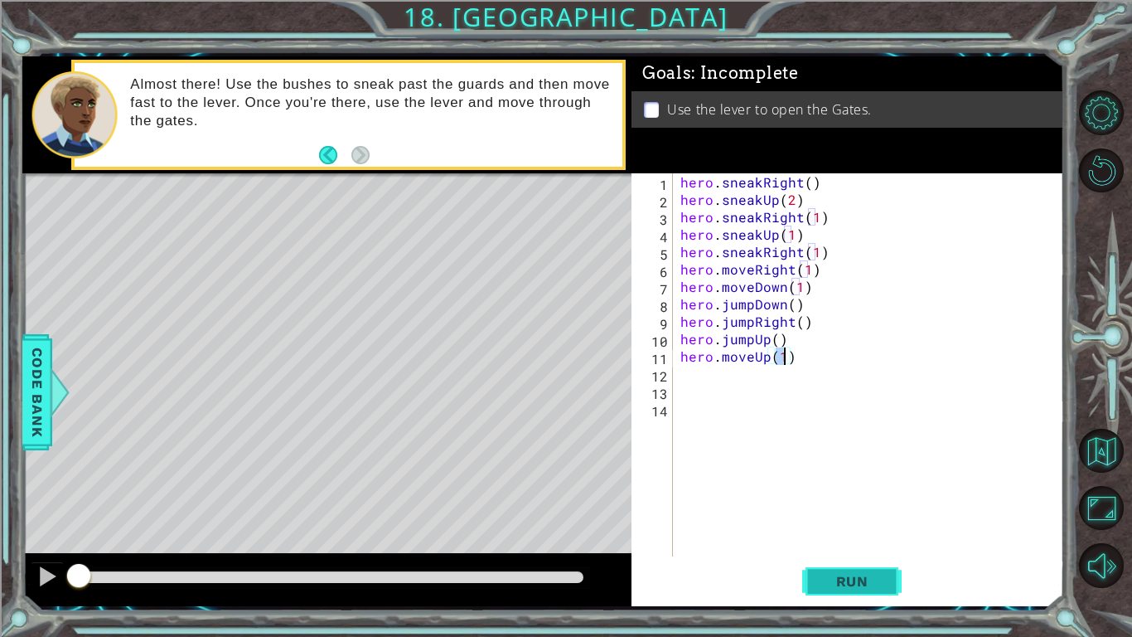
type textarea "hero.moveUp(1)"
click at [859, 535] on span "Run" at bounding box center [852, 581] width 65 height 17
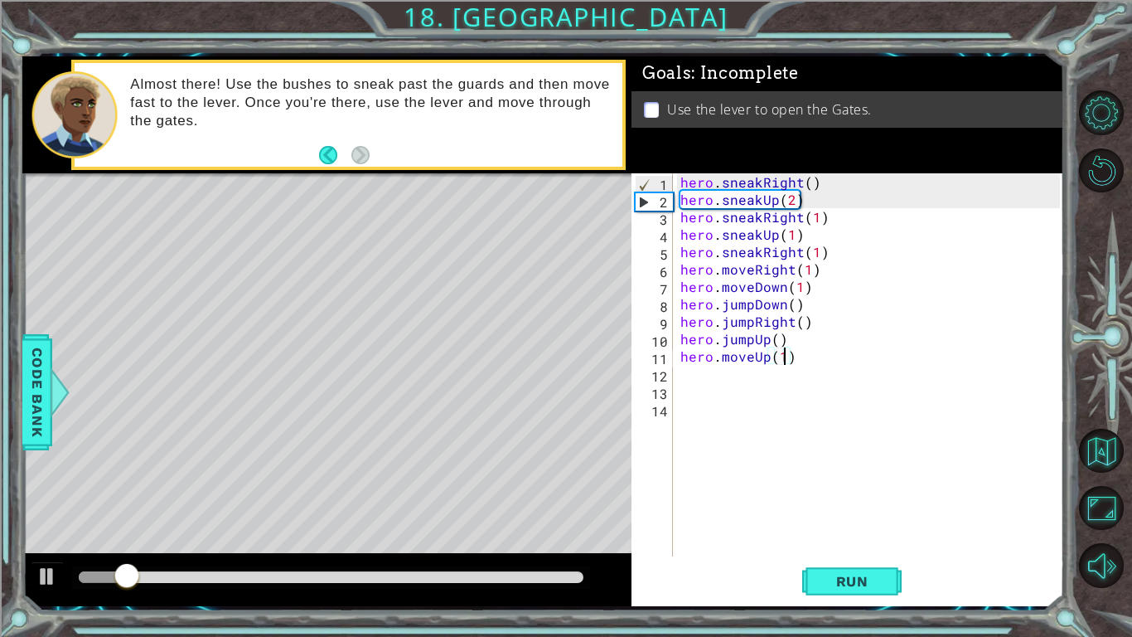
click at [768, 372] on div "hero . sneakRight ( ) hero . sneakUp ( 2 ) hero . sneakRight ( 1 ) hero . sneak…" at bounding box center [872, 382] width 391 height 418
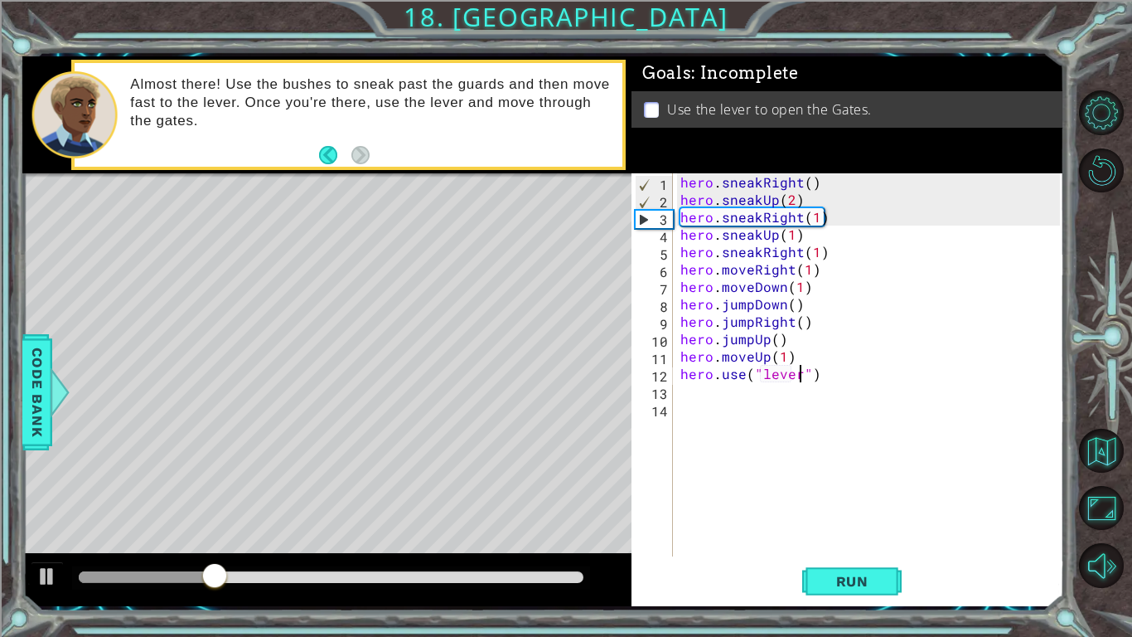
scroll to position [0, 7]
type textarea "hero.use("lever")"
click at [869, 535] on button "Run" at bounding box center [851, 580] width 99 height 43
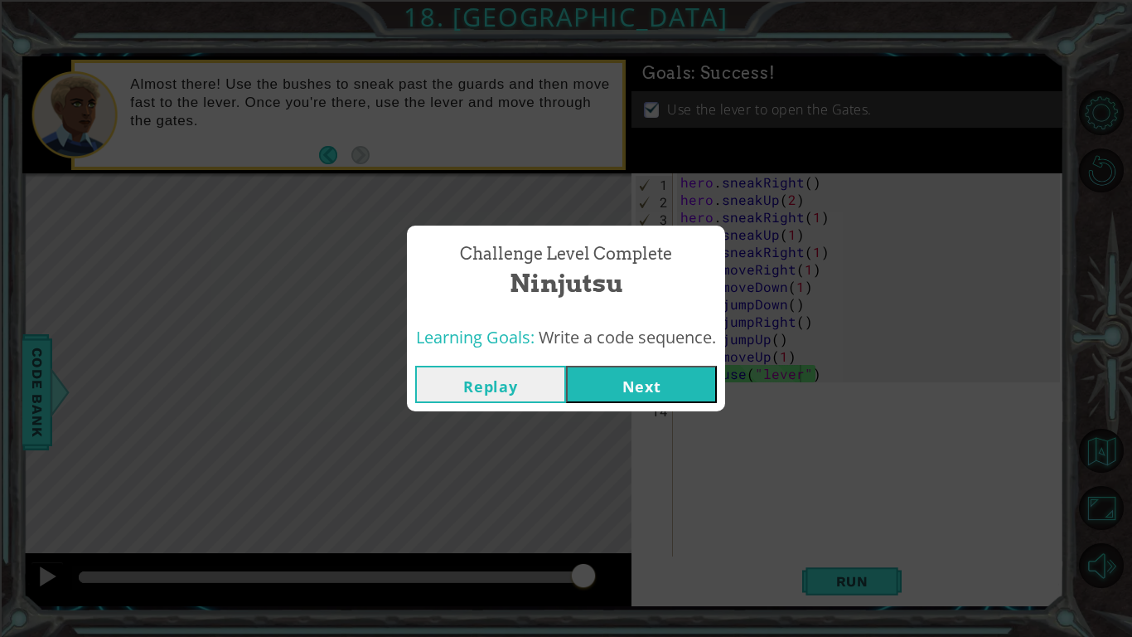
click at [638, 371] on button "Next" at bounding box center [641, 384] width 151 height 37
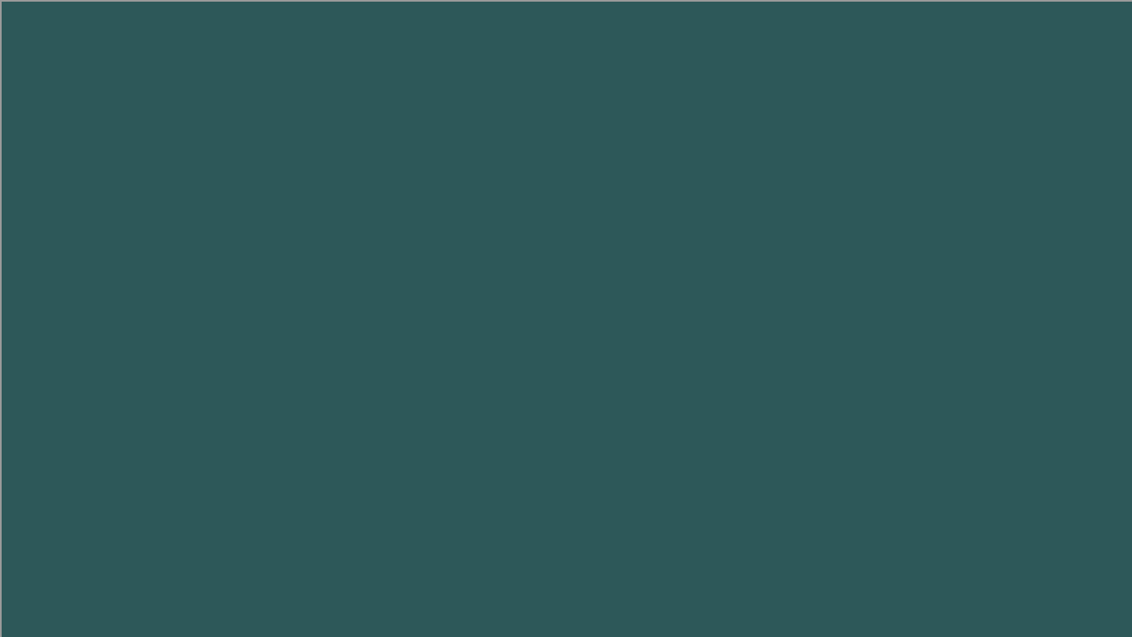
click at [630, 385] on body "1 hero.move Ri ght press enter הההההההההההההההההההההההההההההההההההההההההההההההה…" at bounding box center [566, 318] width 1132 height 637
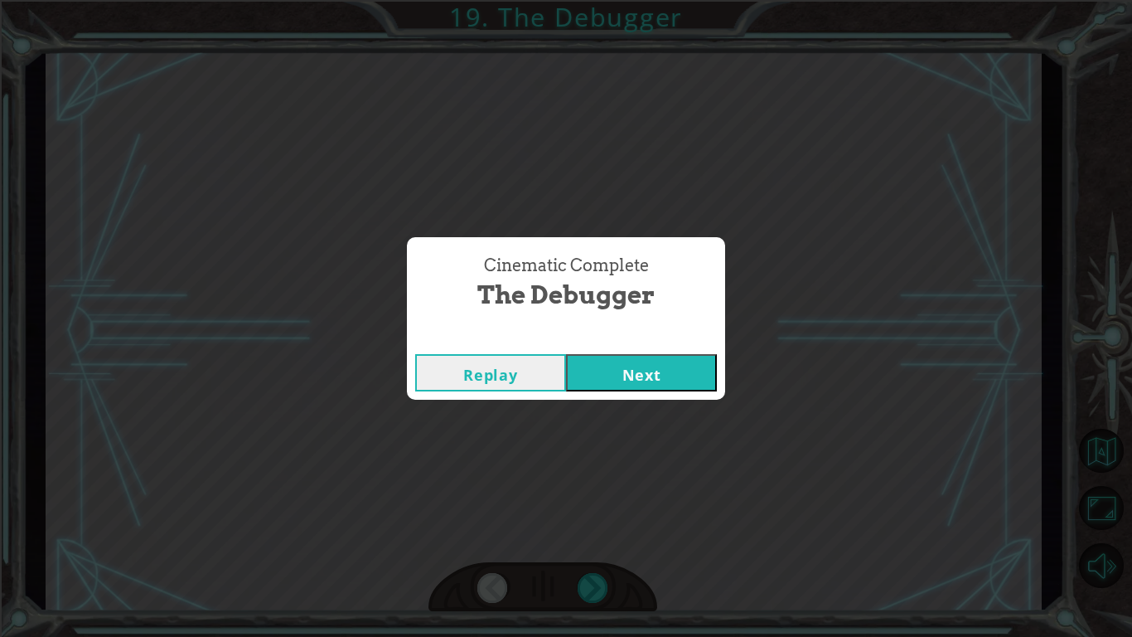
click button "Next" at bounding box center [641, 372] width 151 height 37
click at [566, 354] on button "Next" at bounding box center [641, 372] width 151 height 37
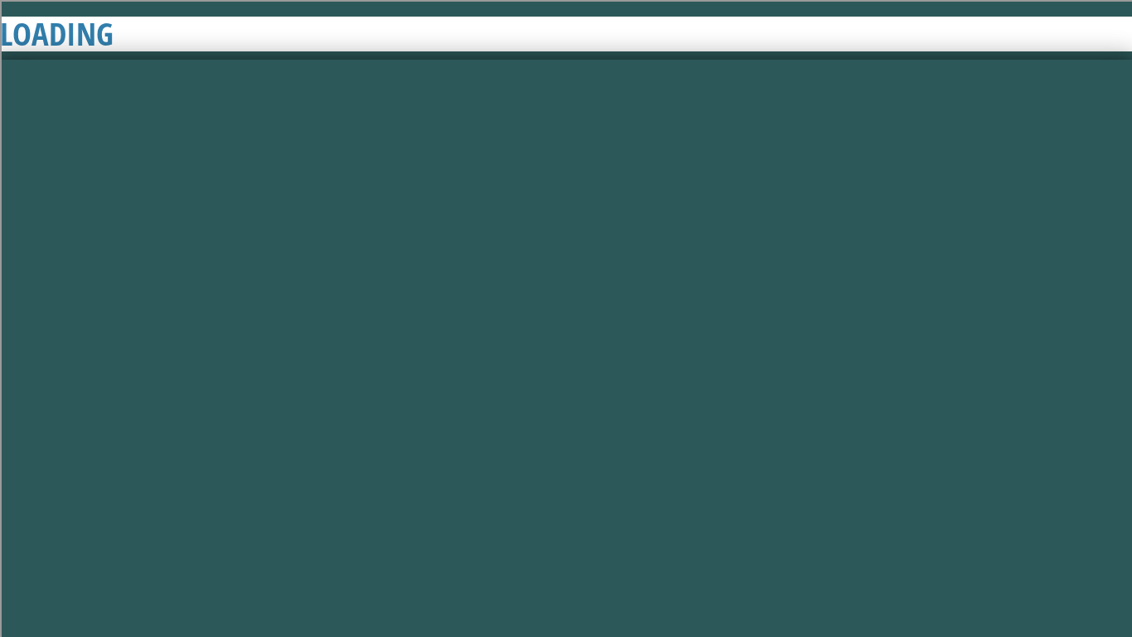
click button "Next" at bounding box center [641, 372] width 151 height 37
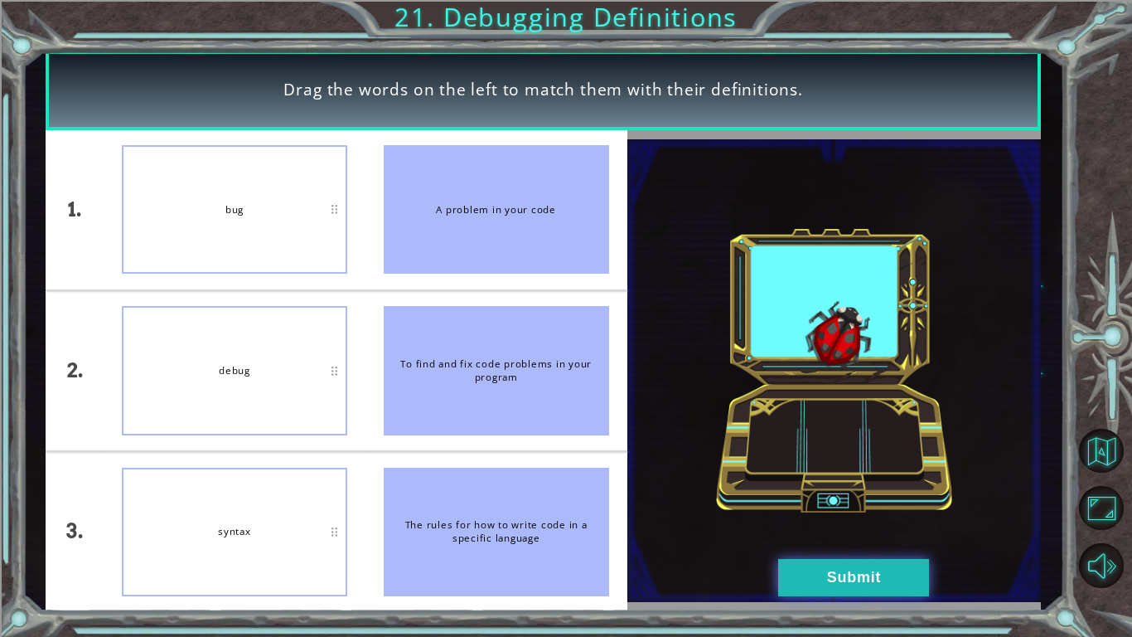
click at [856, 535] on button "Submit" at bounding box center [853, 577] width 151 height 37
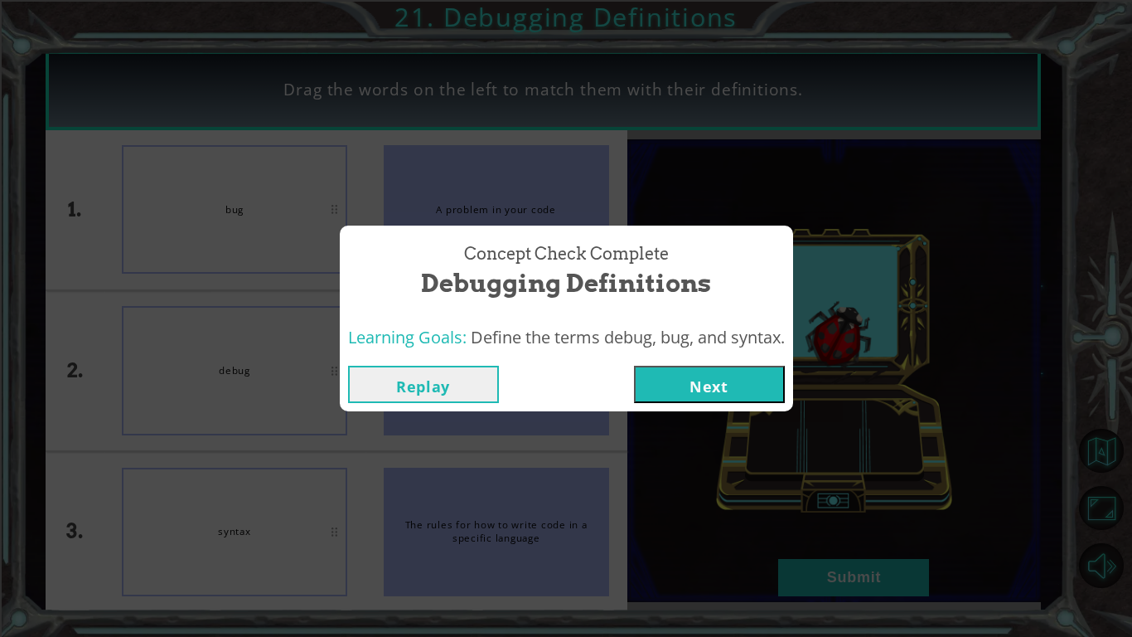
click at [664, 395] on button "Next" at bounding box center [709, 384] width 151 height 37
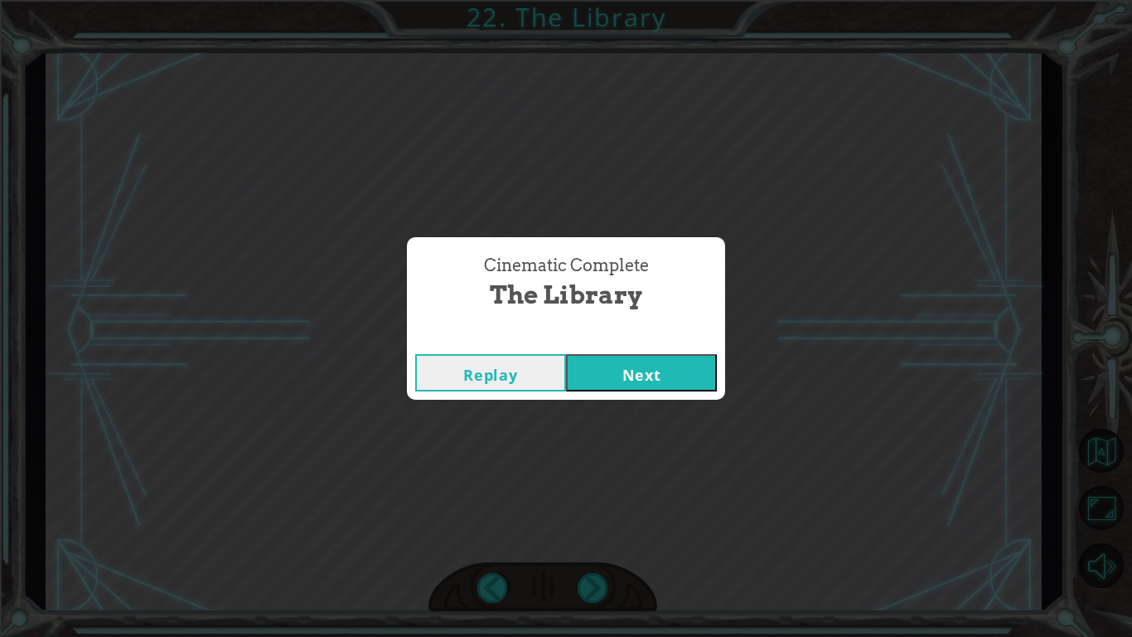
click at [597, 370] on button "Next" at bounding box center [641, 372] width 151 height 37
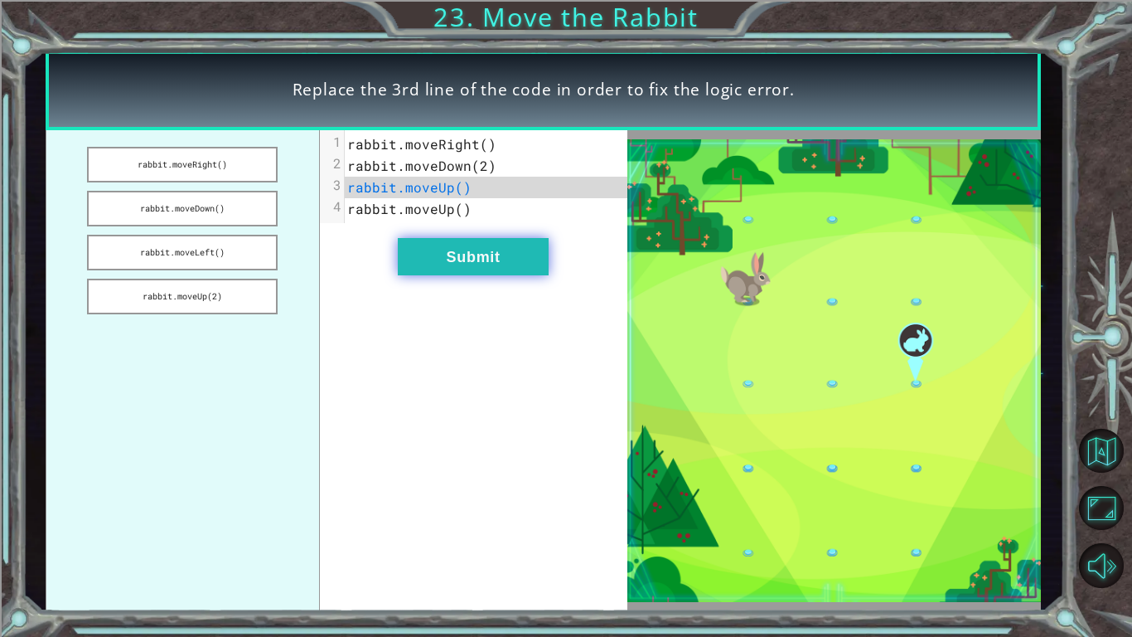
click at [490, 247] on button "Submit" at bounding box center [473, 256] width 151 height 37
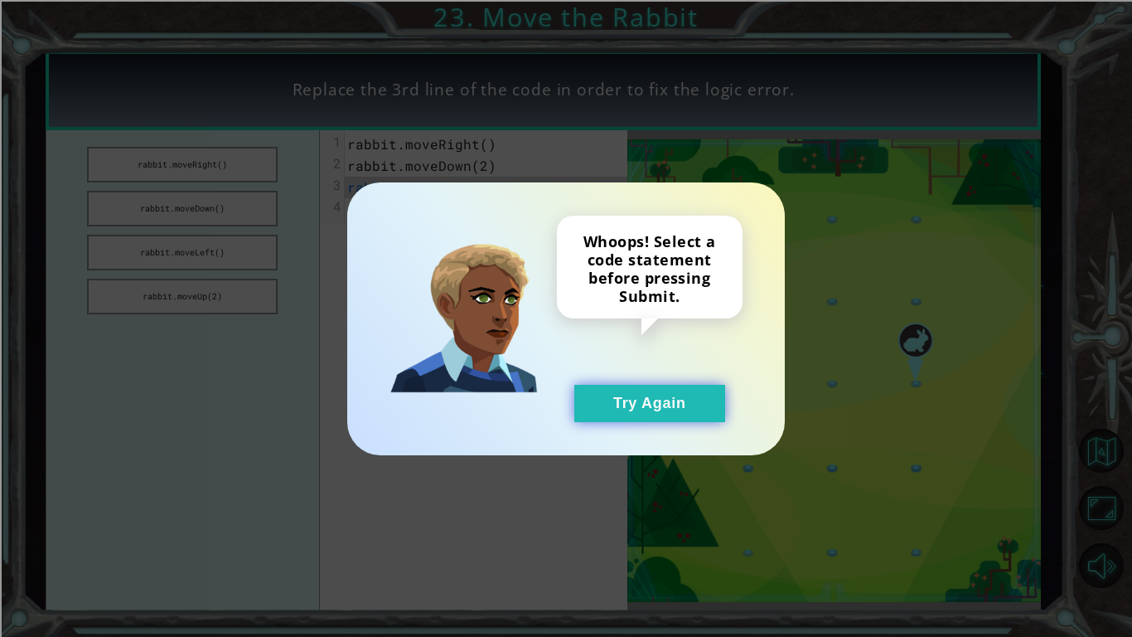
click at [607, 388] on button "Try Again" at bounding box center [649, 403] width 151 height 37
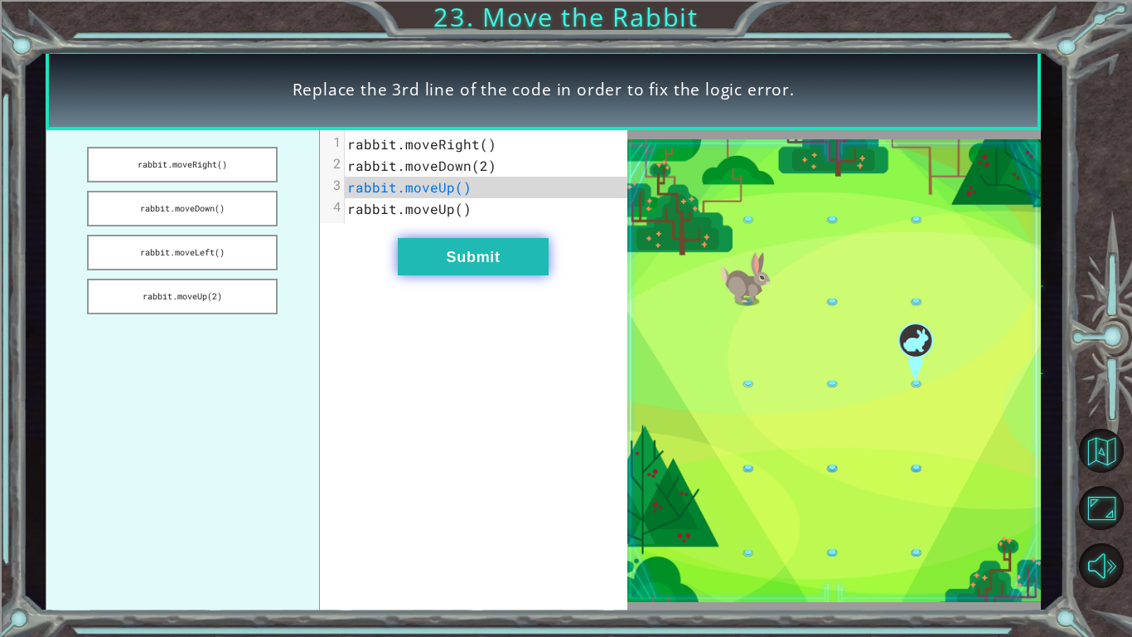
click at [441, 248] on button "Submit" at bounding box center [473, 256] width 151 height 37
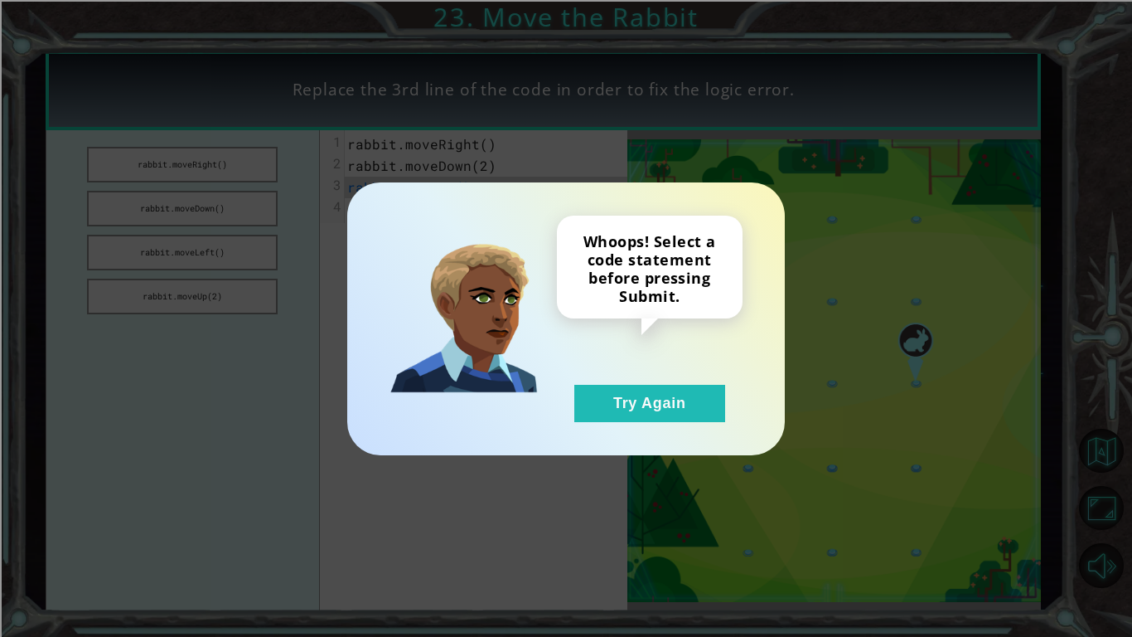
click at [438, 249] on img at bounding box center [464, 318] width 148 height 148
click at [702, 395] on button "Try Again" at bounding box center [649, 403] width 151 height 37
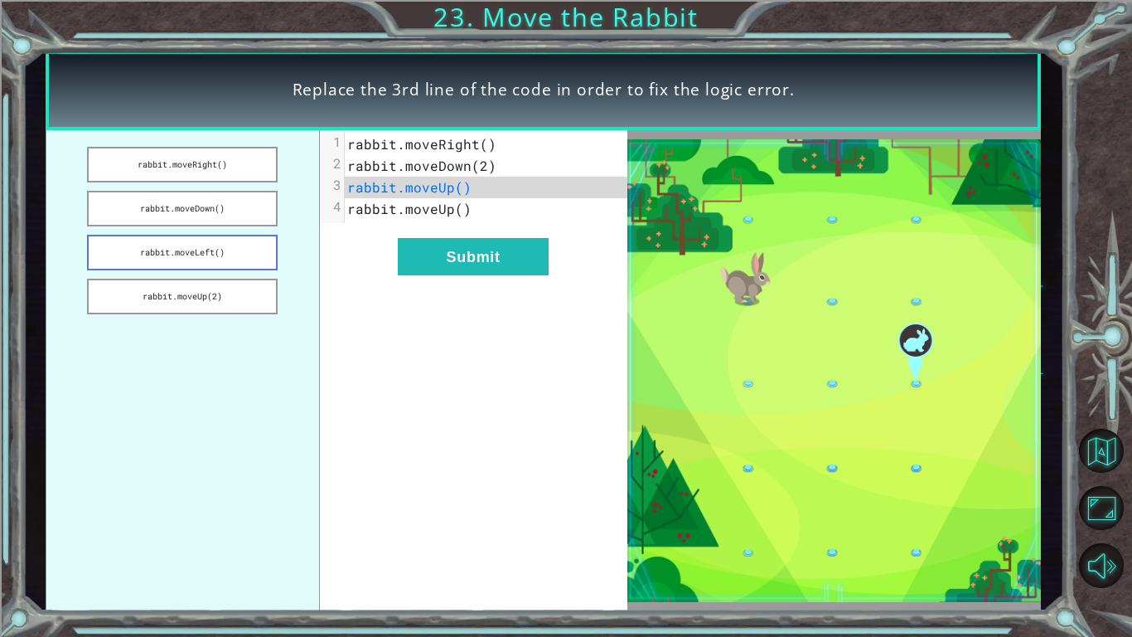
click at [197, 264] on button "rabbit.moveLeft()" at bounding box center [182, 253] width 191 height 36
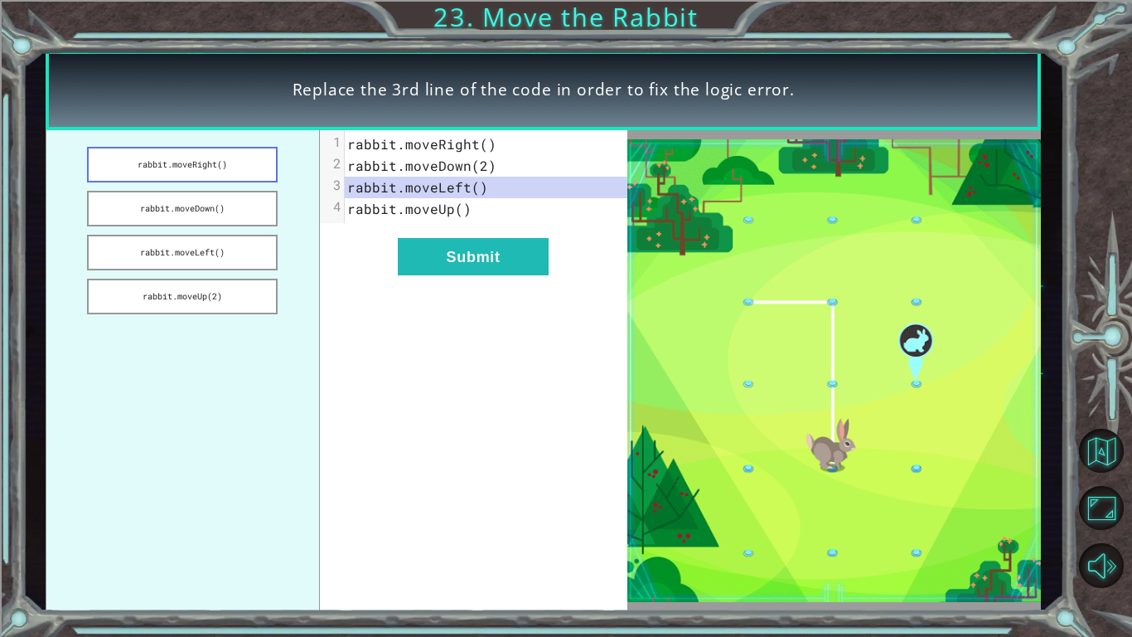
click at [225, 165] on button "rabbit.moveRight()" at bounding box center [182, 165] width 191 height 36
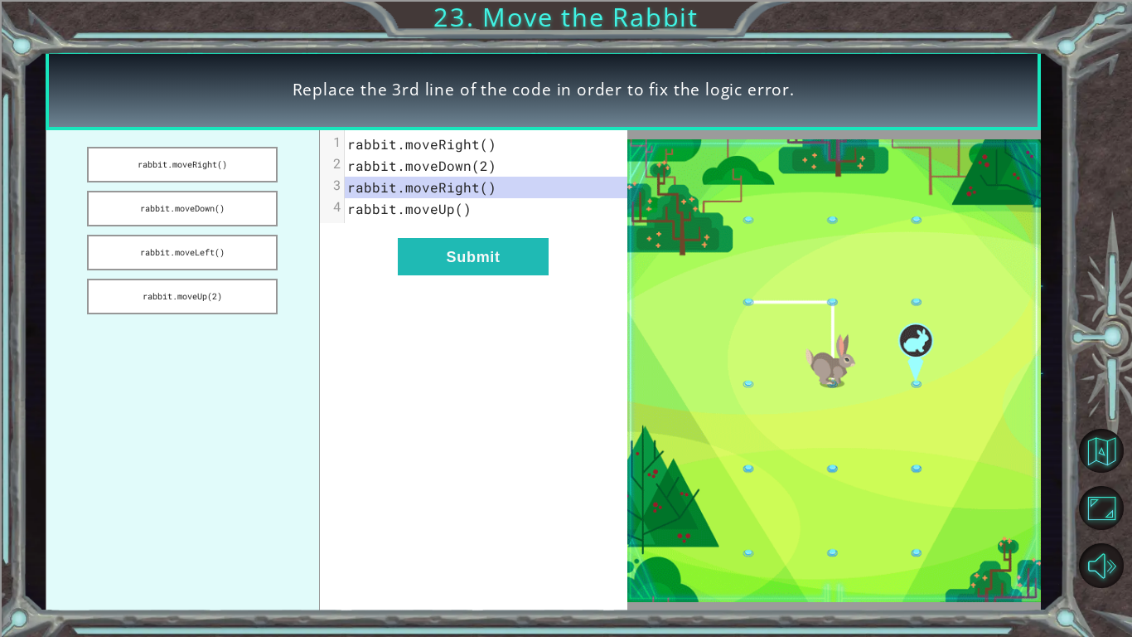
click at [479, 166] on span "rabbit.moveDown(2)" at bounding box center [421, 165] width 149 height 17
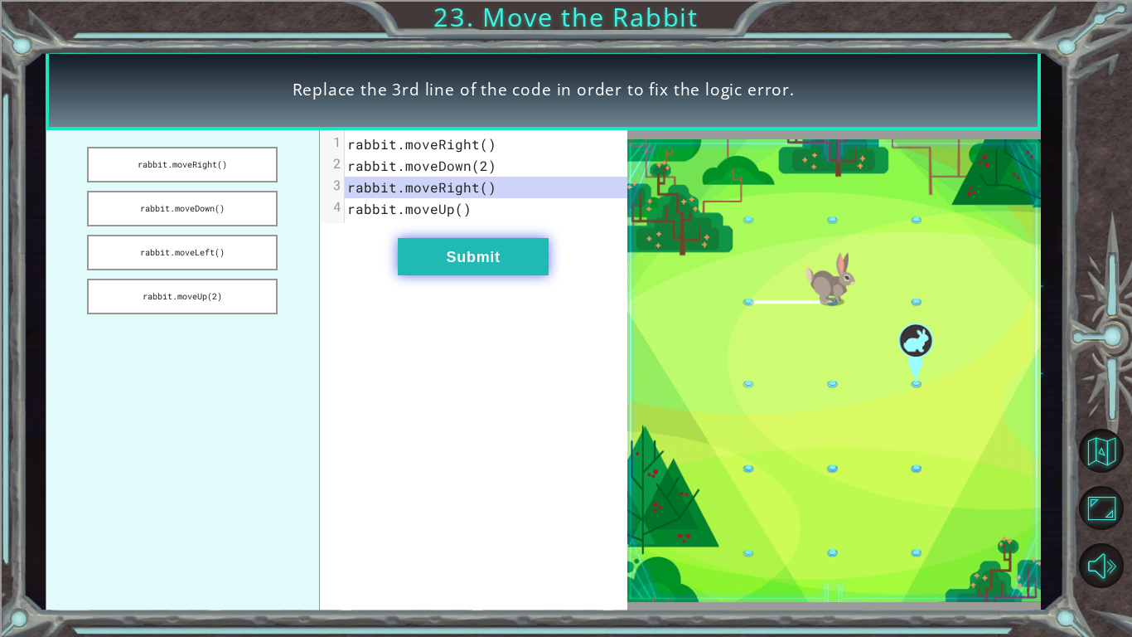
click at [469, 249] on button "Submit" at bounding box center [473, 256] width 151 height 37
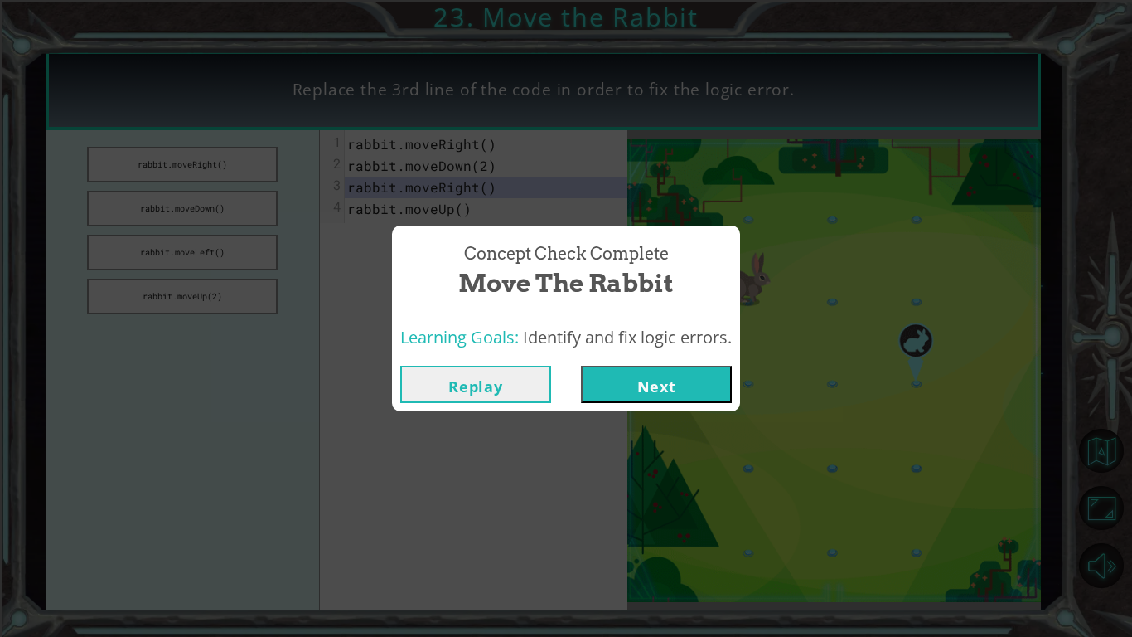
click at [688, 366] on button "Next" at bounding box center [656, 384] width 151 height 37
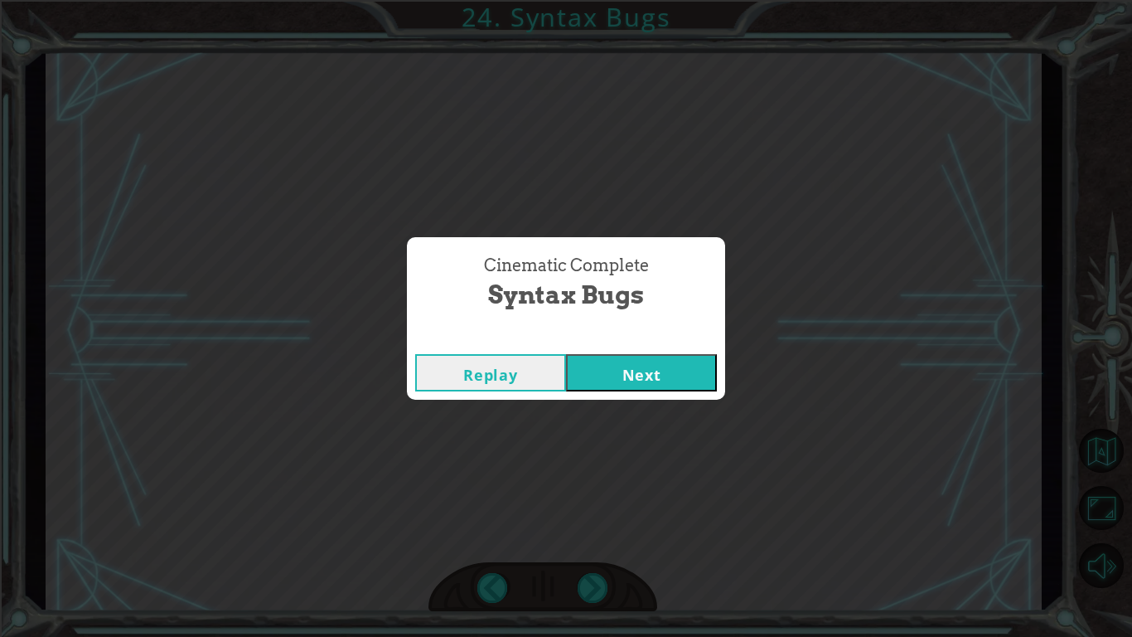
click at [660, 366] on button "Next" at bounding box center [641, 372] width 151 height 37
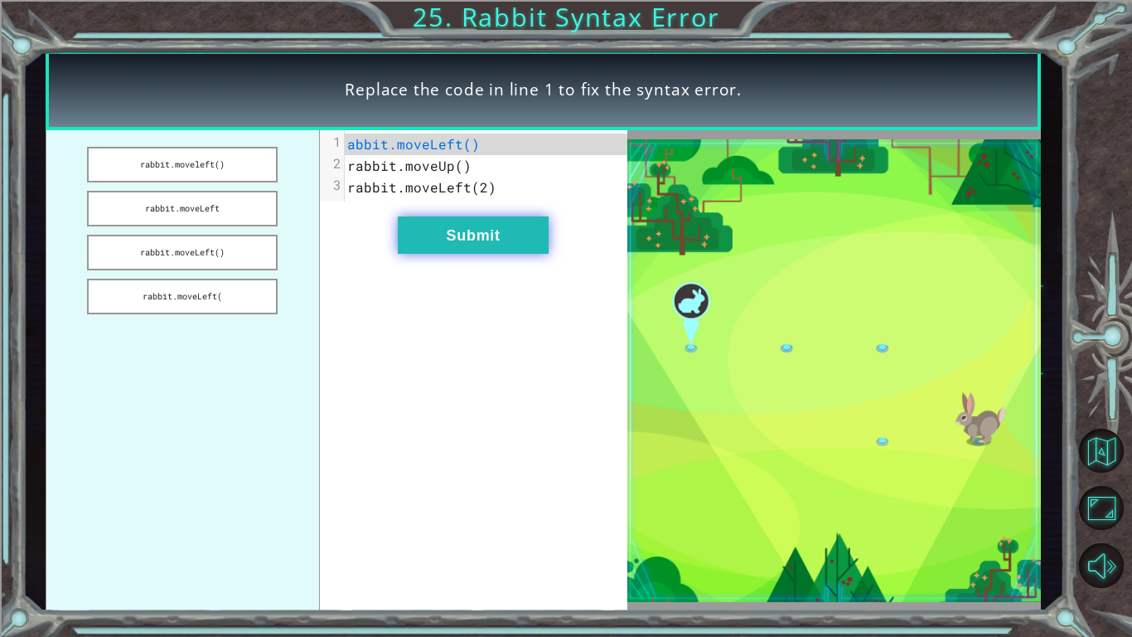
click at [438, 225] on button "Submit" at bounding box center [473, 234] width 151 height 37
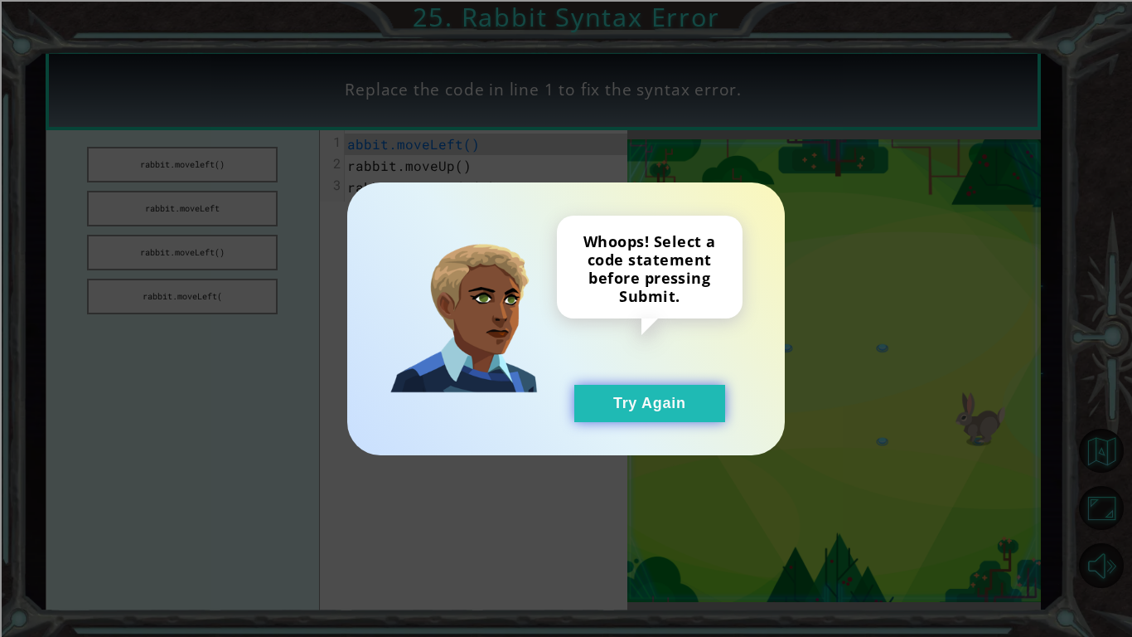
click at [598, 398] on button "Try Again" at bounding box center [649, 403] width 151 height 37
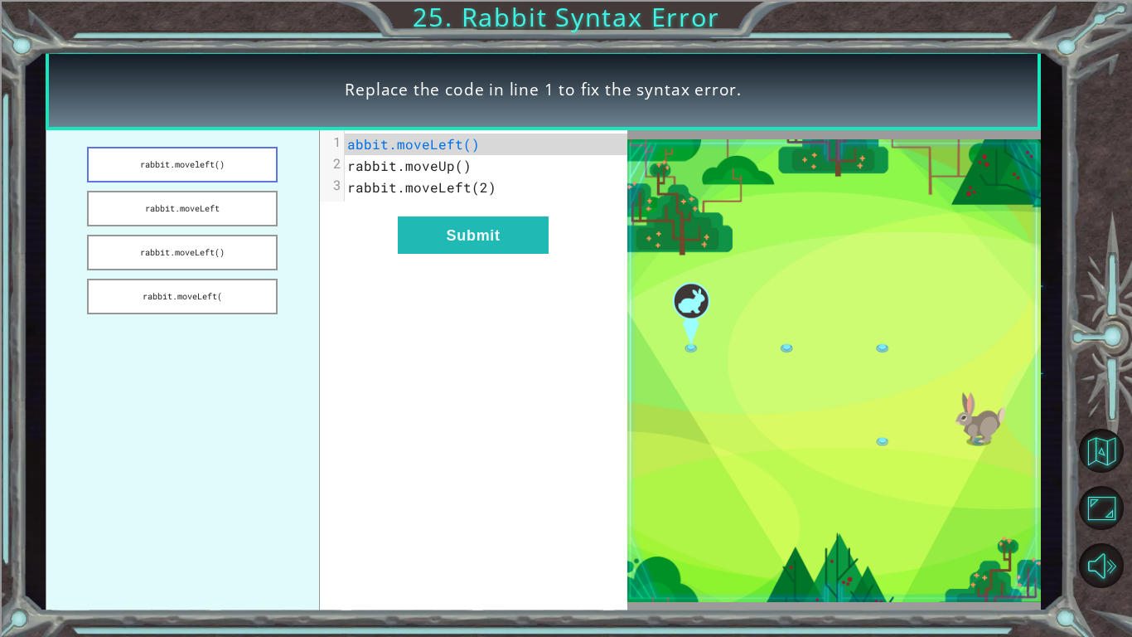
click at [206, 168] on button "rabbit.moveleft()" at bounding box center [182, 165] width 191 height 36
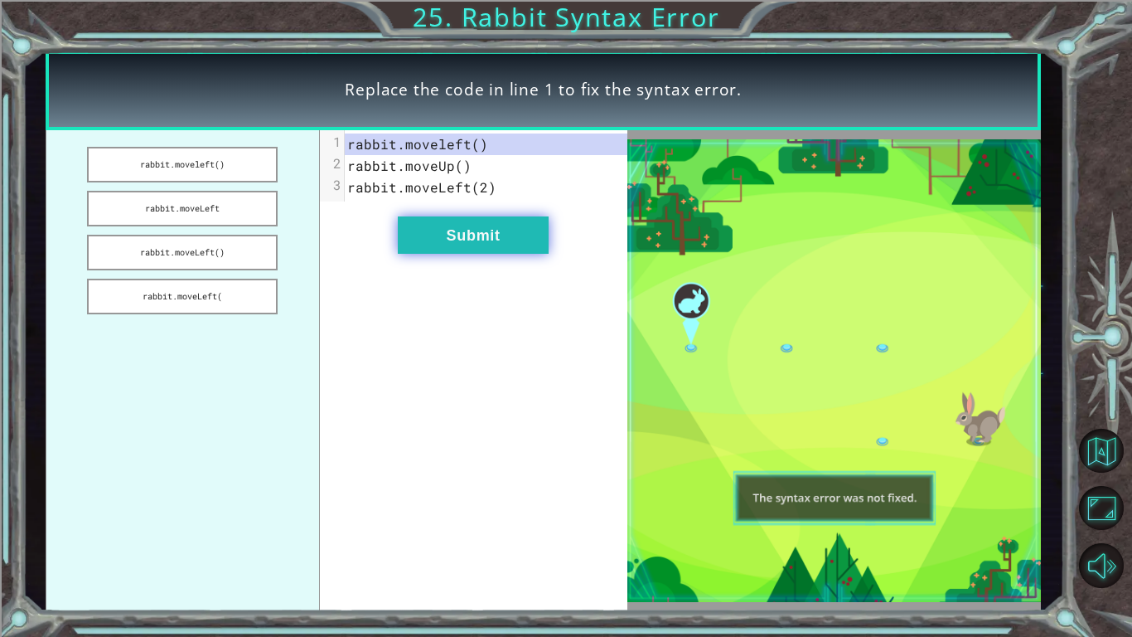
click at [464, 219] on button "Submit" at bounding box center [473, 234] width 151 height 37
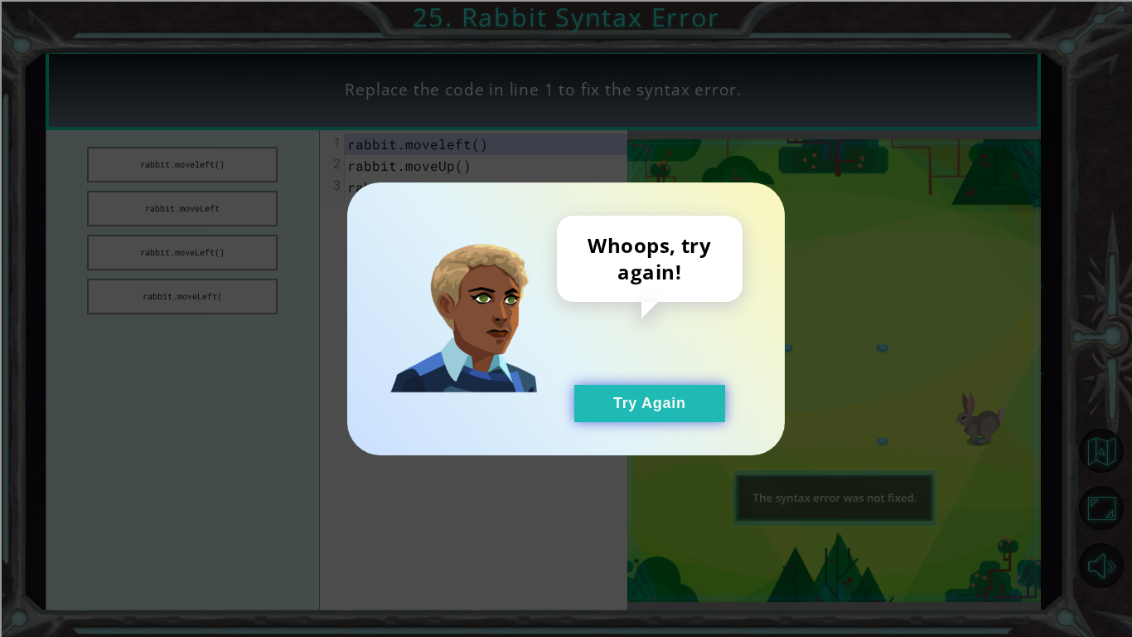
click at [614, 396] on button "Try Again" at bounding box center [649, 403] width 151 height 37
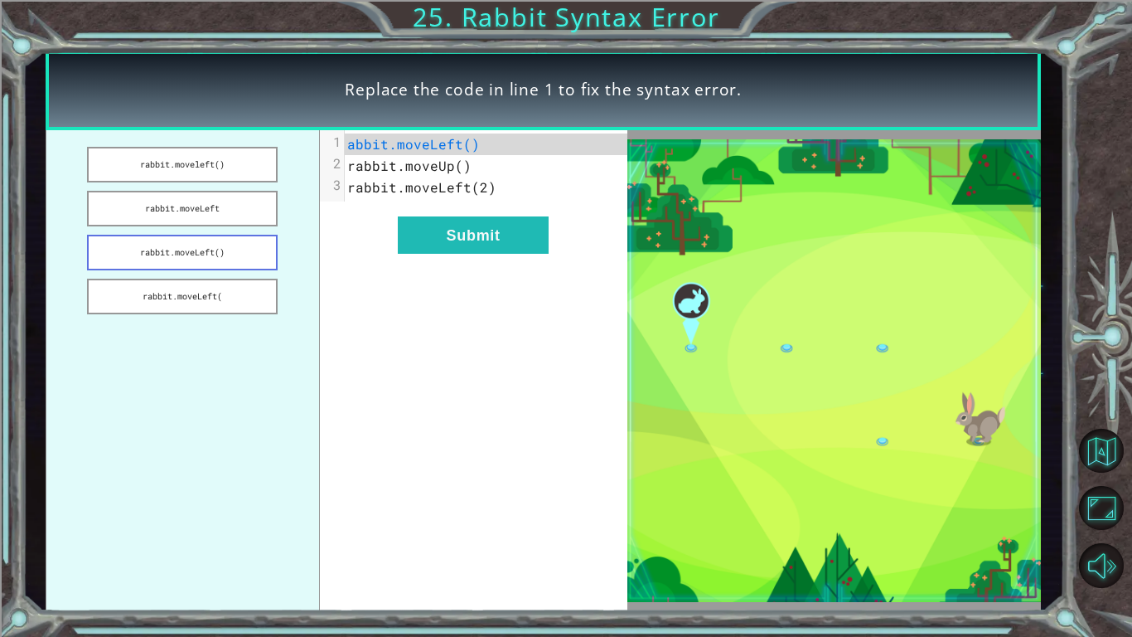
click at [225, 240] on button "rabbit.moveLeft()" at bounding box center [182, 253] width 191 height 36
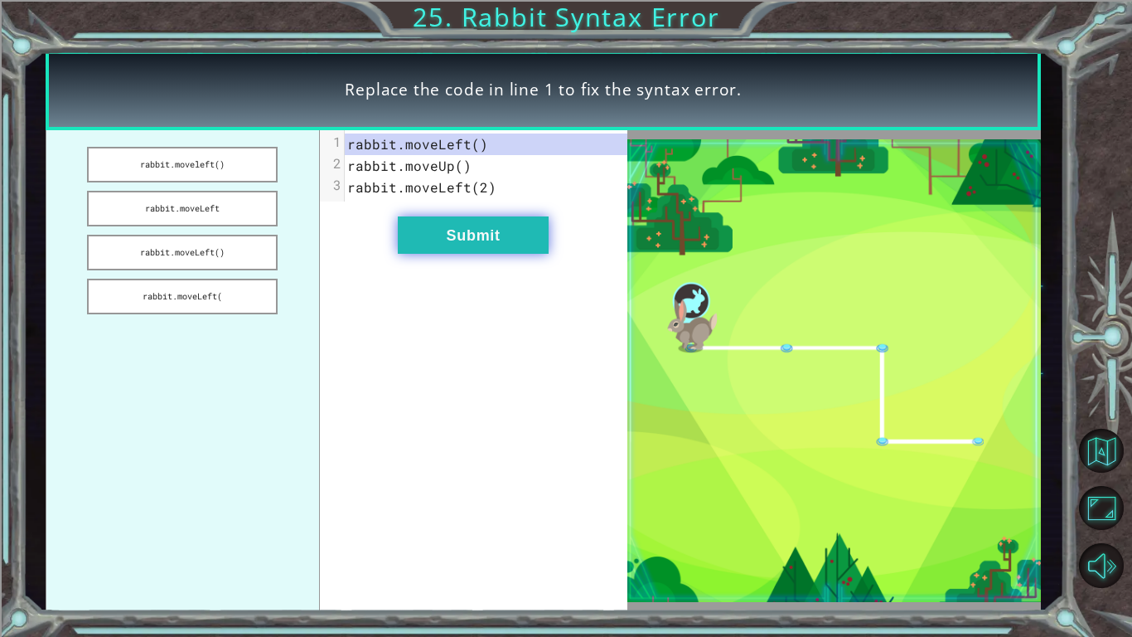
click at [426, 225] on button "Submit" at bounding box center [473, 234] width 151 height 37
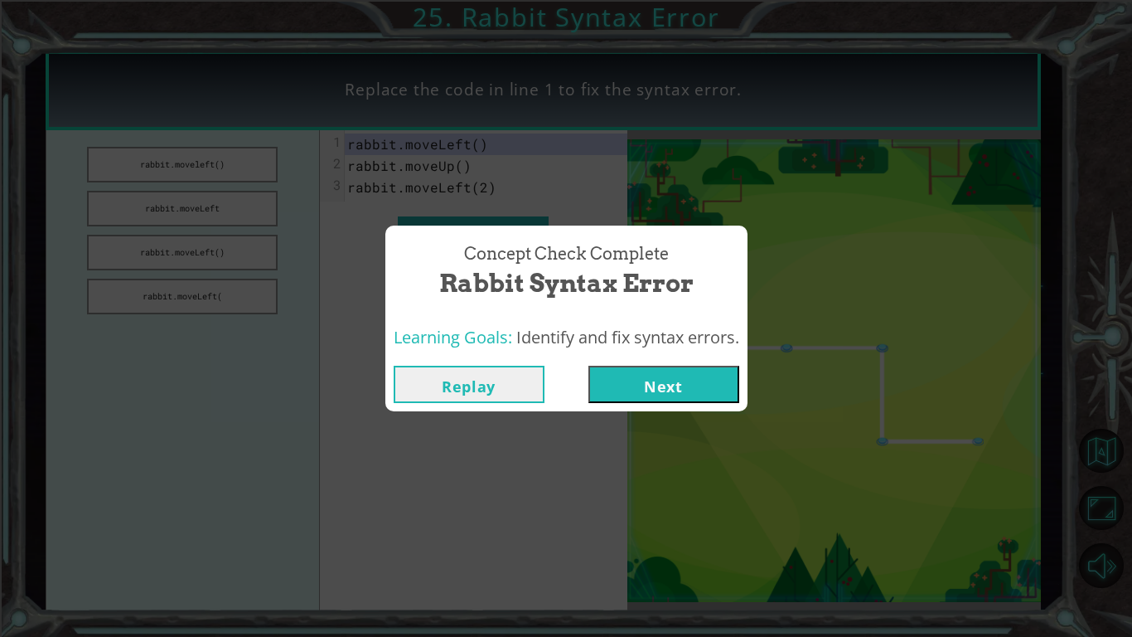
click at [697, 378] on button "Next" at bounding box center [663, 384] width 151 height 37
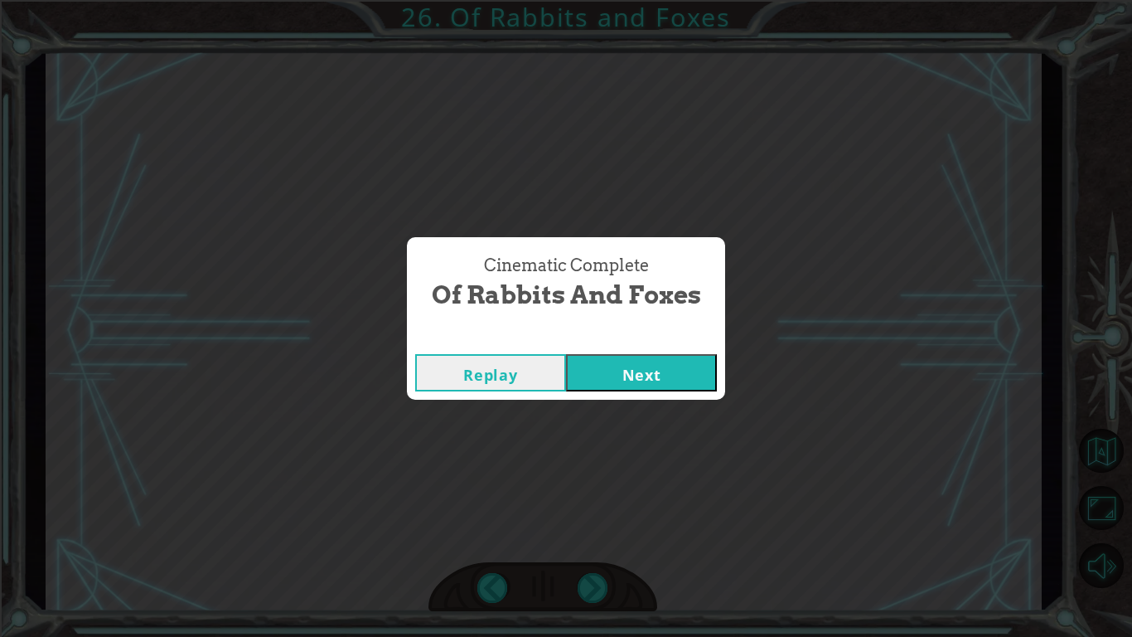
click at [672, 361] on button "Next" at bounding box center [641, 372] width 151 height 37
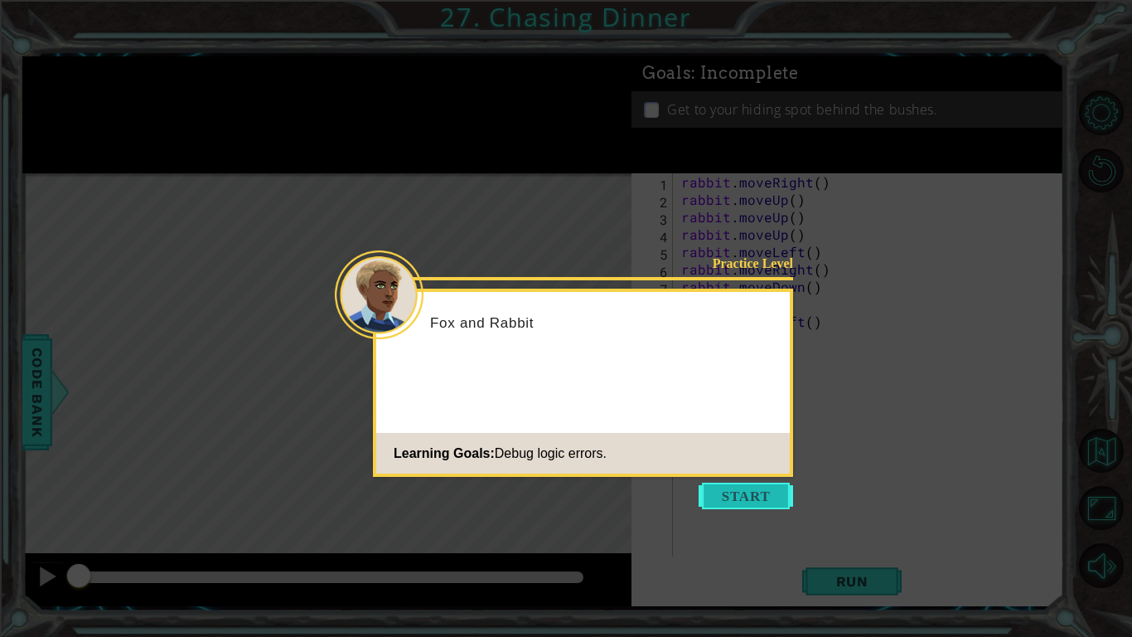
click at [729, 500] on button "Start" at bounding box center [746, 495] width 94 height 27
click at [729, 500] on div "rabbit . moveRight ( ) rabbit . moveUp ( ) rabbit . moveUp ( ) rabbit . moveUp …" at bounding box center [873, 382] width 390 height 418
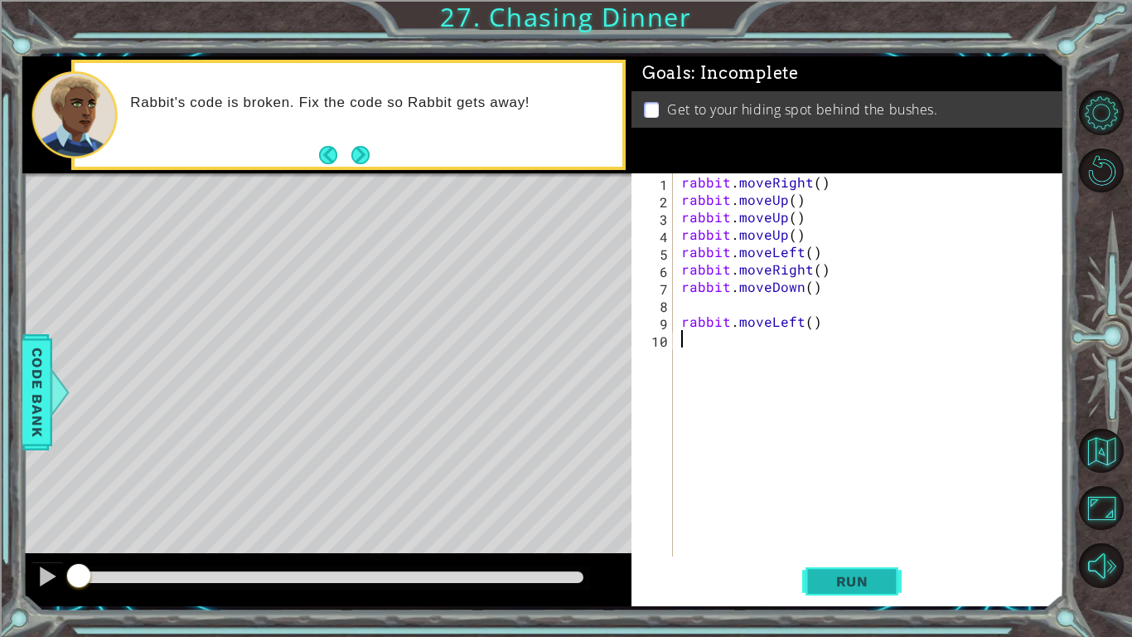
click at [830, 535] on span "Run" at bounding box center [852, 581] width 65 height 17
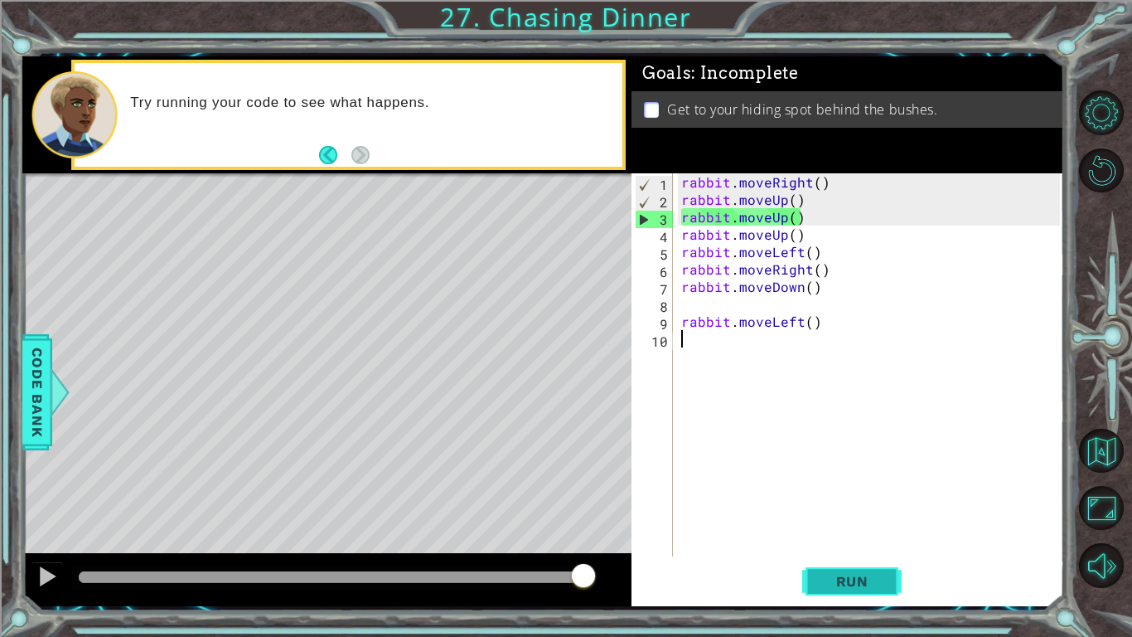
click at [838, 535] on button "Run" at bounding box center [851, 580] width 99 height 43
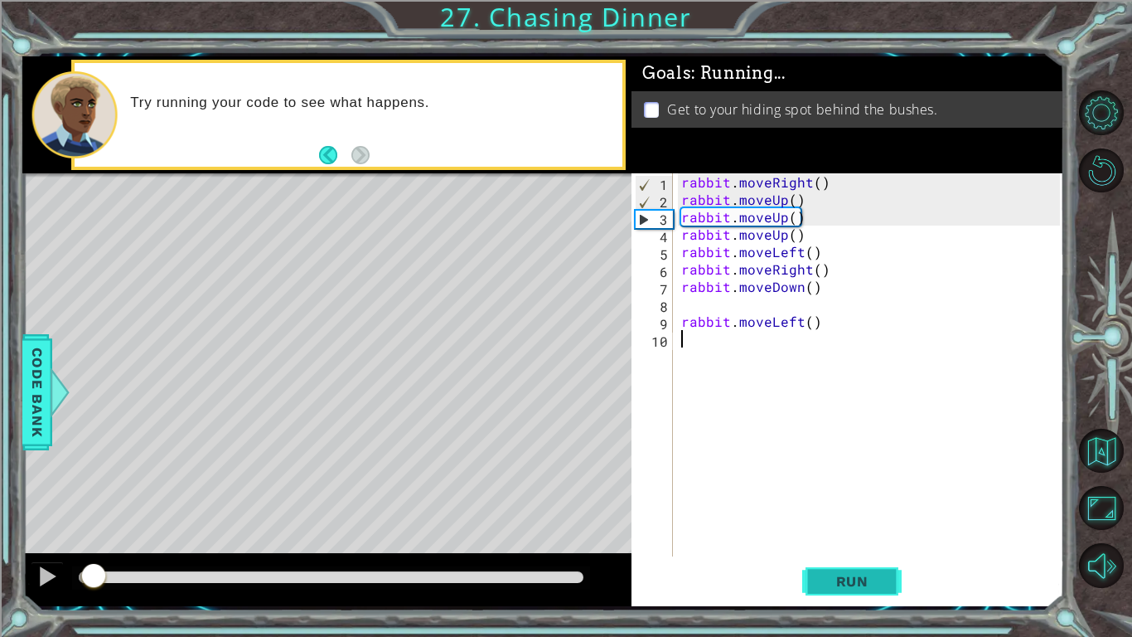
click at [823, 535] on button "Run" at bounding box center [851, 580] width 99 height 43
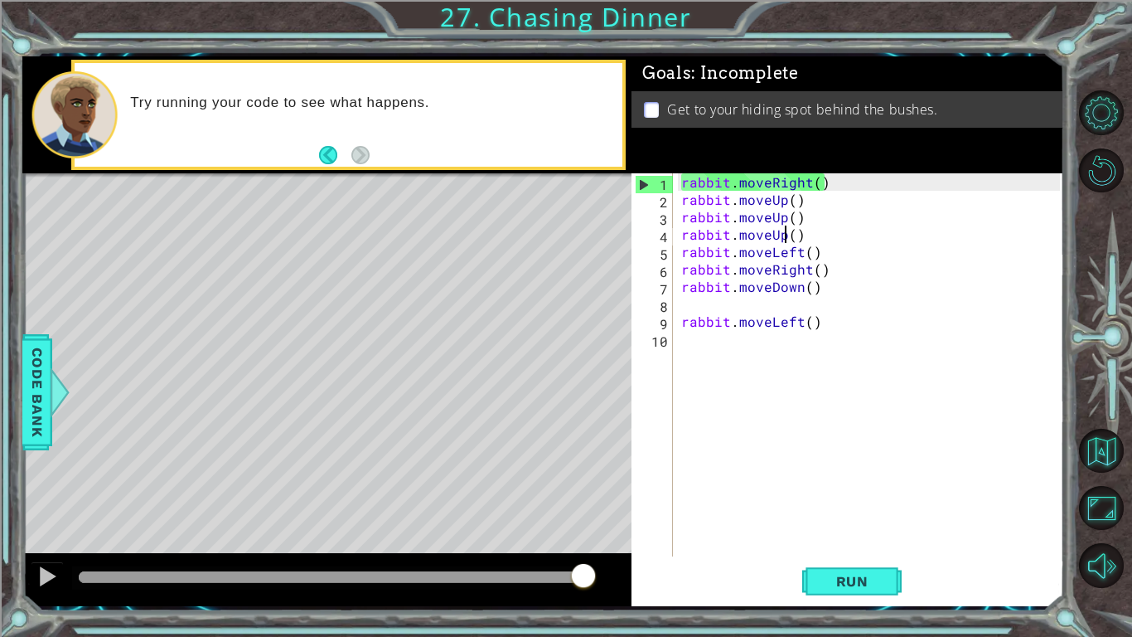
click at [786, 233] on div "rabbit . moveRight ( ) rabbit . moveUp ( ) rabbit . moveUp ( ) rabbit . moveUp …" at bounding box center [873, 382] width 390 height 418
click at [784, 198] on div "rabbit . moveRight ( ) rabbit . moveUp ( ) rabbit . moveUp ( ) rabbit . moveUp …" at bounding box center [873, 382] width 390 height 418
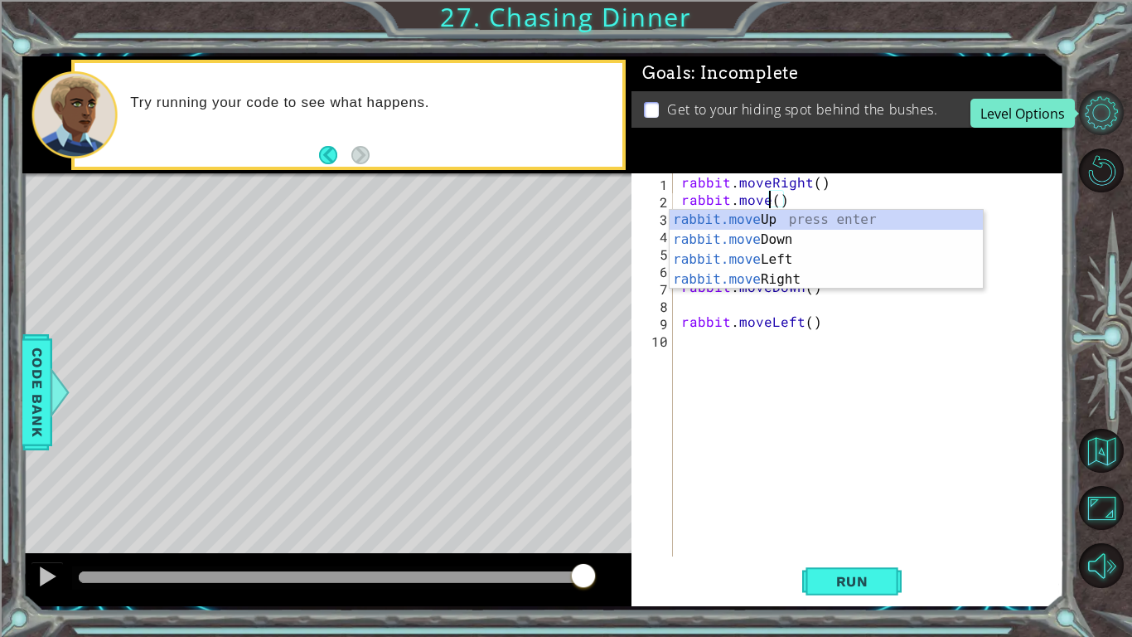
scroll to position [0, 6]
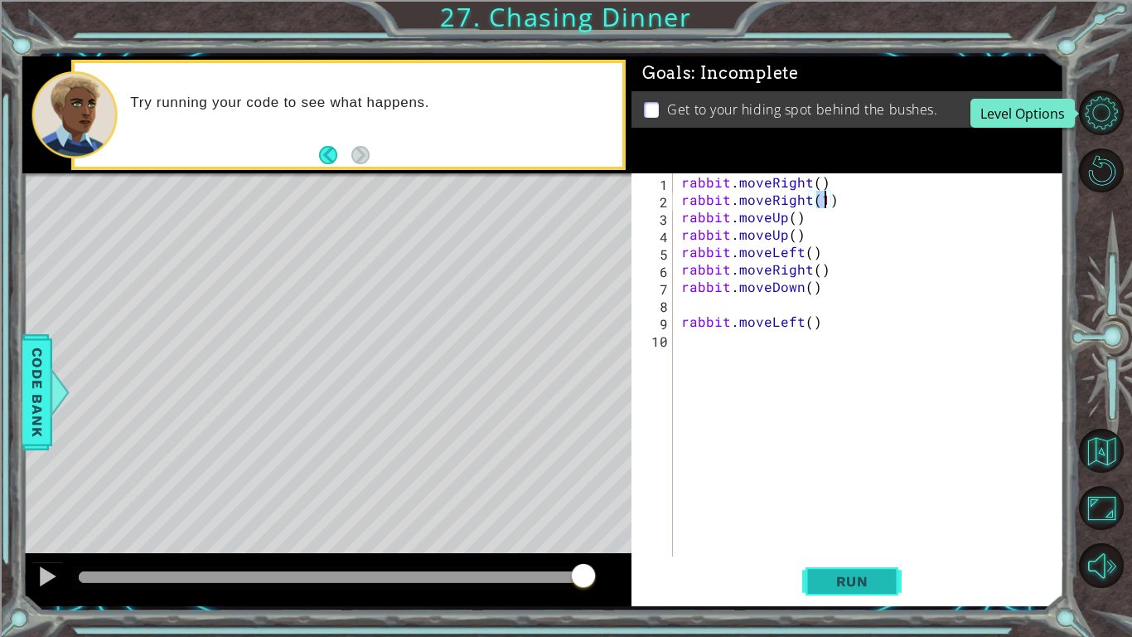
click at [847, 535] on span "Run" at bounding box center [852, 581] width 65 height 17
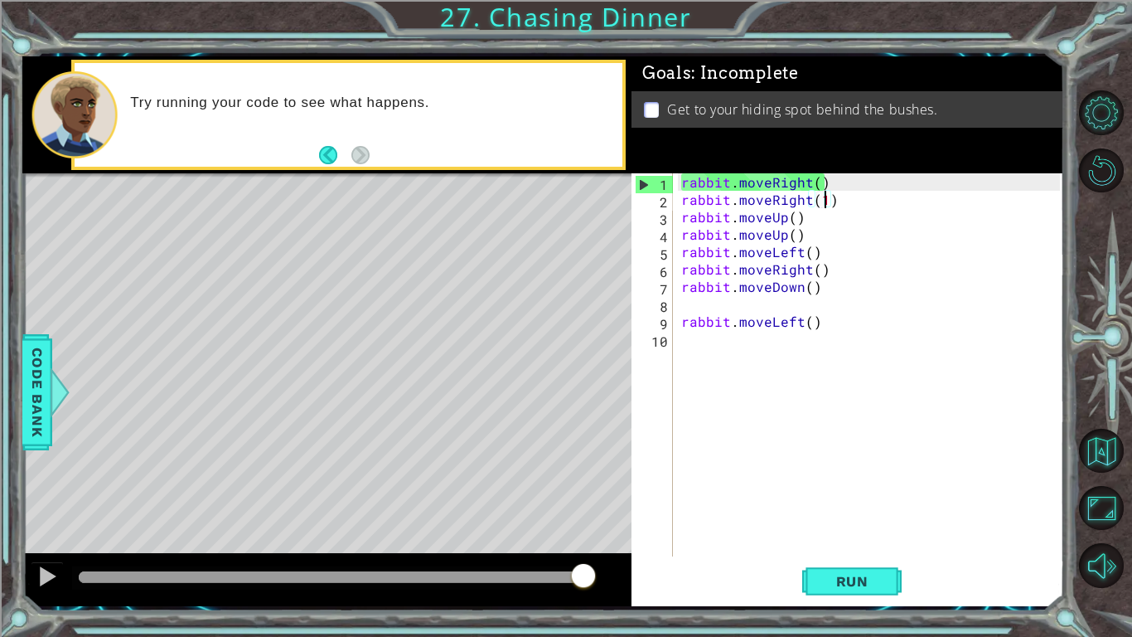
click at [853, 266] on div "rabbit . moveRight ( ) rabbit . moveRight ( 1 ) rabbit . moveUp ( ) rabbit . mo…" at bounding box center [873, 382] width 390 height 418
click at [860, 249] on div "rabbit . moveRight ( ) rabbit . moveRight ( 1 ) rabbit . moveUp ( ) rabbit . mo…" at bounding box center [873, 382] width 390 height 418
type textarea "rabbit.moveLeft()"
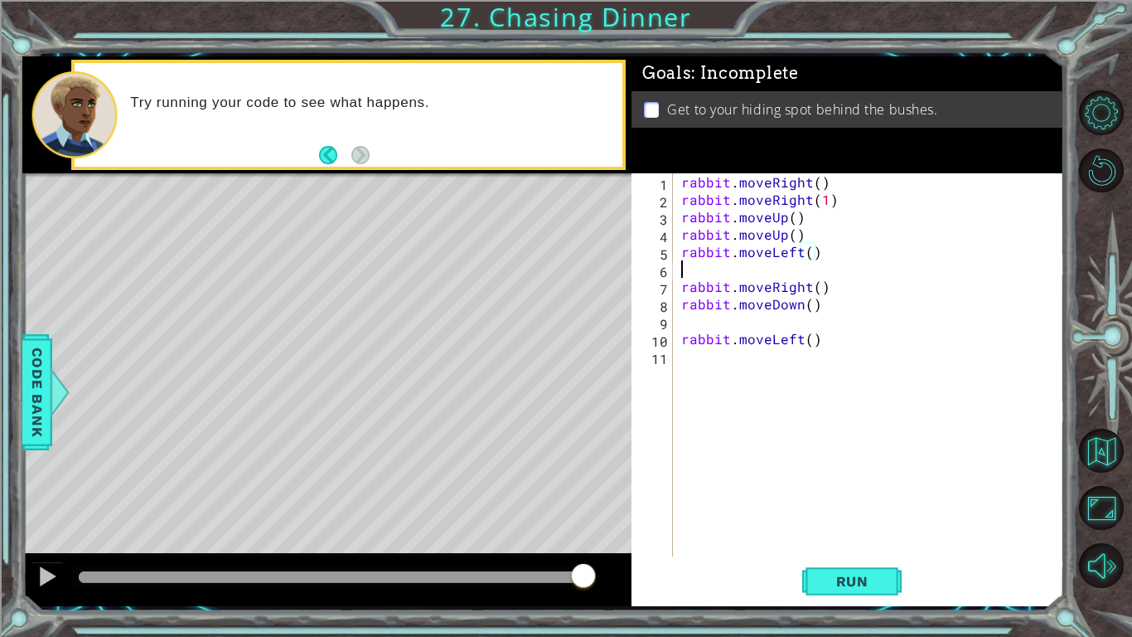
scroll to position [0, 0]
type textarea "d"
click at [872, 535] on button "Run" at bounding box center [851, 580] width 99 height 43
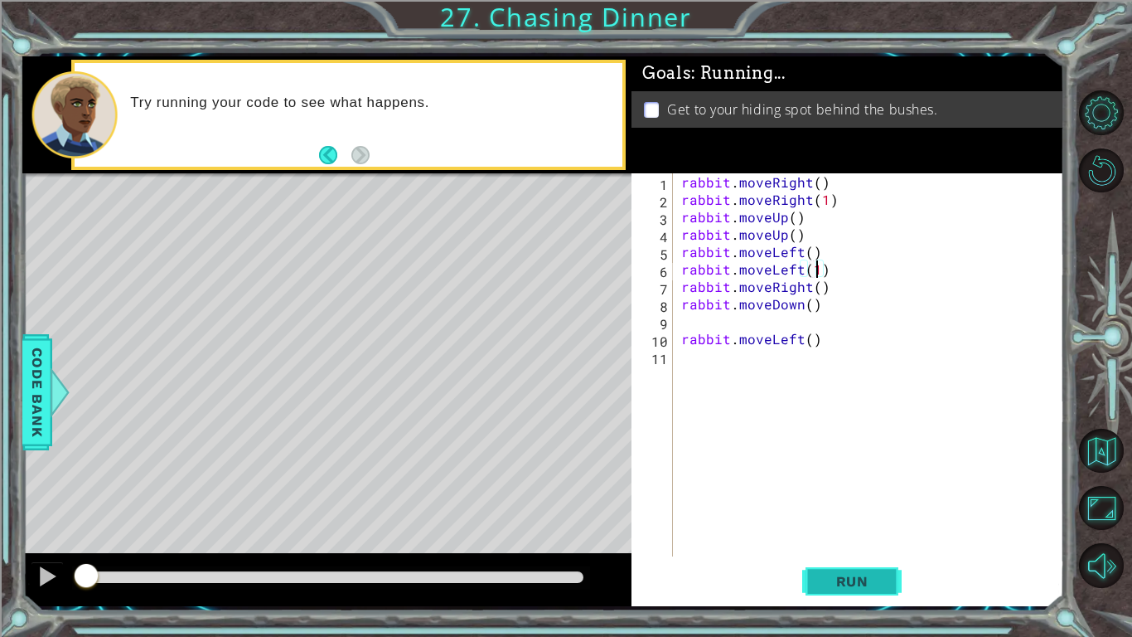
click at [879, 535] on span "Run" at bounding box center [852, 581] width 65 height 17
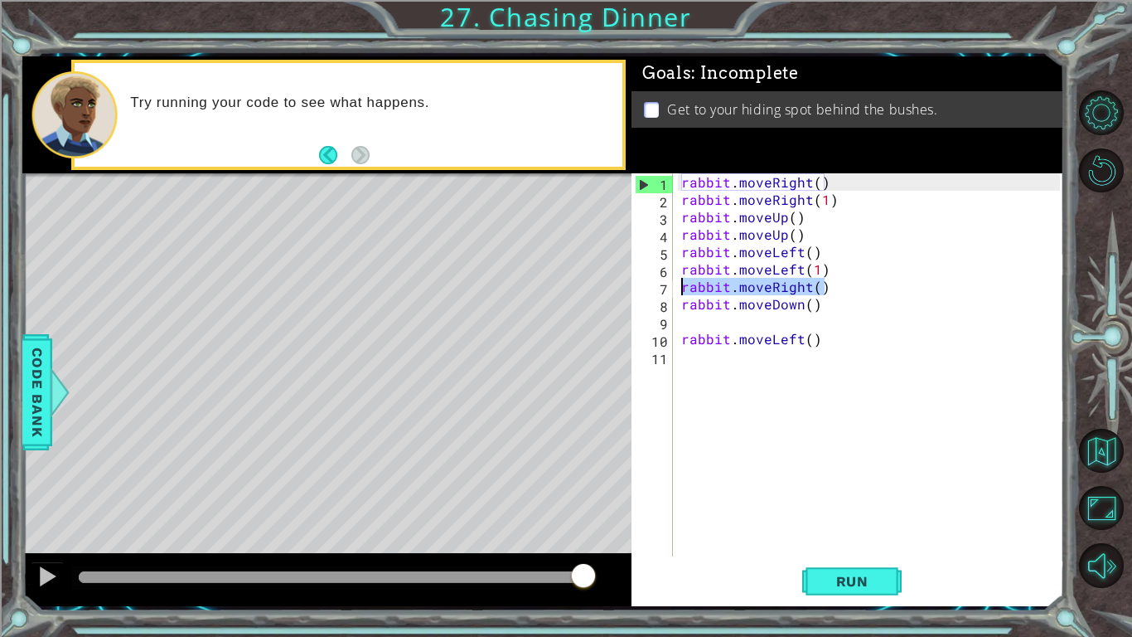
drag, startPoint x: 846, startPoint y: 281, endPoint x: 676, endPoint y: 289, distance: 170.1
click at [676, 289] on div "rabbit.moveLeft(1) 1 2 3 4 5 6 7 8 9 10 11 rabbit . moveRight ( ) rabbit . move…" at bounding box center [846, 364] width 428 height 383
type textarea "rabbit.moveRight()"
click at [926, 535] on div "Run" at bounding box center [852, 580] width 433 height 43
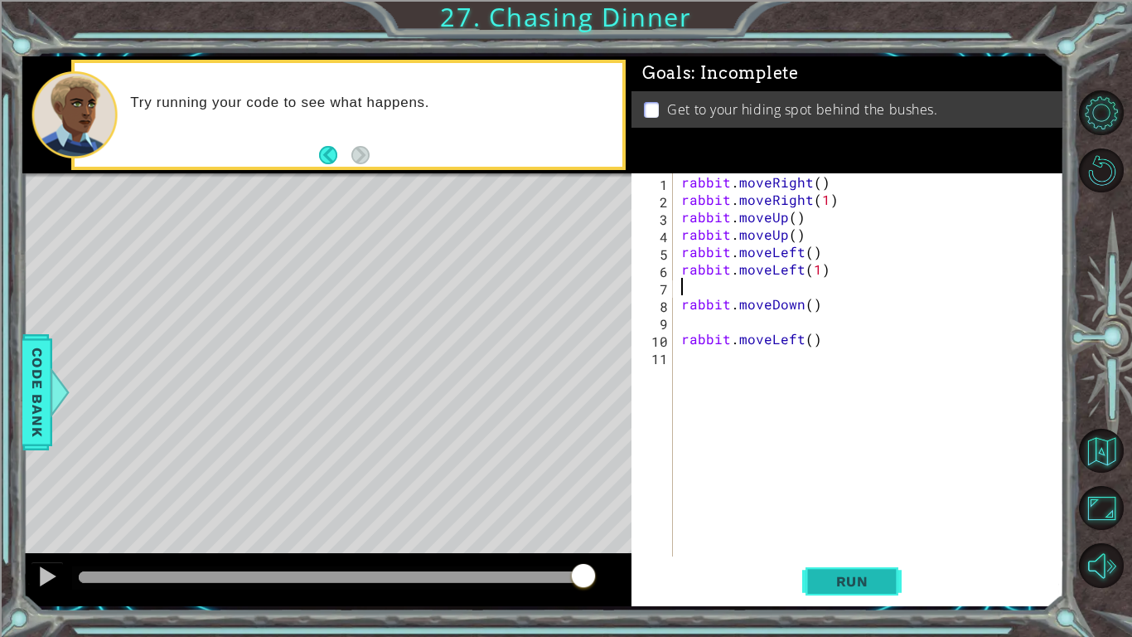
click at [890, 535] on button "Run" at bounding box center [851, 580] width 99 height 43
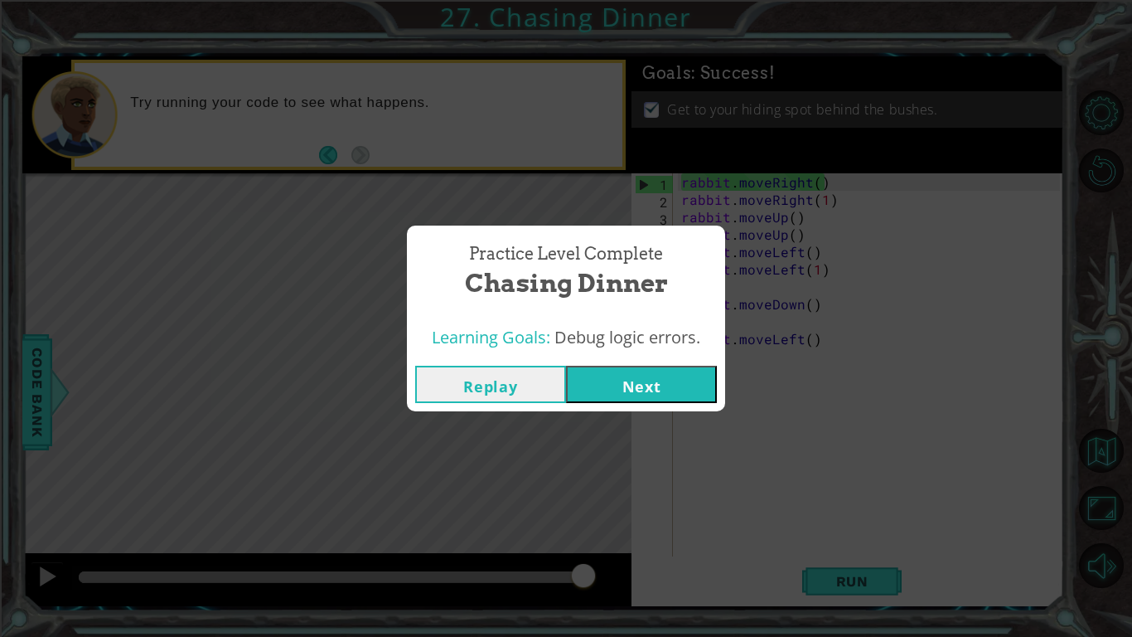
click at [640, 397] on button "Next" at bounding box center [641, 384] width 151 height 37
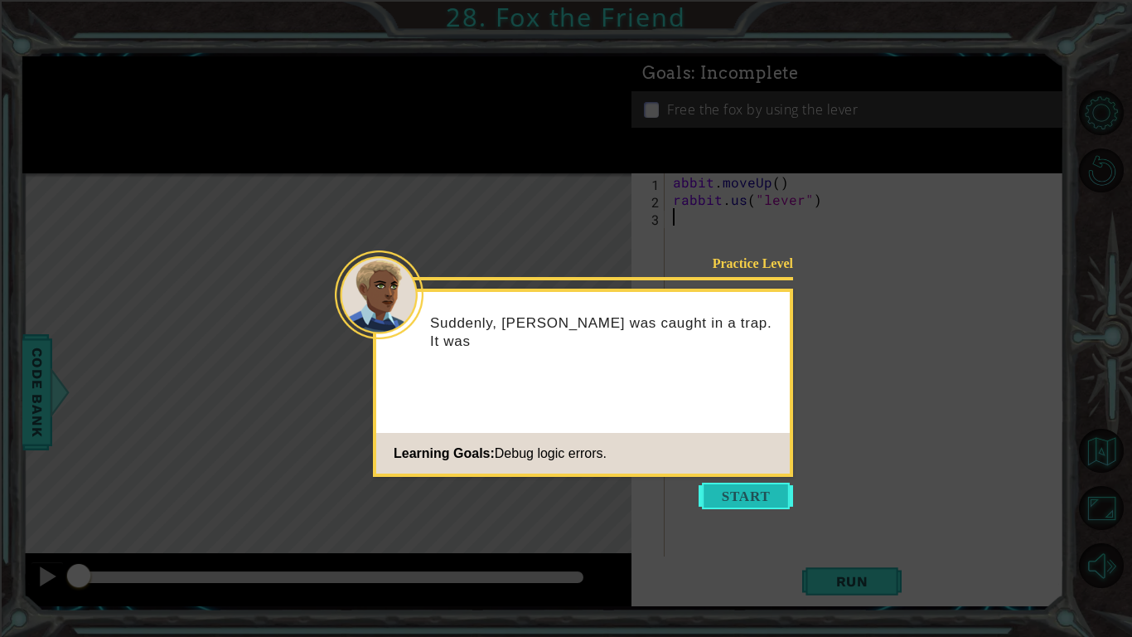
click at [738, 500] on button "Start" at bounding box center [746, 495] width 94 height 27
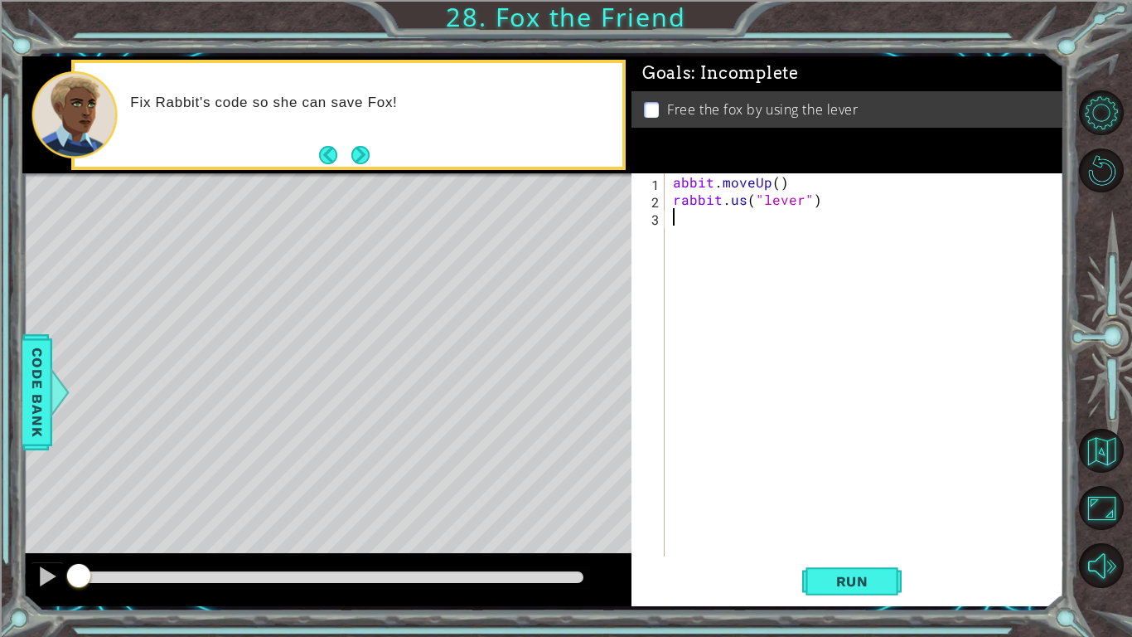
click at [730, 492] on div "abbit . moveUp ( ) rabbit . us ( "lever" )" at bounding box center [869, 382] width 399 height 418
click at [821, 535] on span "Run" at bounding box center [852, 581] width 65 height 17
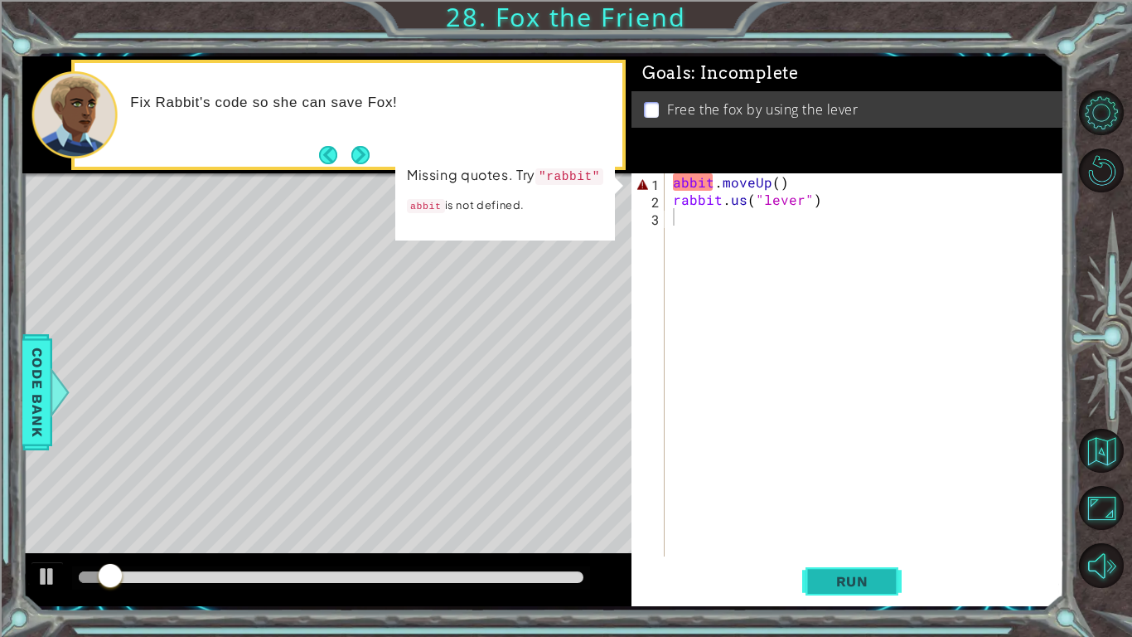
click at [820, 535] on span "Run" at bounding box center [852, 581] width 65 height 17
click at [666, 184] on div "1 2 3 abbit . moveUp ( ) rabbit . us ( "lever" ) הההההההההההההההההההההההההההההה…" at bounding box center [846, 364] width 428 height 383
click at [670, 182] on div "abbit . moveUp ( ) rabbit . us ( "lever" )" at bounding box center [869, 382] width 399 height 418
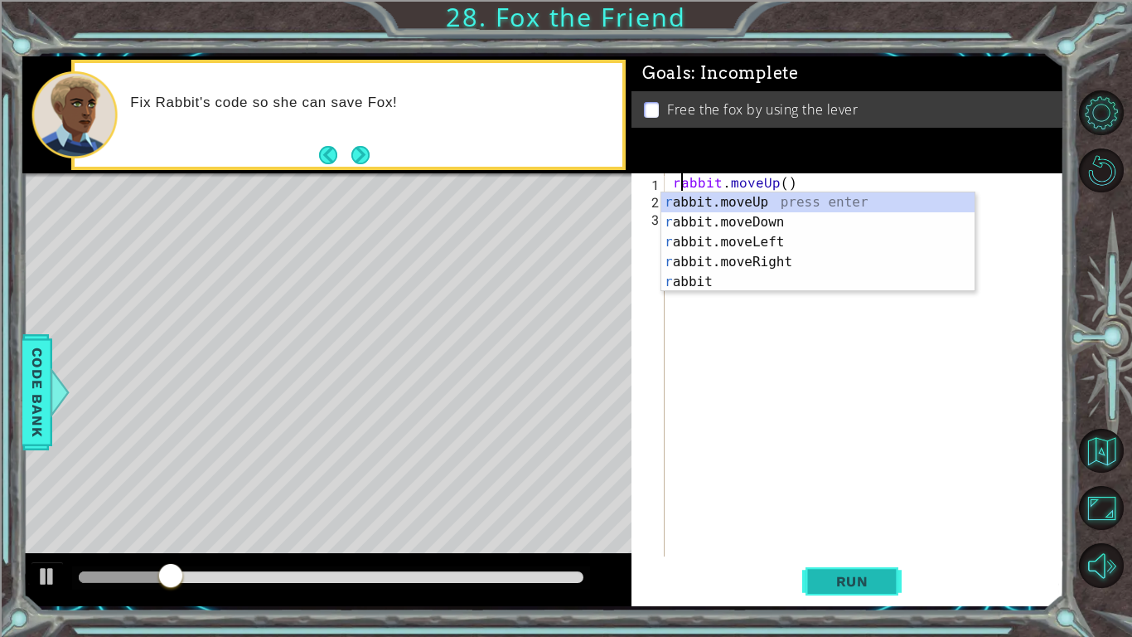
click at [859, 535] on button "Run" at bounding box center [851, 580] width 99 height 43
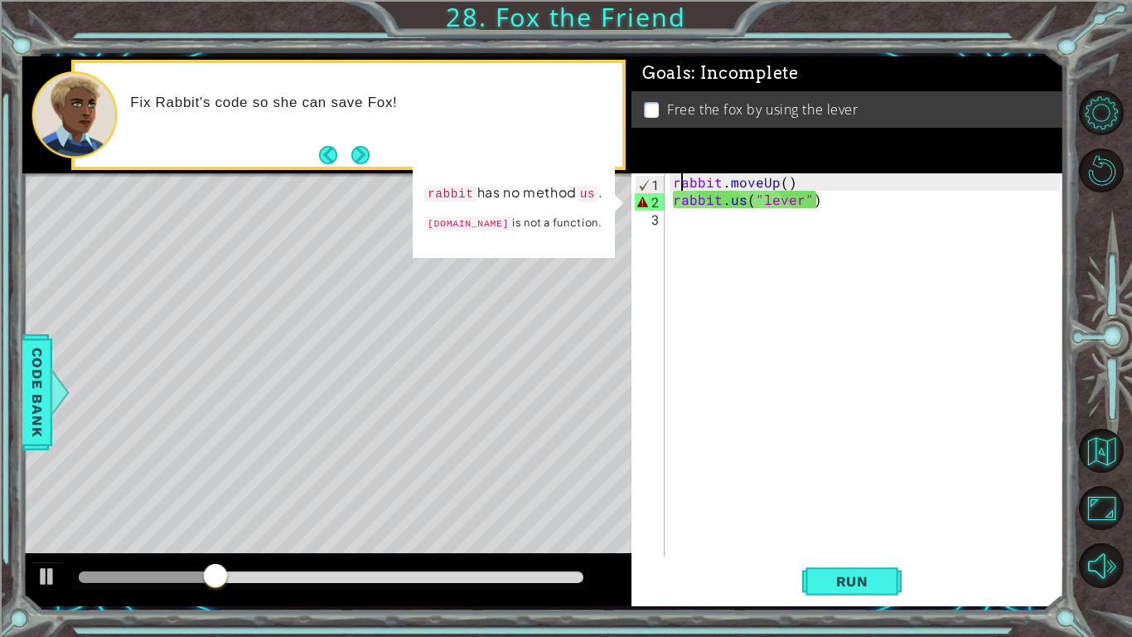
click at [763, 191] on div "rabbit . moveUp ( ) rabbit . us ( "lever" )" at bounding box center [869, 382] width 399 height 418
click at [743, 196] on div "rabbit . moveUp ( ) rabbit . us ( "lever" )" at bounding box center [869, 382] width 399 height 418
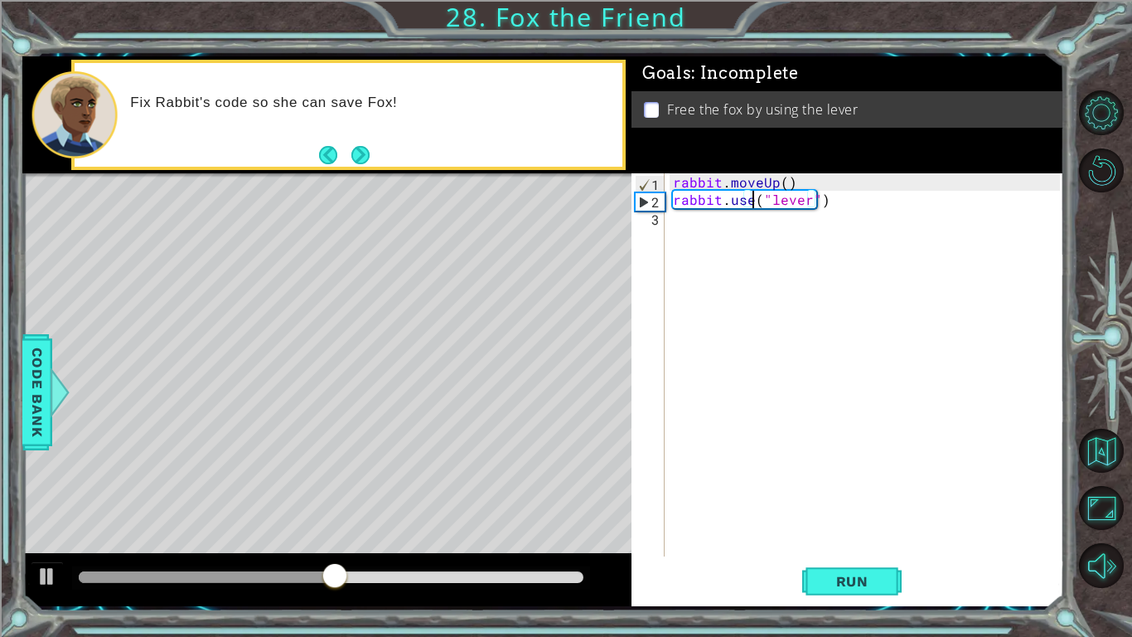
scroll to position [0, 5]
type textarea "rabbit.use("lever")"
click at [874, 535] on button "Run" at bounding box center [851, 580] width 99 height 43
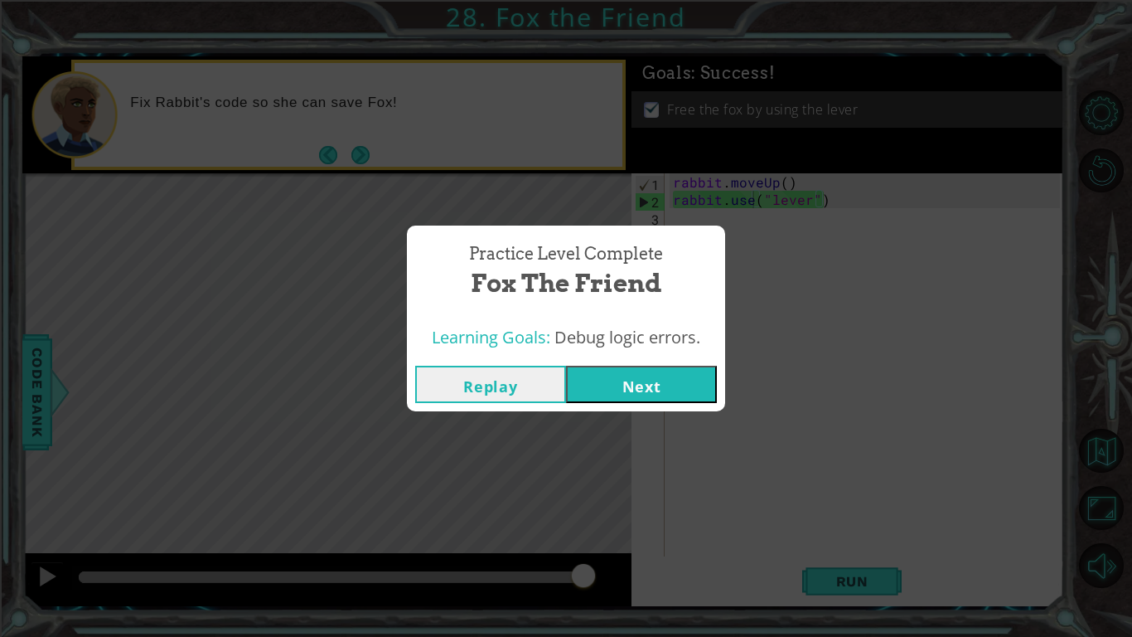
click at [654, 387] on button "Next" at bounding box center [641, 384] width 151 height 37
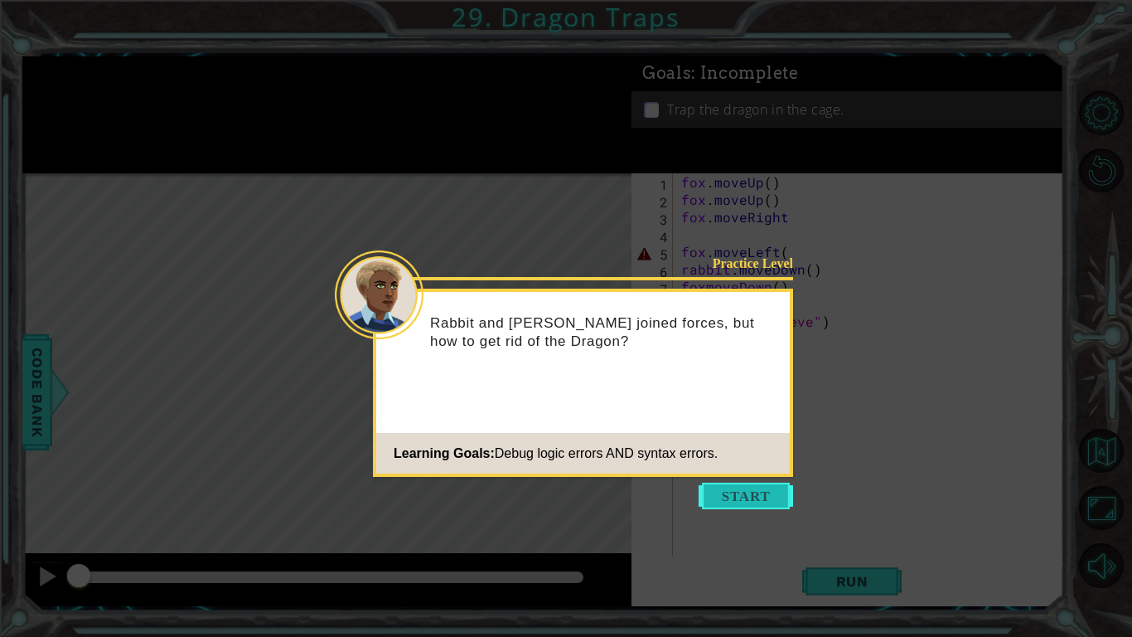
click at [770, 489] on button "Start" at bounding box center [746, 495] width 94 height 27
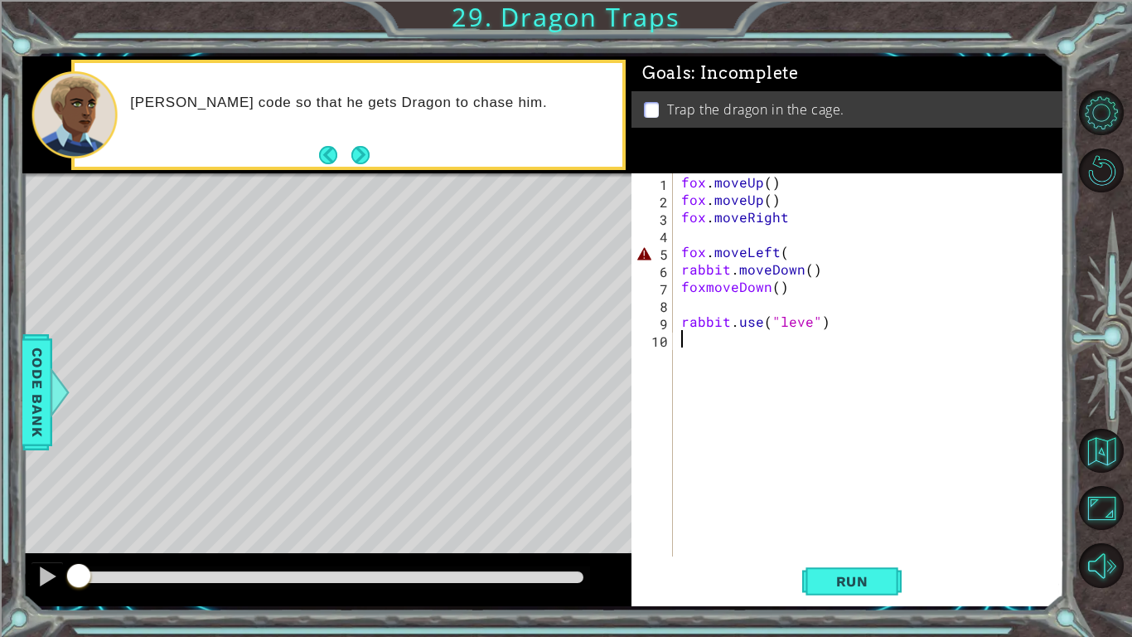
click at [874, 535] on div "1 ההההההההההההההההההההההההההההההההההההההההההההההההההההההההההההההההההההההההההההה…" at bounding box center [566, 318] width 1132 height 637
click at [851, 535] on div "1 ההההההההההההההההההההההההההההההההההההההההההההההההההההההההההההההההההההההההההההה…" at bounding box center [566, 318] width 1132 height 637
click at [816, 242] on div "fox . moveUp ( ) fox . moveUp ( ) fox . moveRight fox . moveLeft ( rabbit . mov…" at bounding box center [873, 382] width 390 height 418
click at [814, 256] on div "fox . moveUp ( ) fox . moveUp ( ) fox . moveRight fox . moveLeft ( rabbit . mov…" at bounding box center [873, 382] width 390 height 418
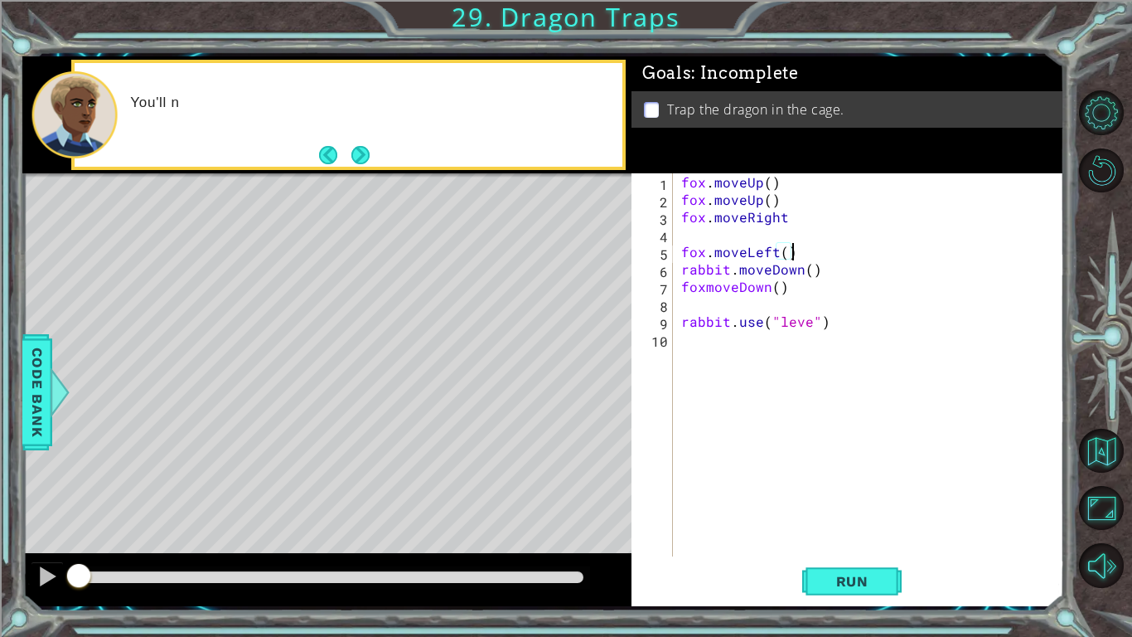
click at [811, 327] on div "fox . moveUp ( ) fox . moveUp ( ) fox . moveRight fox . moveLeft ( ) rabbit . m…" at bounding box center [873, 382] width 390 height 418
type textarea "rabbit.use("level")"
click at [708, 288] on div "fox . moveUp ( ) fox . moveUp ( ) fox . moveRight fox . moveLeft ( ) rabbit . m…" at bounding box center [873, 382] width 390 height 418
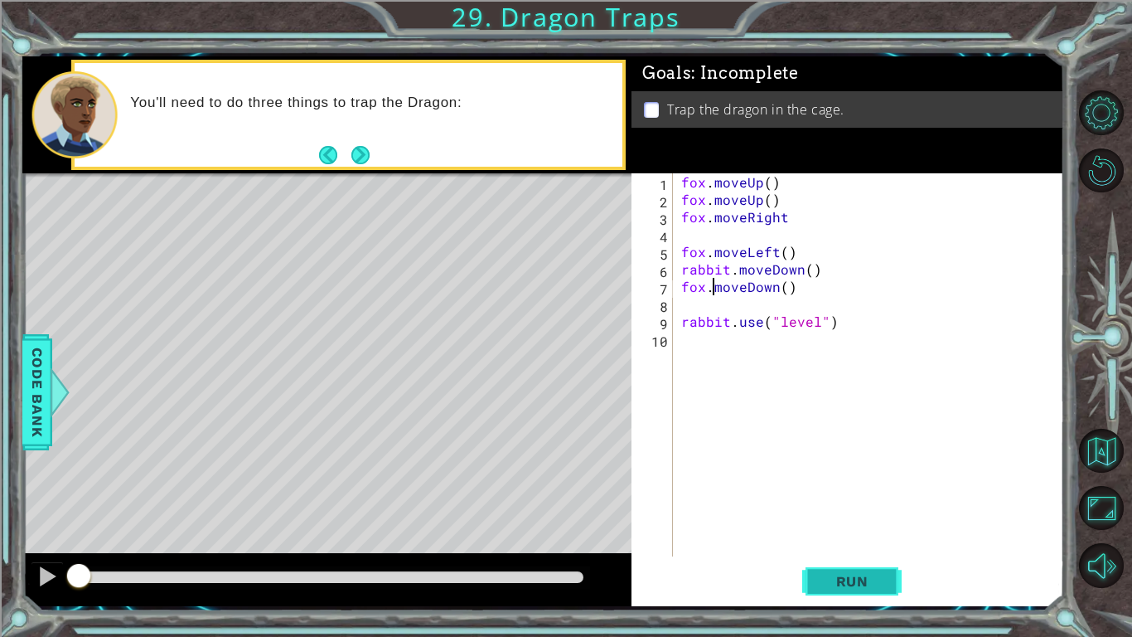
click at [882, 535] on span "Run" at bounding box center [852, 581] width 65 height 17
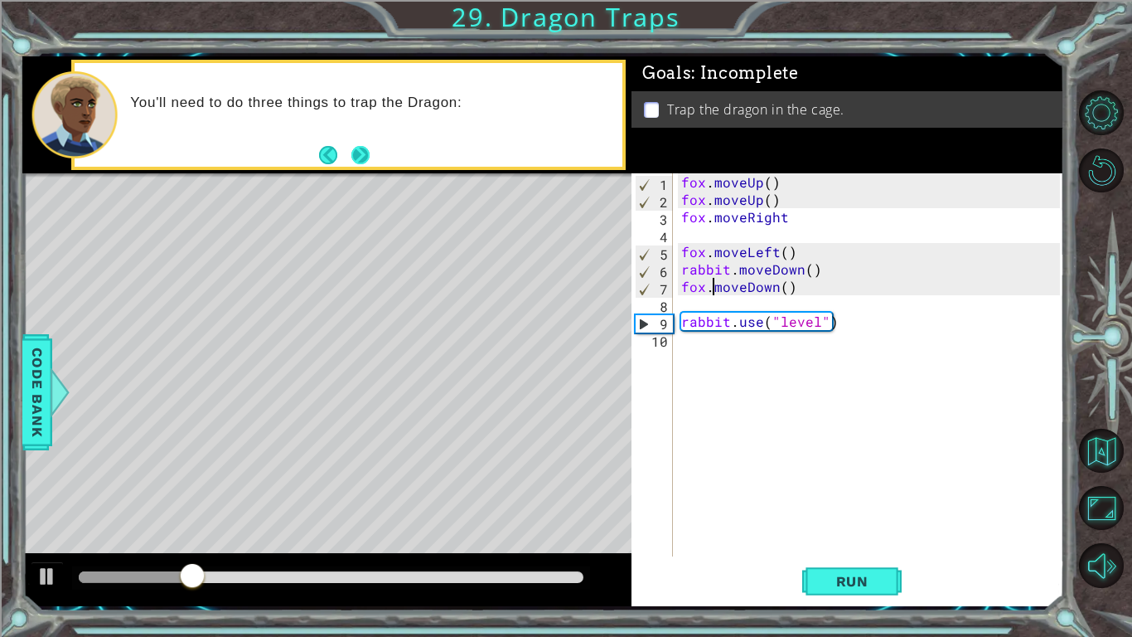
click at [365, 162] on button "Next" at bounding box center [360, 155] width 18 height 18
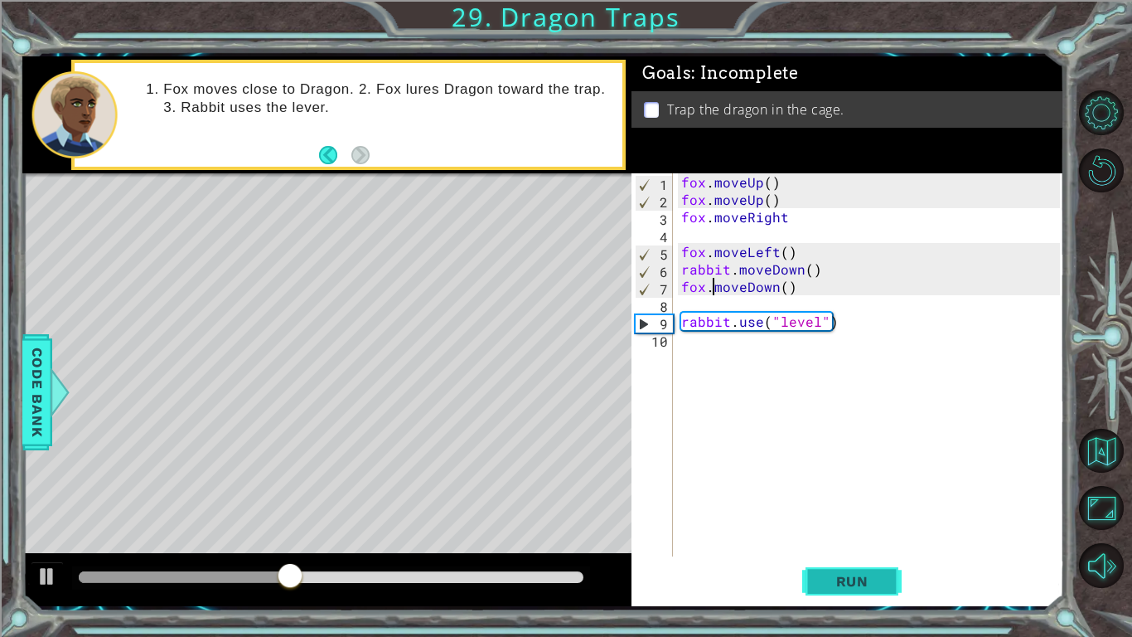
click at [901, 535] on button "Run" at bounding box center [851, 580] width 99 height 43
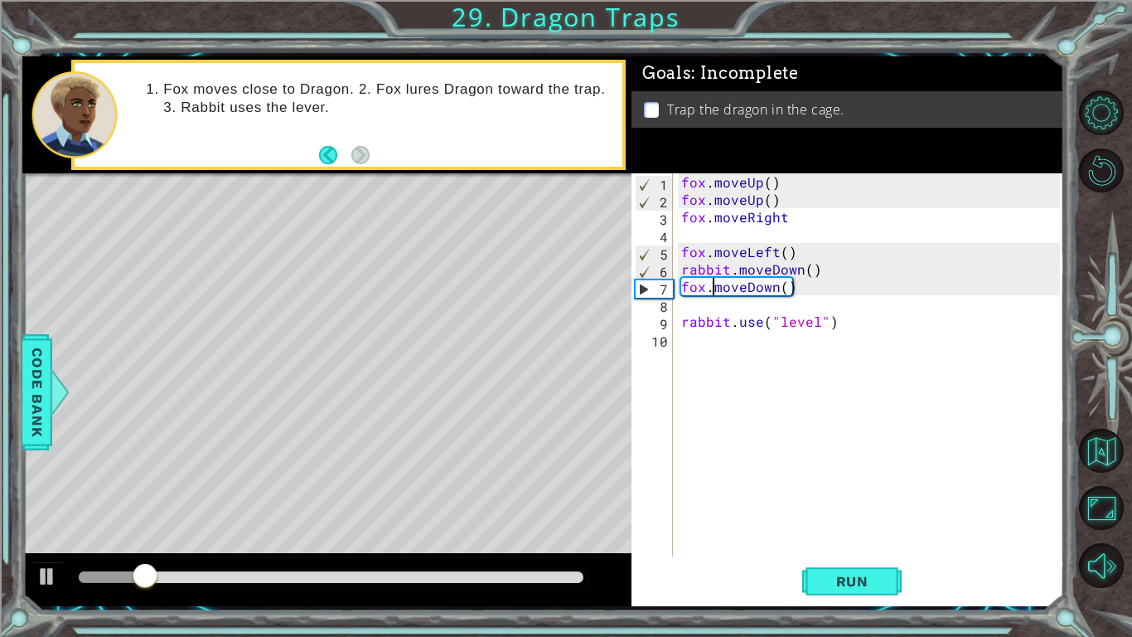
click at [809, 323] on div "fox . moveUp ( ) fox . moveUp ( ) fox . moveRight fox . moveLeft ( ) rabbit . m…" at bounding box center [873, 382] width 390 height 418
type textarea "rabbit.use("level")"
click at [816, 334] on div "fox . moveUp ( ) fox . moveUp ( ) fox . moveRight fox . moveLeft ( ) rabbit . m…" at bounding box center [873, 382] width 390 height 418
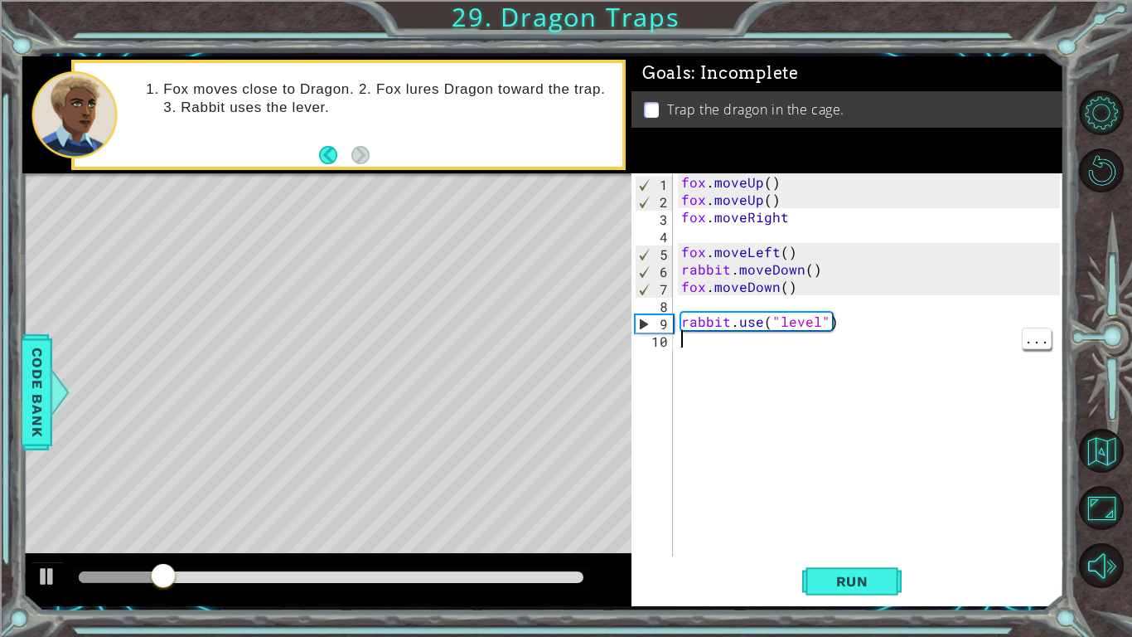
scroll to position [0, 0]
click at [812, 317] on div "fox . moveUp ( ) fox . moveUp ( ) fox . moveRight fox . moveLeft ( ) rabbit . m…" at bounding box center [873, 382] width 390 height 418
click at [874, 535] on span "Run" at bounding box center [852, 581] width 65 height 17
click at [821, 274] on div "fox . moveUp ( ) fox . moveUp ( ) fox . moveRight fox . moveLeft ( ) rabbit . m…" at bounding box center [873, 382] width 390 height 418
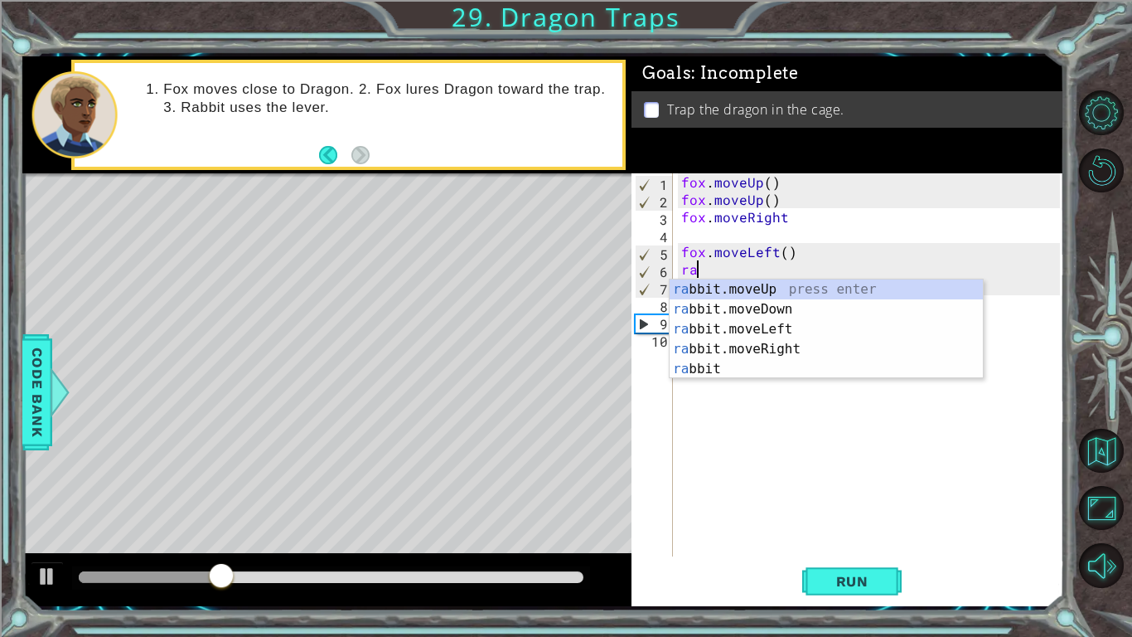
scroll to position [0, 0]
type textarea "r"
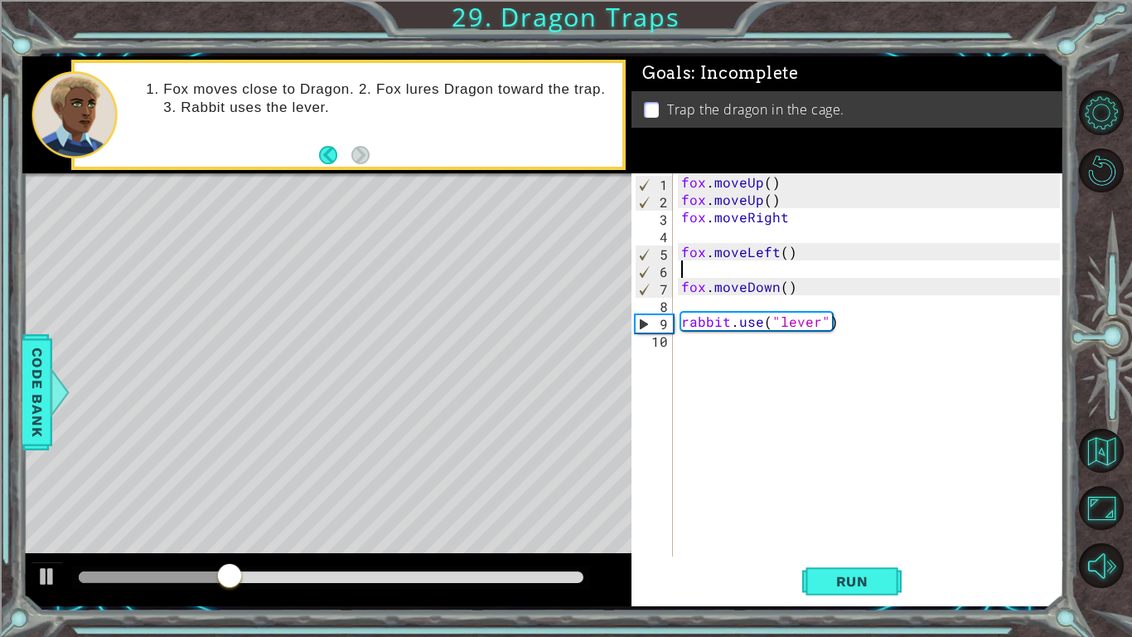
type textarea "fox.moveLeft()"
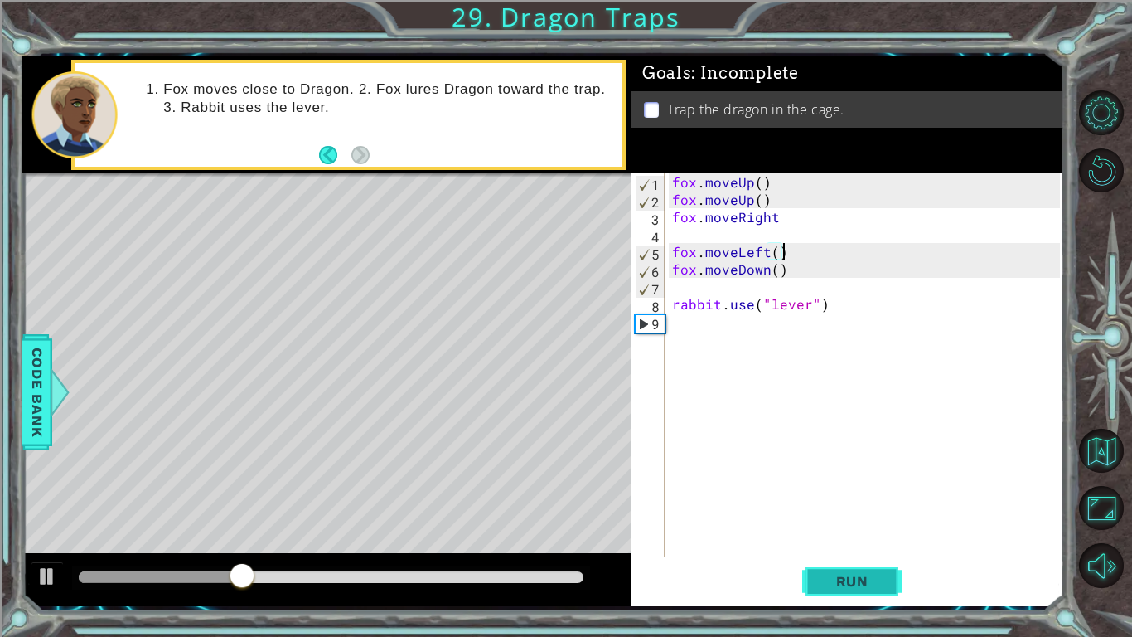
click at [893, 535] on button "Run" at bounding box center [851, 580] width 99 height 43
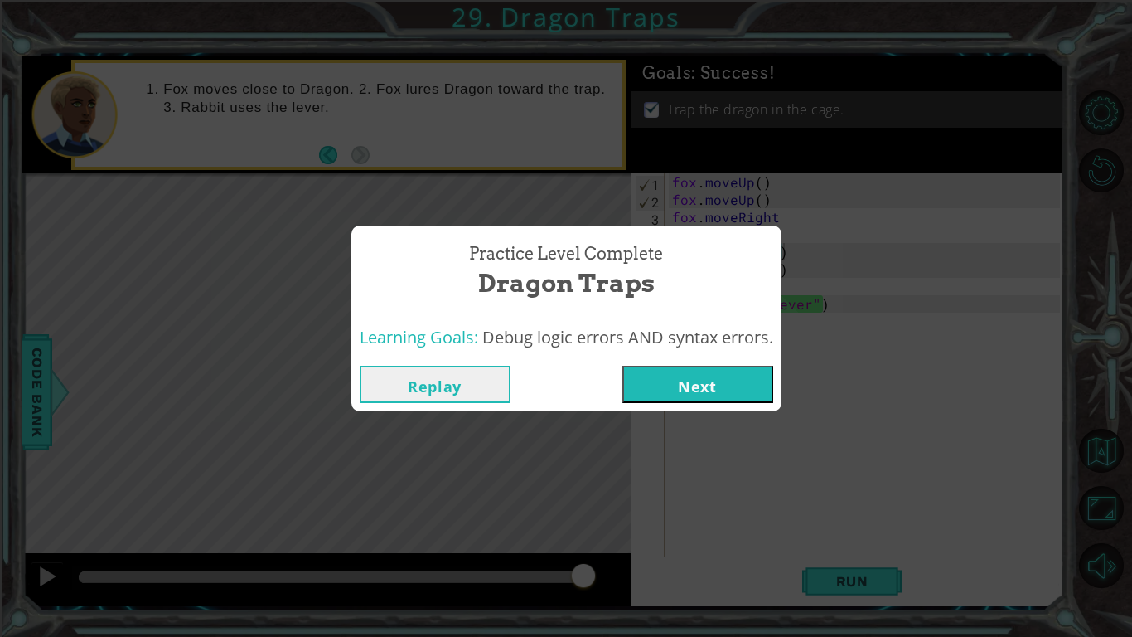
click at [743, 395] on button "Next" at bounding box center [697, 384] width 151 height 37
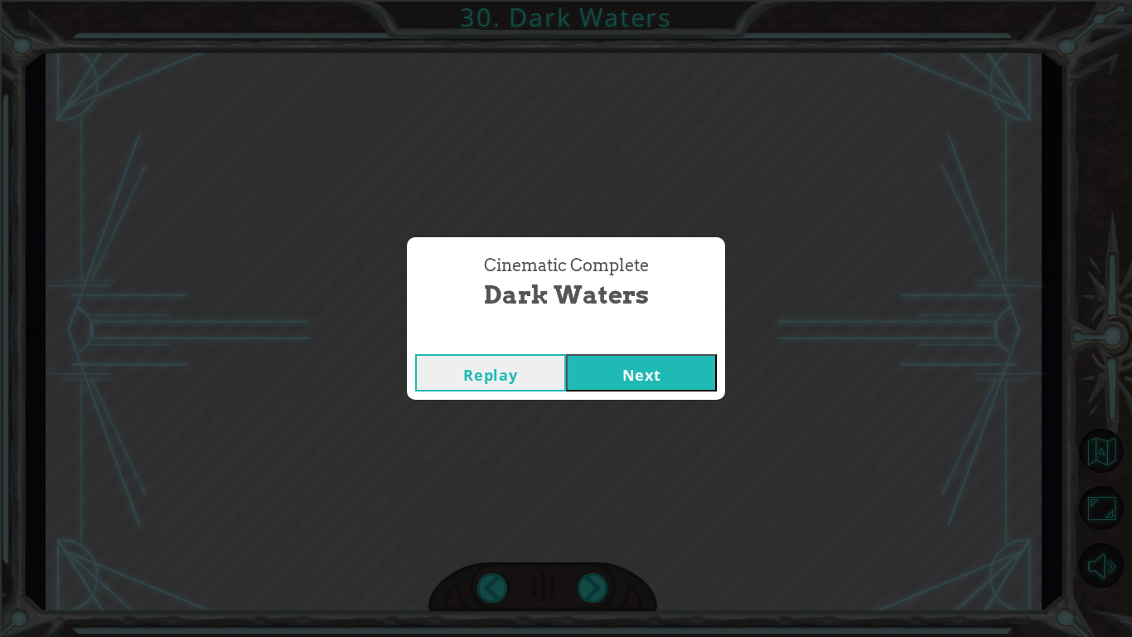
click at [628, 361] on button "Next" at bounding box center [641, 372] width 151 height 37
